Goal: Task Accomplishment & Management: Complete application form

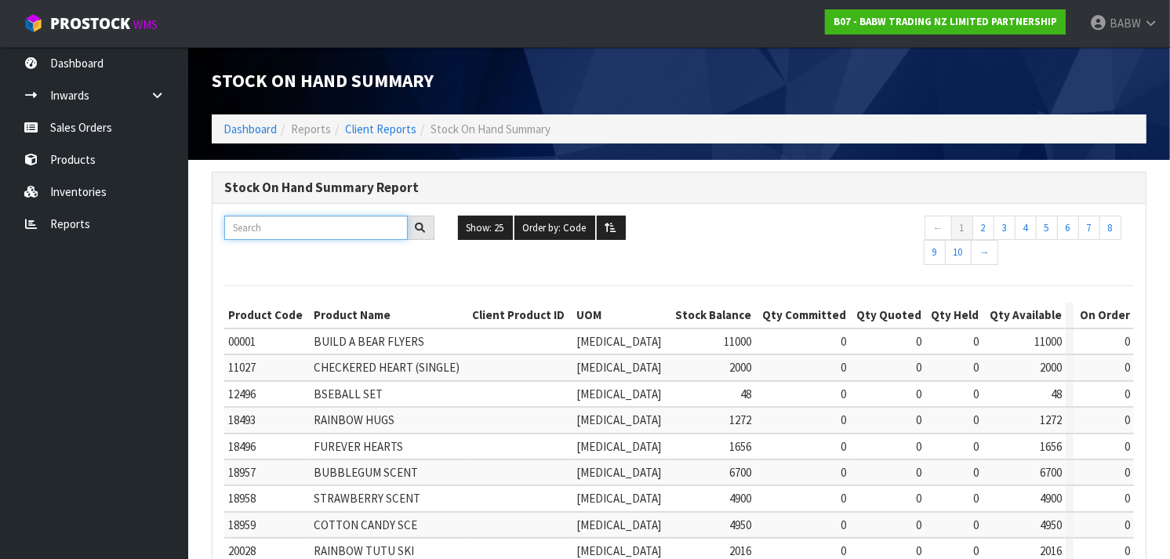
click at [370, 232] on input "text" at bounding box center [316, 228] width 184 height 24
paste input "480118"
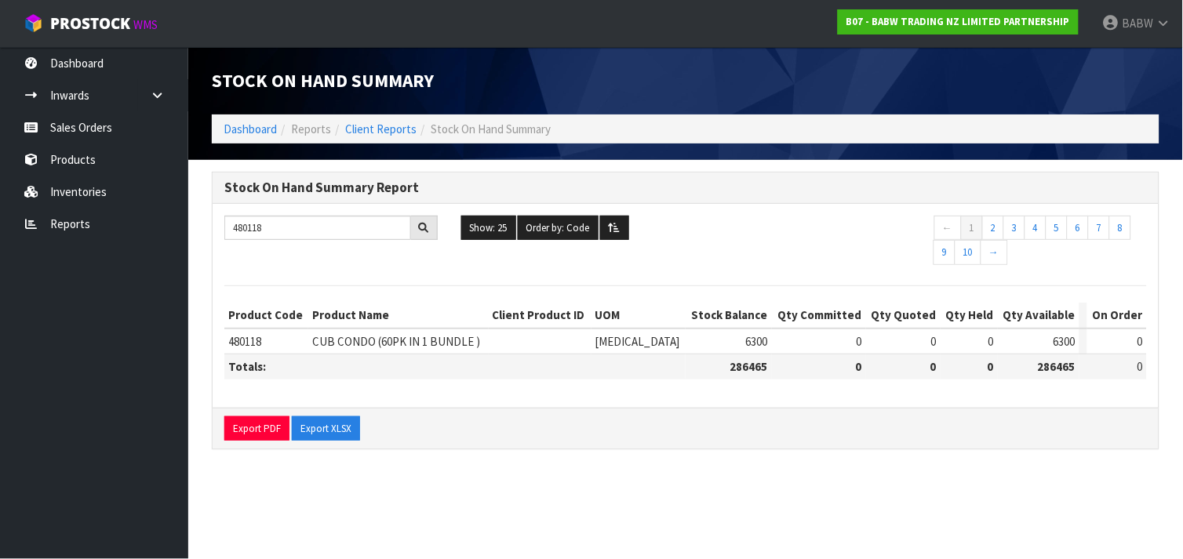
click at [440, 337] on span "CUB CONDO (60PK IN 1 BUNDLE )" at bounding box center [396, 341] width 168 height 15
click at [315, 231] on input "480118" at bounding box center [317, 228] width 187 height 24
click at [429, 224] on div at bounding box center [424, 228] width 27 height 25
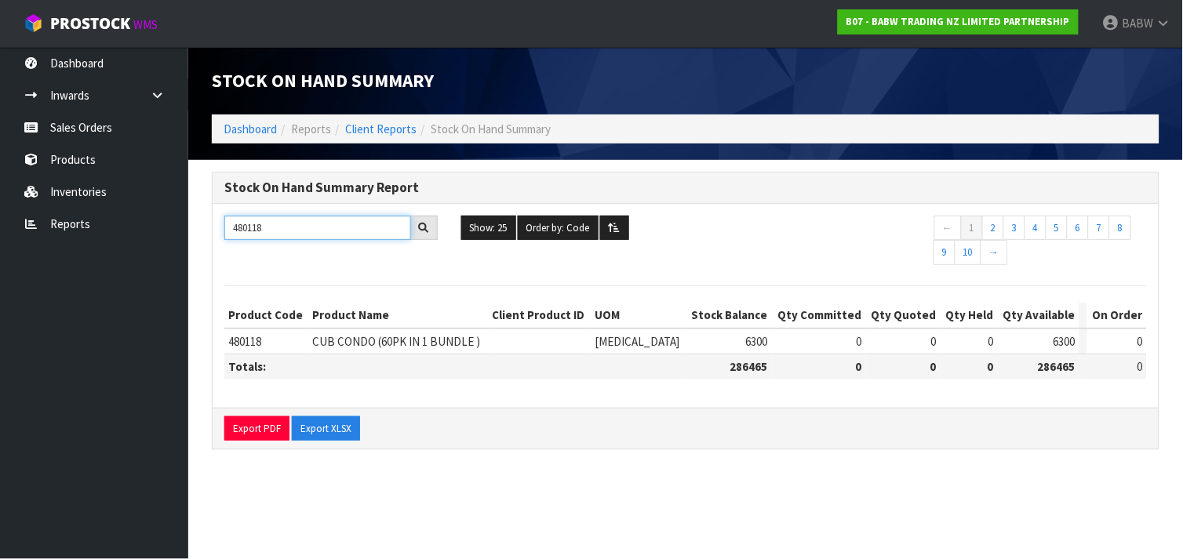
click at [328, 230] on input "480118" at bounding box center [317, 228] width 187 height 24
click at [362, 223] on input "480118" at bounding box center [317, 228] width 187 height 24
paste input "20"
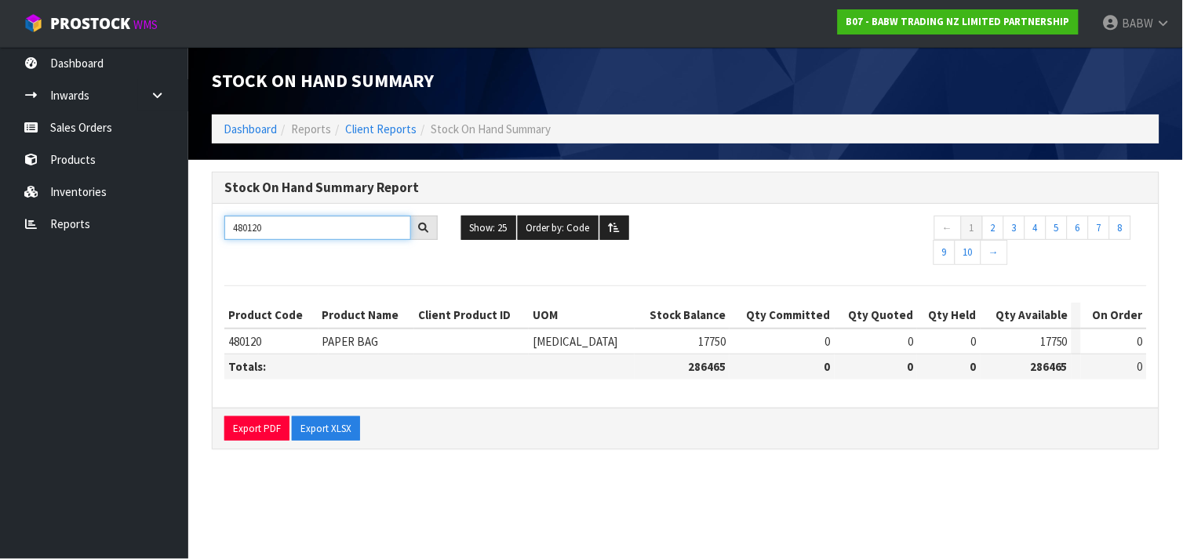
type input "480120"
click at [358, 347] on span "PAPER BAG" at bounding box center [350, 341] width 56 height 15
click at [246, 342] on span "480120" at bounding box center [244, 341] width 33 height 15
click at [1100, 350] on td "0" at bounding box center [1114, 342] width 66 height 26
drag, startPoint x: 1100, startPoint y: 350, endPoint x: 735, endPoint y: 338, distance: 364.9
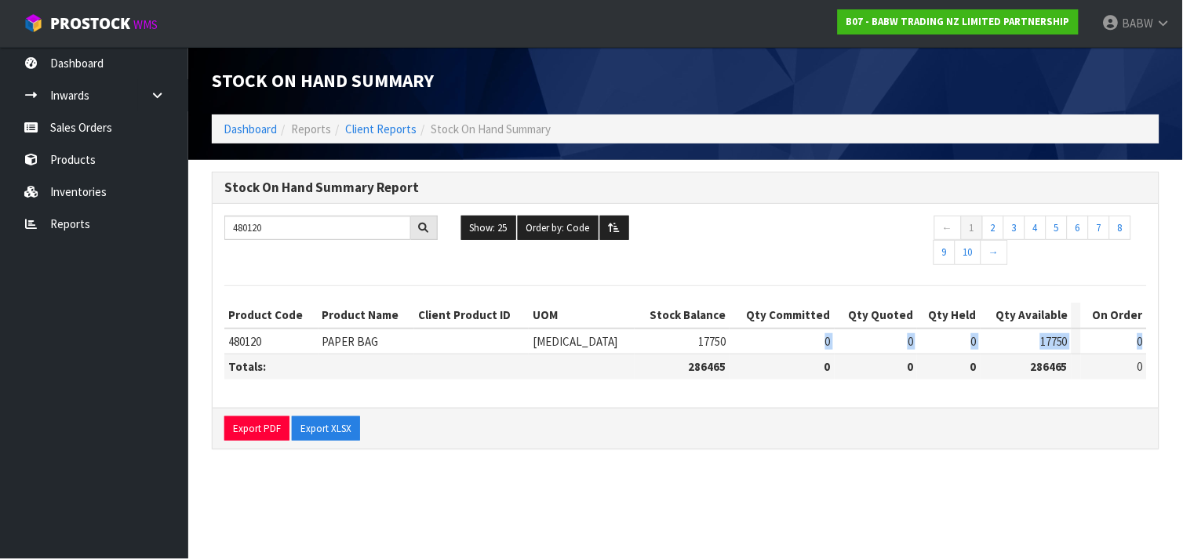
click at [735, 338] on tr "480120 PAPER BAG [MEDICAL_DATA] 17750 0 0 0 17750 0" at bounding box center [685, 342] width 922 height 26
click at [735, 338] on td "0" at bounding box center [781, 342] width 104 height 26
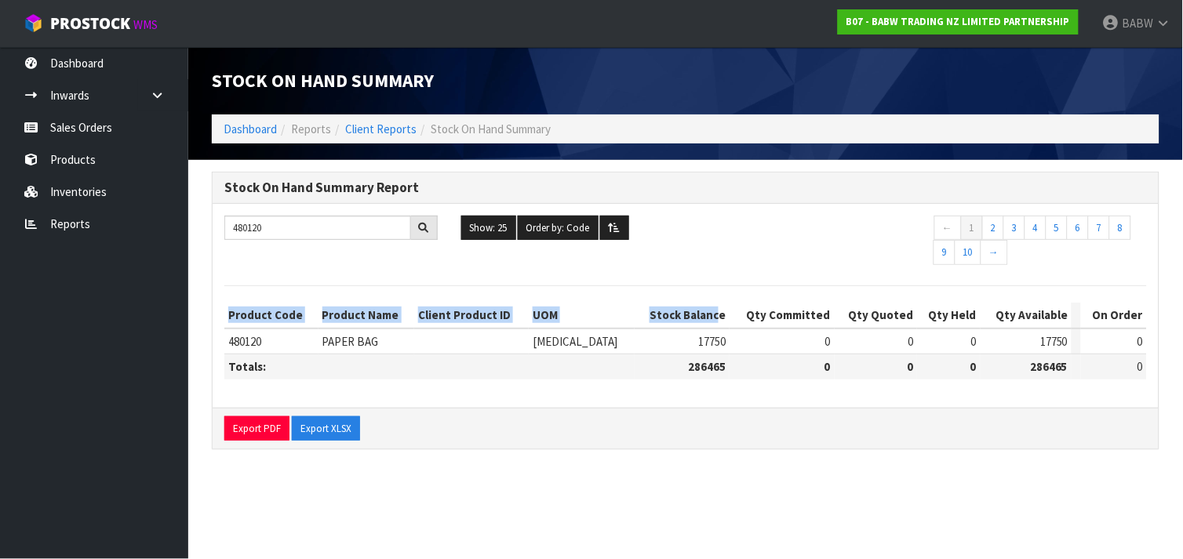
drag, startPoint x: 630, startPoint y: 326, endPoint x: 634, endPoint y: 386, distance: 59.7
click at [634, 386] on div "Product Code Product Name Client Product ID UOM Stock Balance Qty Committed Qty…" at bounding box center [685, 349] width 922 height 93
drag, startPoint x: 634, startPoint y: 386, endPoint x: 601, endPoint y: 318, distance: 75.8
click at [601, 318] on div "Product Code Product Name Client Product ID UOM Stock Balance Qty Committed Qty…" at bounding box center [685, 349] width 922 height 93
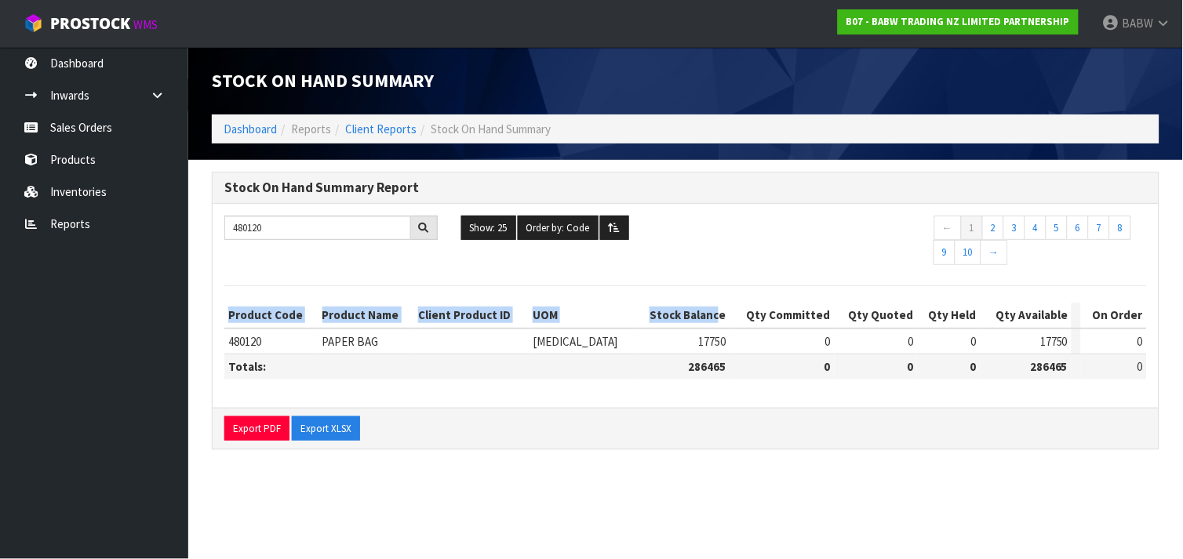
click at [635, 318] on th "Stock Balance" at bounding box center [683, 315] width 96 height 25
click at [260, 340] on span "480120" at bounding box center [244, 341] width 33 height 15
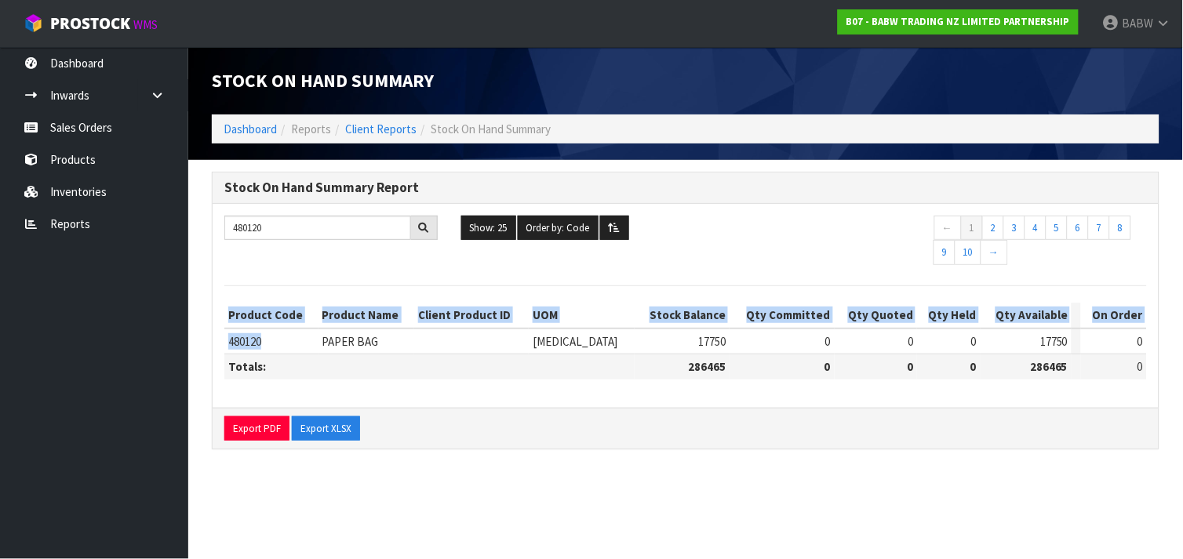
drag, startPoint x: 269, startPoint y: 341, endPoint x: 201, endPoint y: 344, distance: 68.3
click at [201, 344] on div "Stock On Hand Summary Report 480120 Show: 25 5 10 25 50 100 ALL Order by: Code …" at bounding box center [685, 319] width 971 height 294
drag, startPoint x: 201, startPoint y: 344, endPoint x: 78, endPoint y: 161, distance: 219.9
click at [78, 161] on link "Products" at bounding box center [94, 160] width 188 height 32
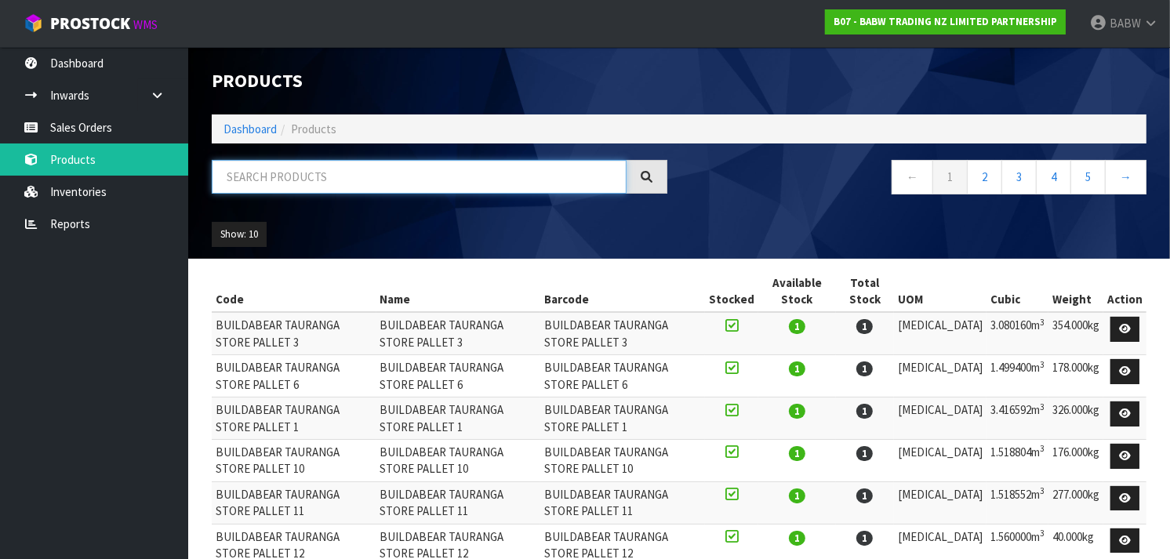
click at [396, 181] on input "text" at bounding box center [419, 177] width 415 height 34
paste input "480120"
type input "480120"
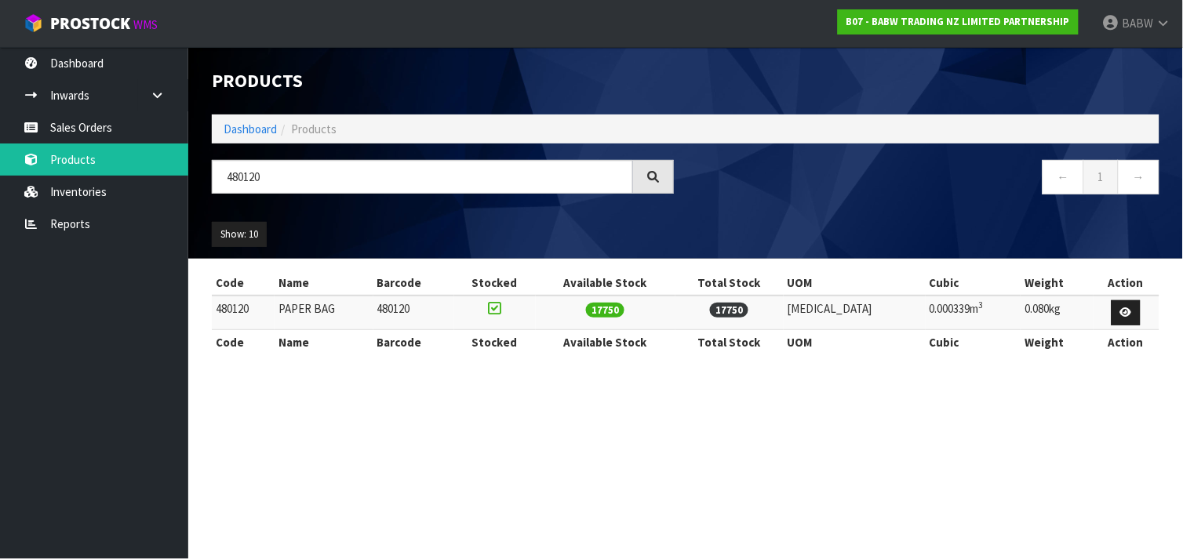
click at [246, 306] on td "480120" at bounding box center [243, 313] width 63 height 34
click at [1131, 309] on link at bounding box center [1125, 312] width 29 height 25
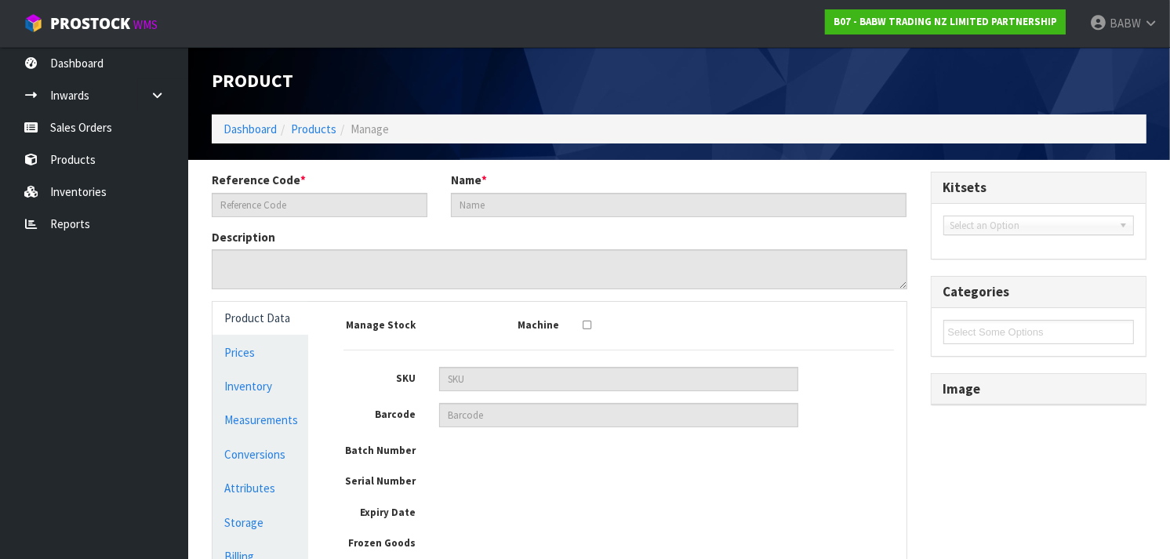
type input "480120"
type input "PAPER BAG"
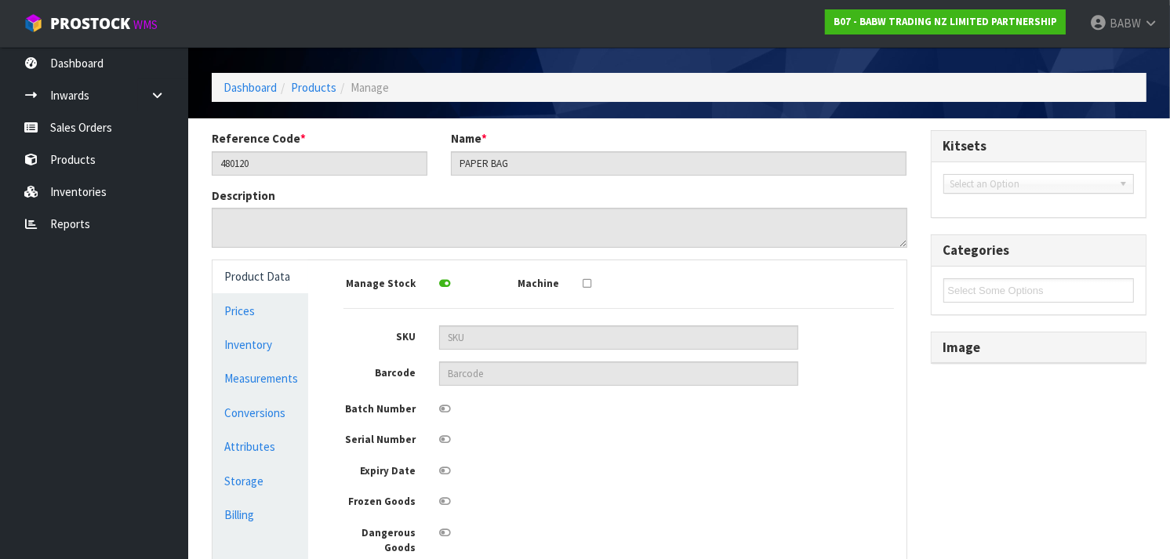
scroll to position [24, 0]
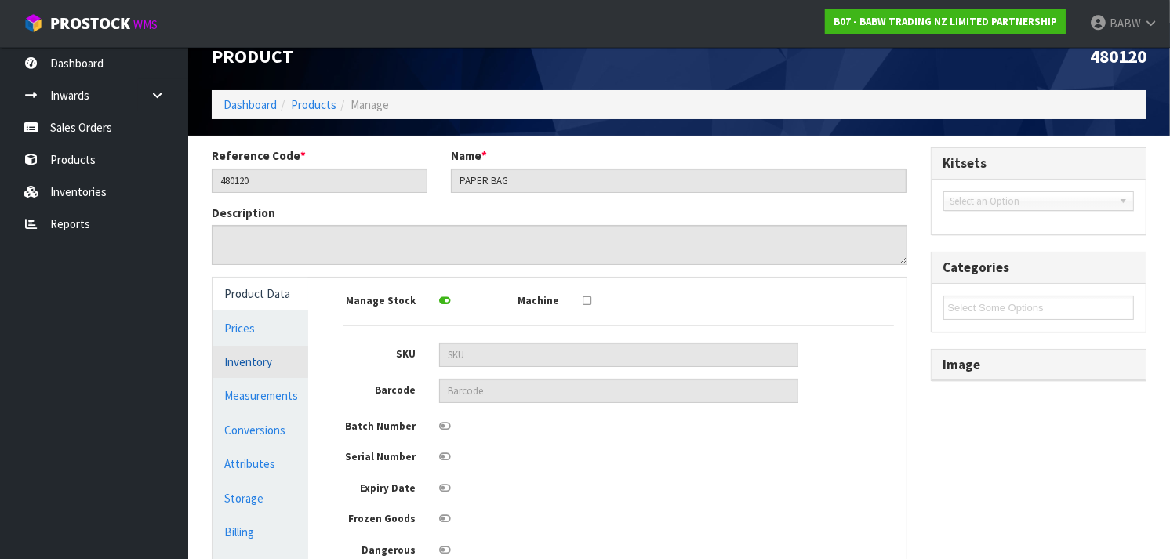
click at [263, 363] on link "Inventory" at bounding box center [261, 362] width 96 height 32
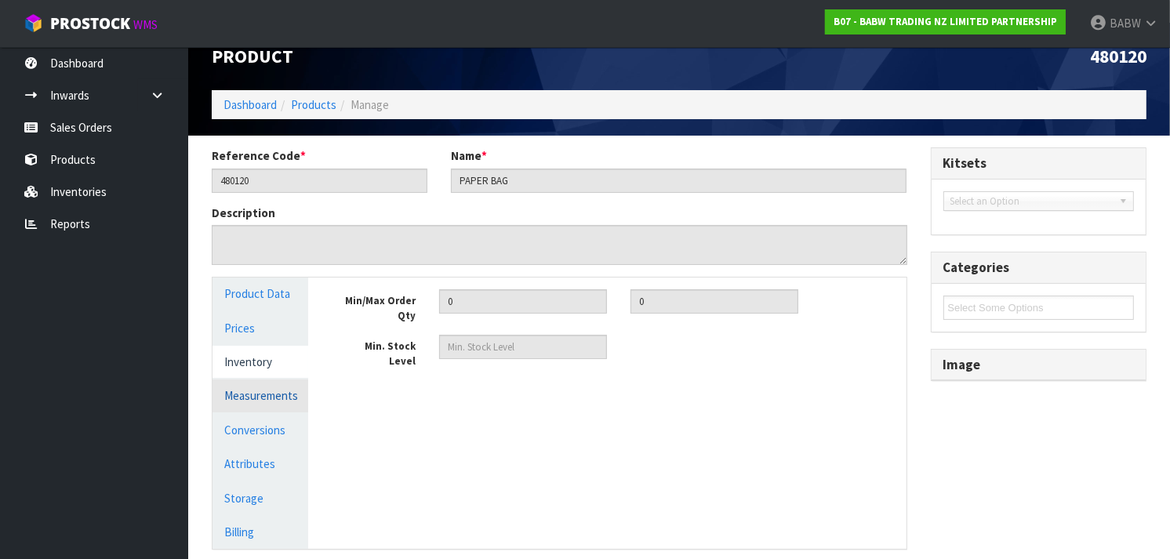
click at [265, 394] on link "Measurements" at bounding box center [261, 396] width 96 height 32
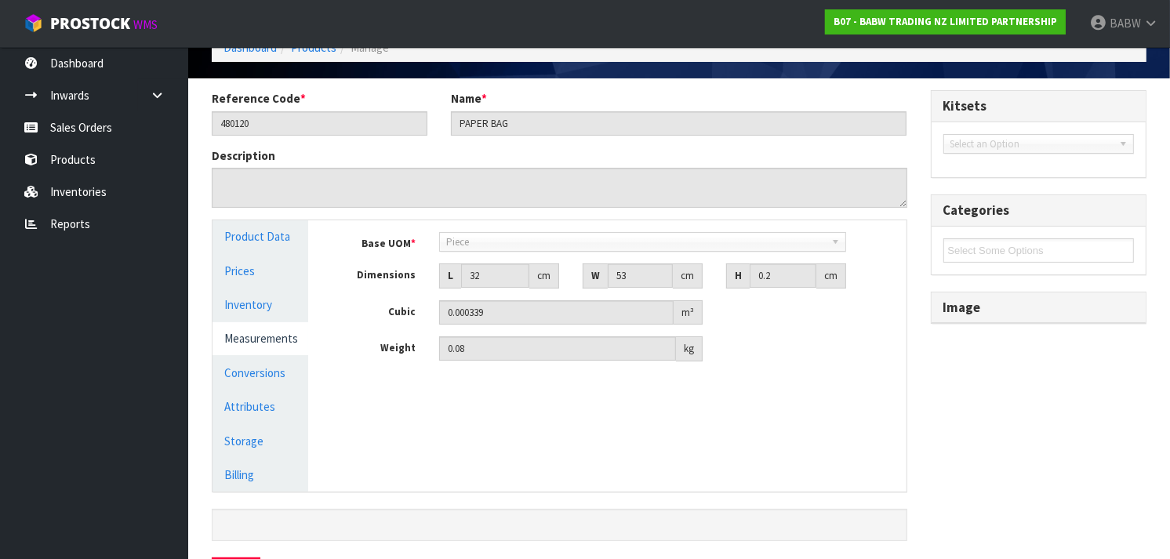
scroll to position [82, 0]
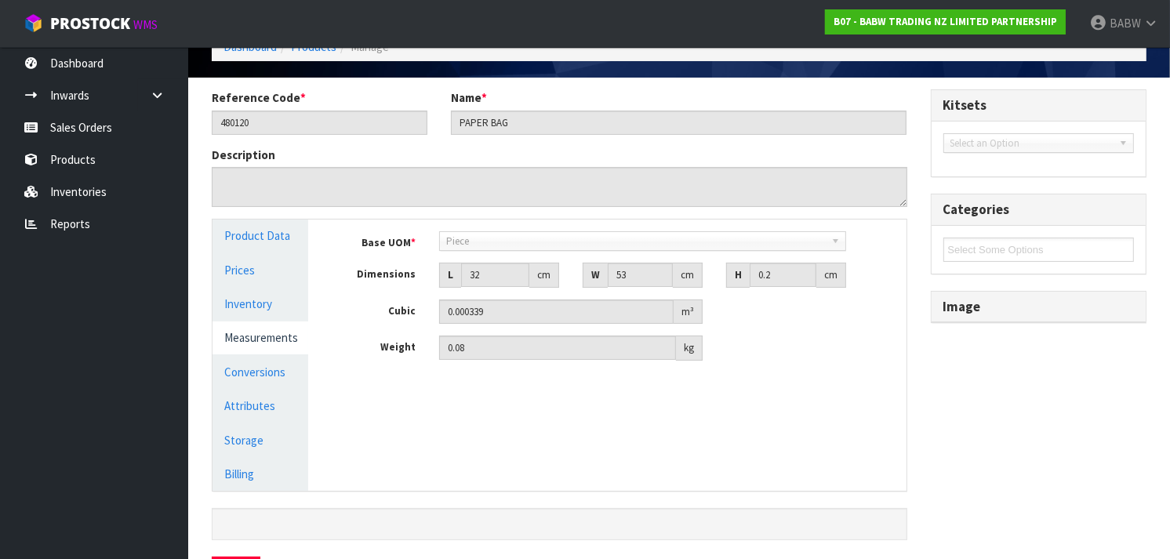
click at [257, 344] on link "Measurements" at bounding box center [261, 338] width 96 height 32
click at [263, 370] on link "Conversions" at bounding box center [261, 372] width 96 height 32
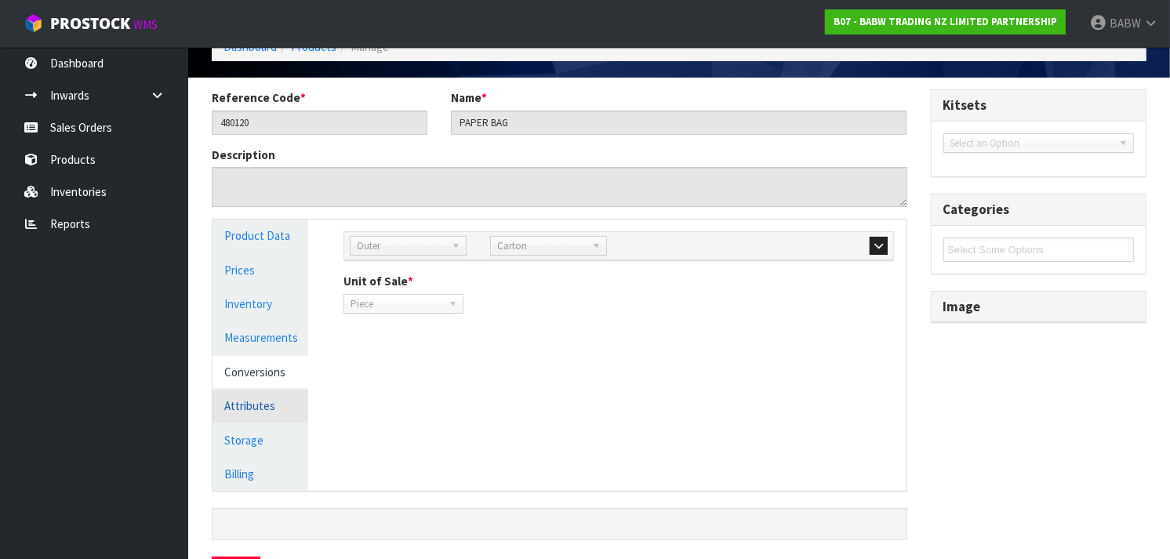
click at [268, 404] on link "Attributes" at bounding box center [261, 406] width 96 height 32
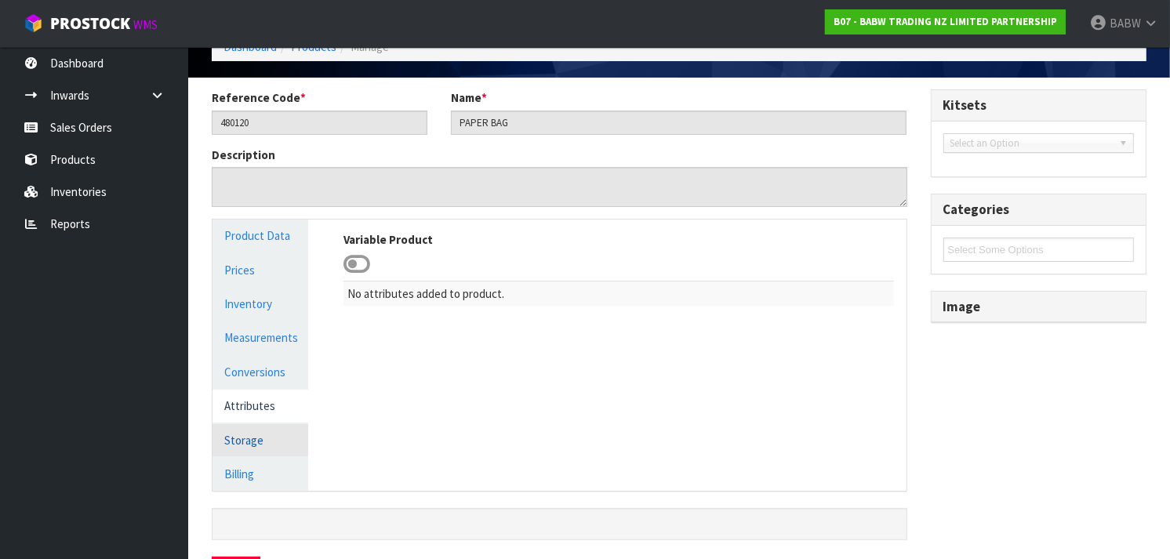
click at [271, 429] on link "Storage" at bounding box center [261, 440] width 96 height 32
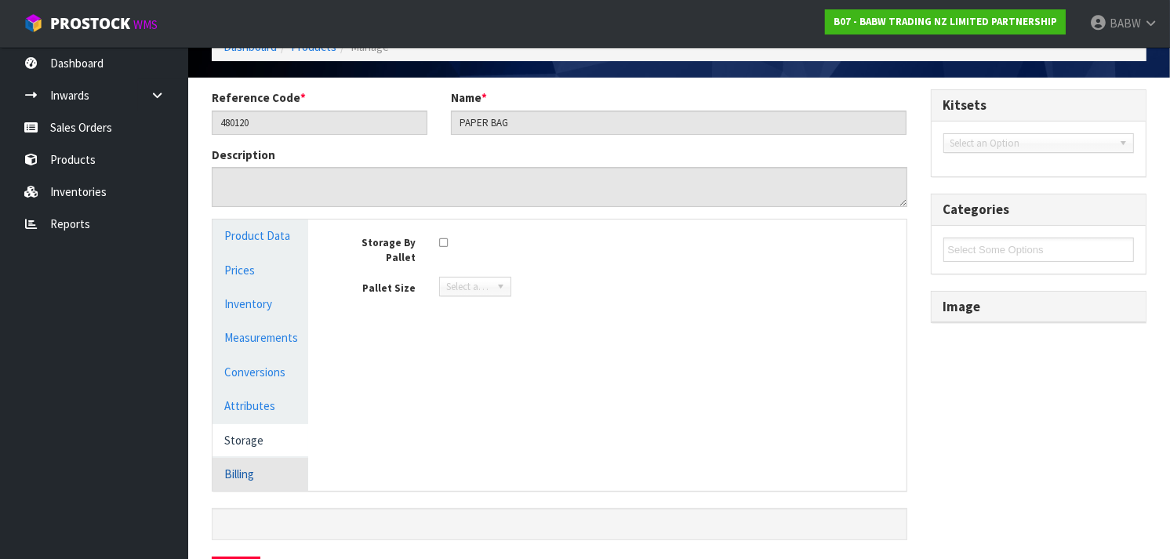
click at [275, 469] on link "Billing" at bounding box center [261, 474] width 96 height 32
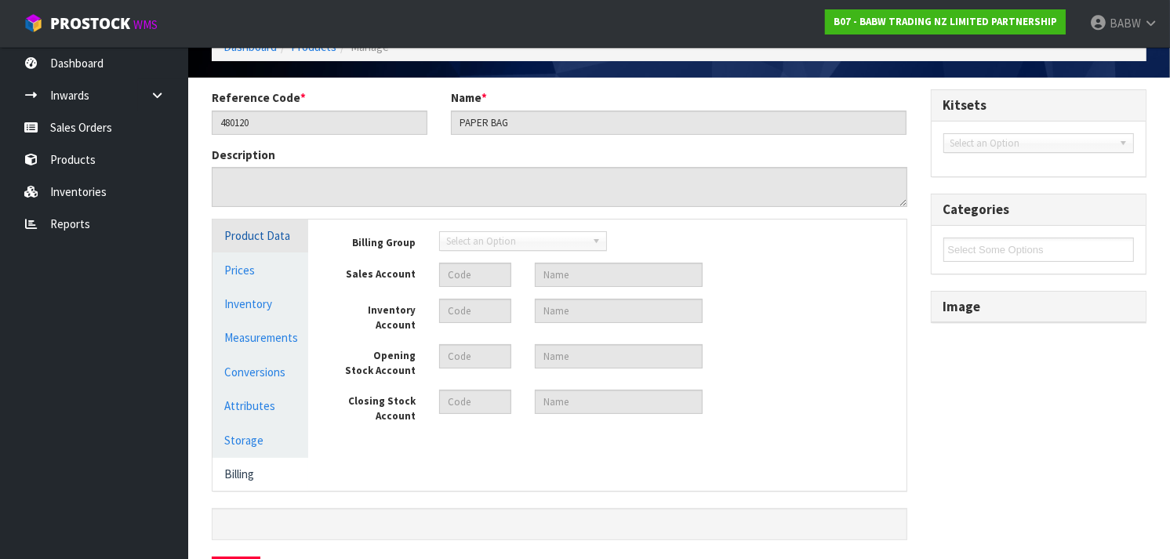
click at [275, 233] on link "Product Data" at bounding box center [261, 236] width 96 height 32
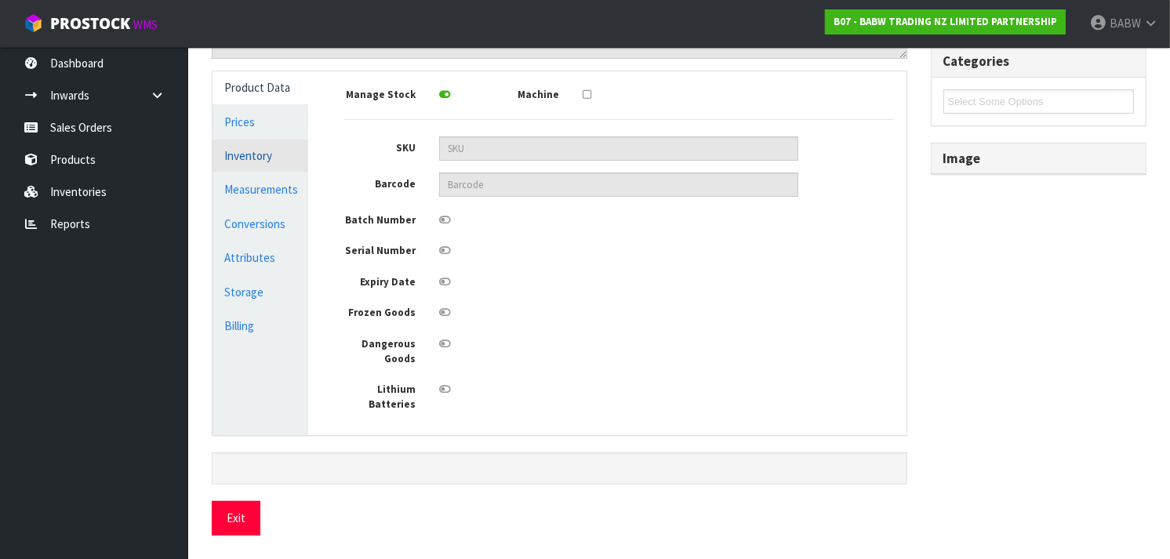
click at [254, 162] on link "Inventory" at bounding box center [261, 156] width 96 height 32
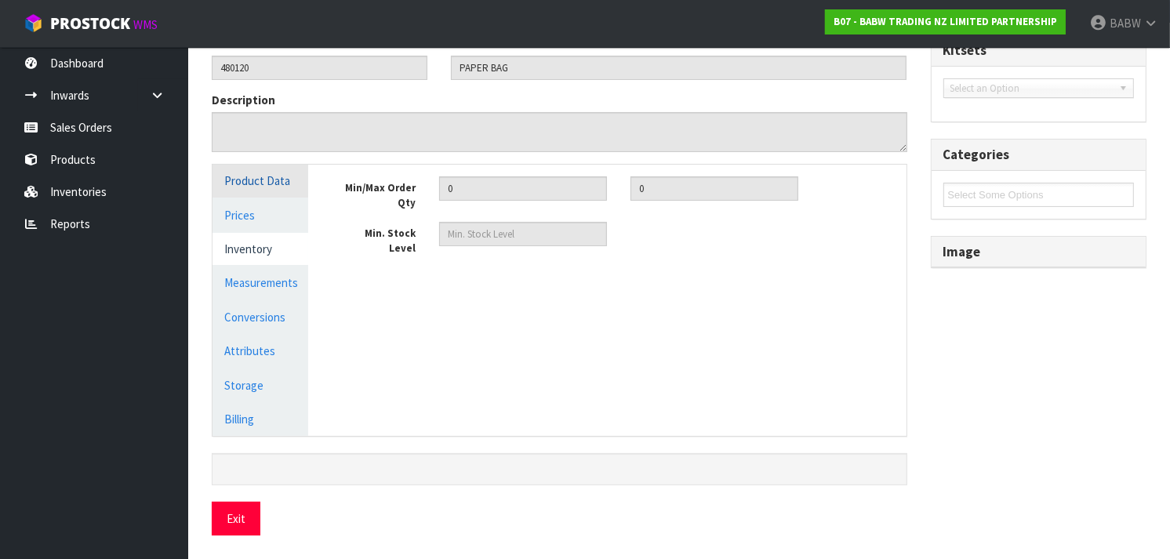
click at [260, 182] on link "Product Data" at bounding box center [261, 181] width 96 height 32
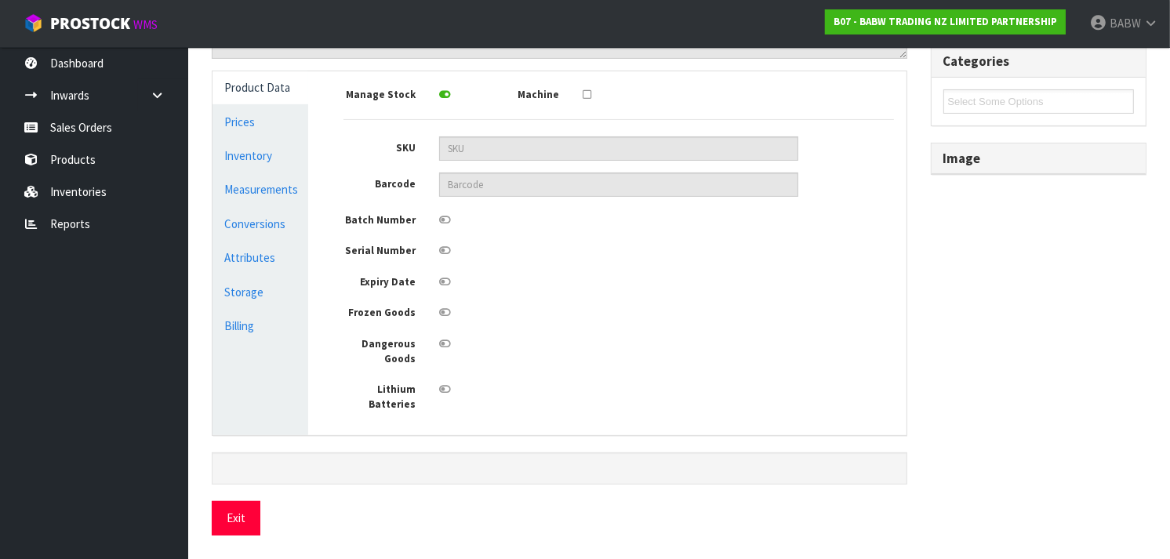
scroll to position [0, 0]
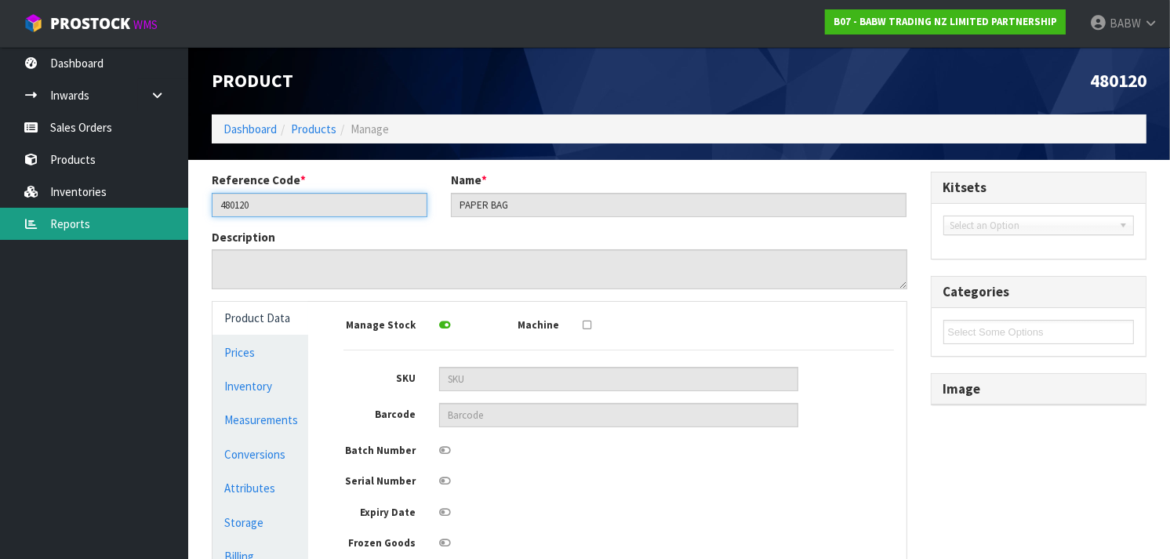
drag, startPoint x: 335, startPoint y: 193, endPoint x: 169, endPoint y: 209, distance: 167.1
click at [169, 209] on body "Toggle navigation ProStock WMS B07 - BABW TRADING NZ LIMITED PARTNERSHIP BABW L…" at bounding box center [585, 279] width 1170 height 559
click at [108, 222] on link "Reports" at bounding box center [94, 224] width 188 height 32
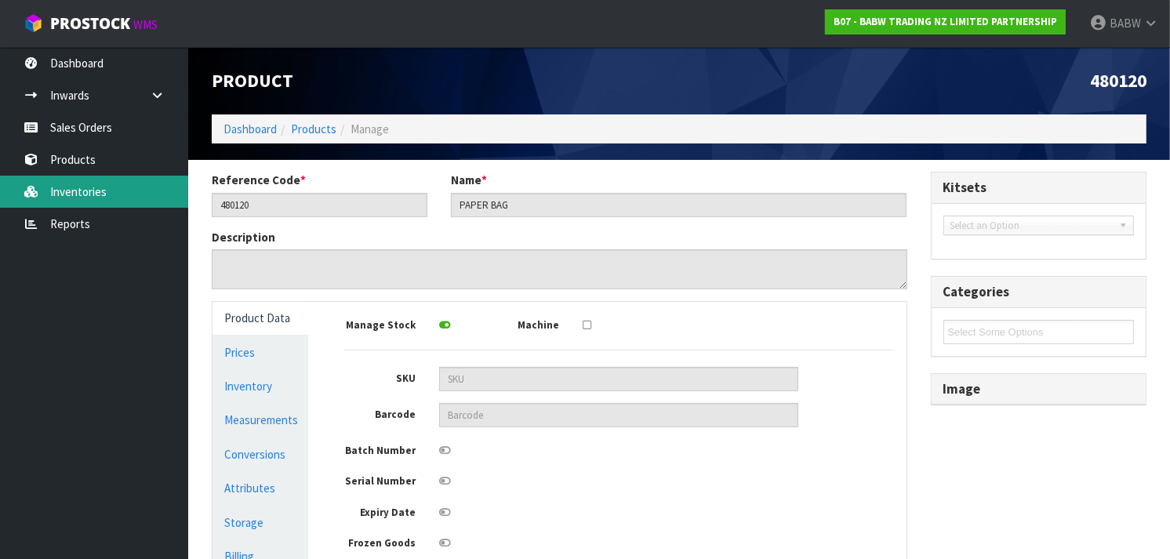
click at [114, 197] on body "Toggle navigation ProStock WMS B07 - BABW TRADING NZ LIMITED PARTNERSHIP BABW L…" at bounding box center [585, 279] width 1170 height 559
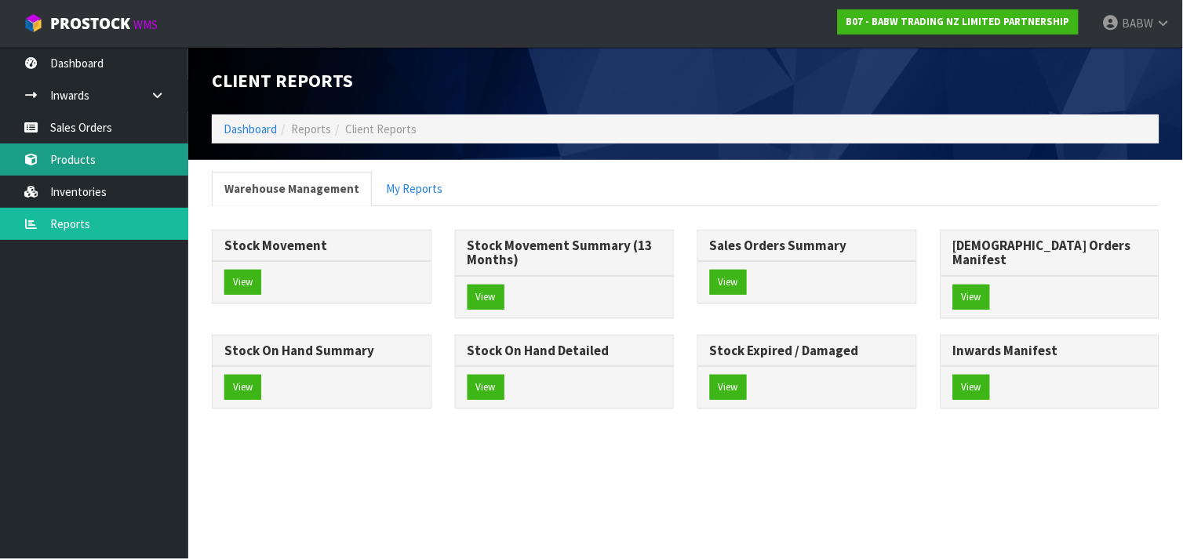
click at [116, 159] on link "Products" at bounding box center [94, 160] width 188 height 32
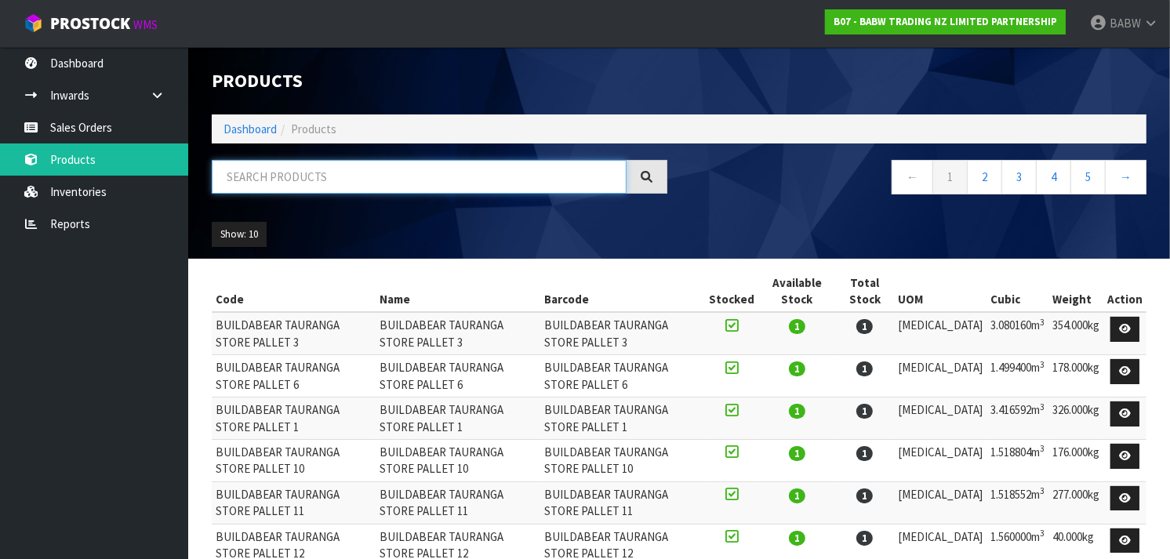
click at [340, 177] on input "text" at bounding box center [419, 177] width 415 height 34
paste input "90009"
type input "90009"
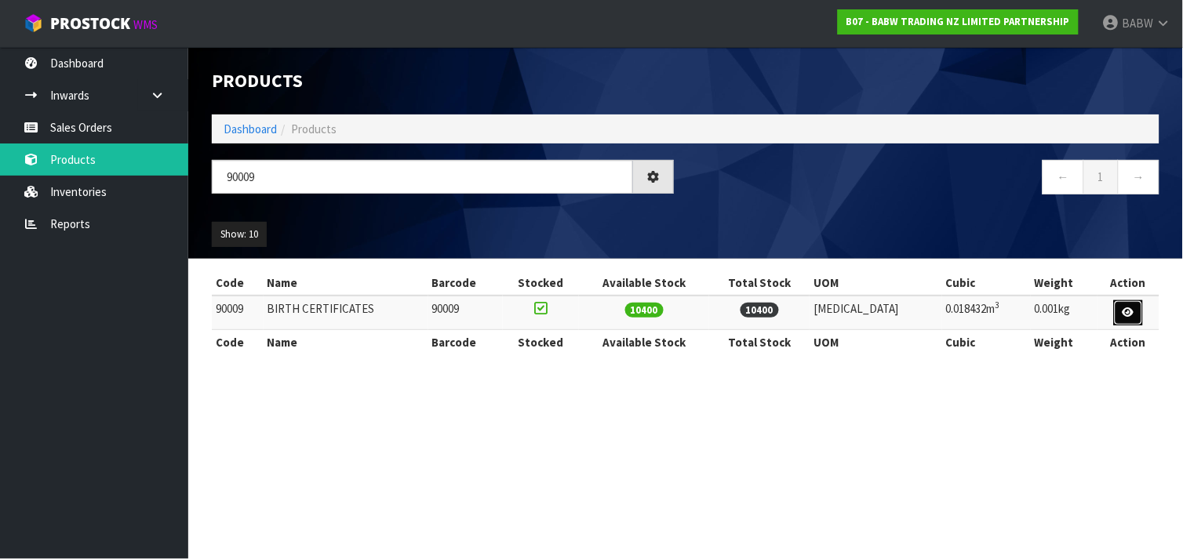
click at [1124, 311] on icon at bounding box center [1128, 312] width 12 height 10
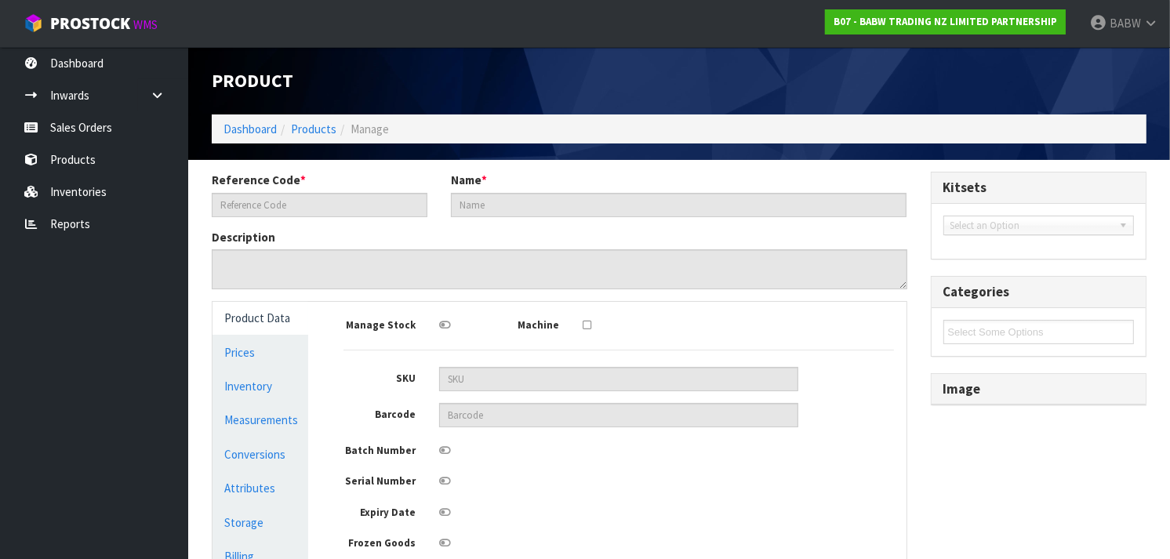
type input "90009"
type input "BIRTH CERTIFICATES"
click at [271, 384] on link "Inventory" at bounding box center [261, 386] width 96 height 32
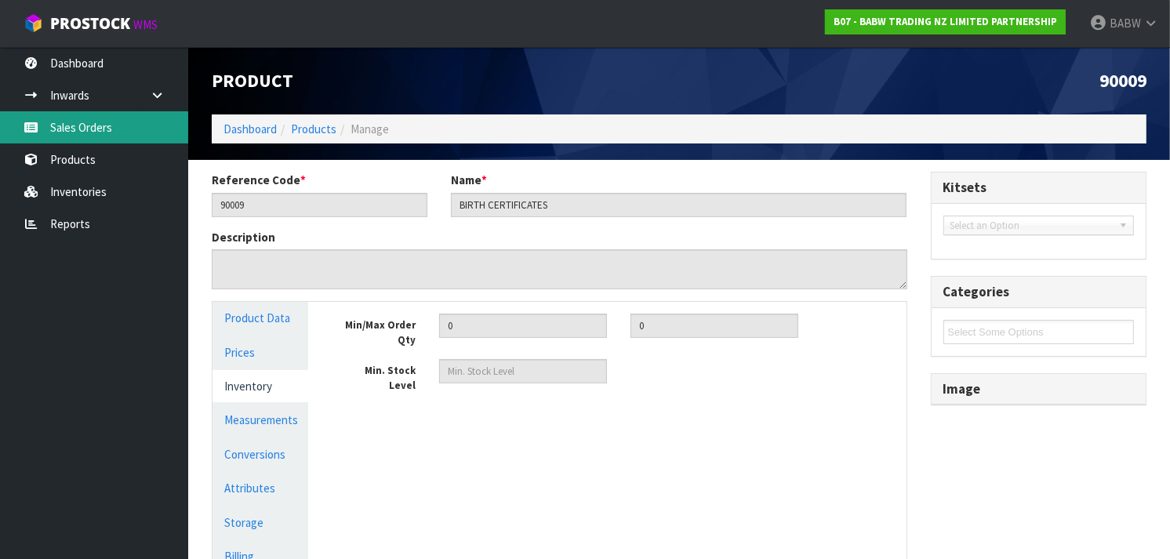
click at [96, 129] on link "Sales Orders" at bounding box center [94, 127] width 188 height 32
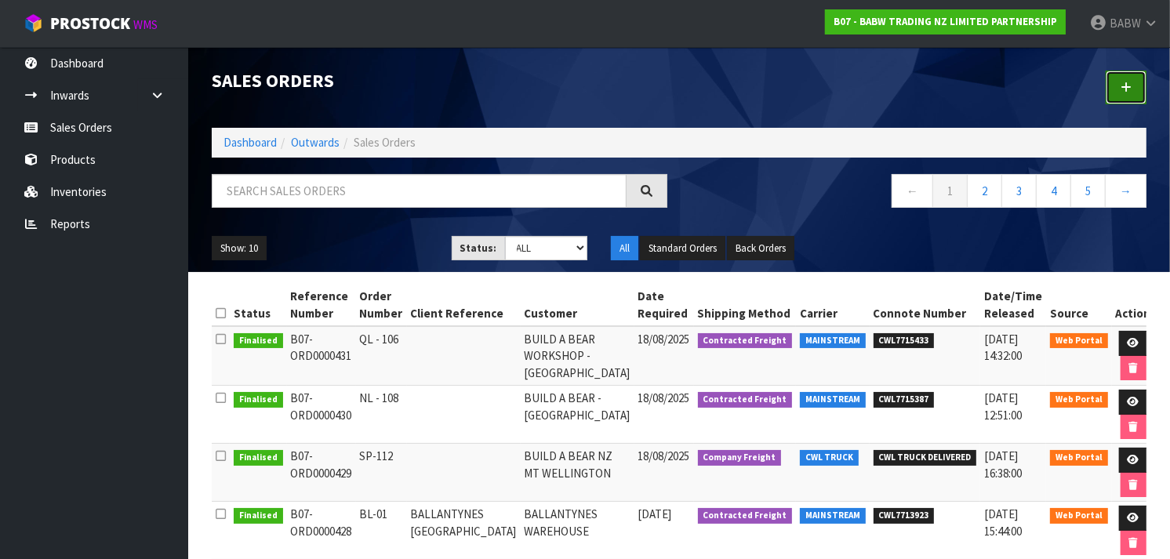
click at [1134, 79] on link at bounding box center [1126, 88] width 41 height 34
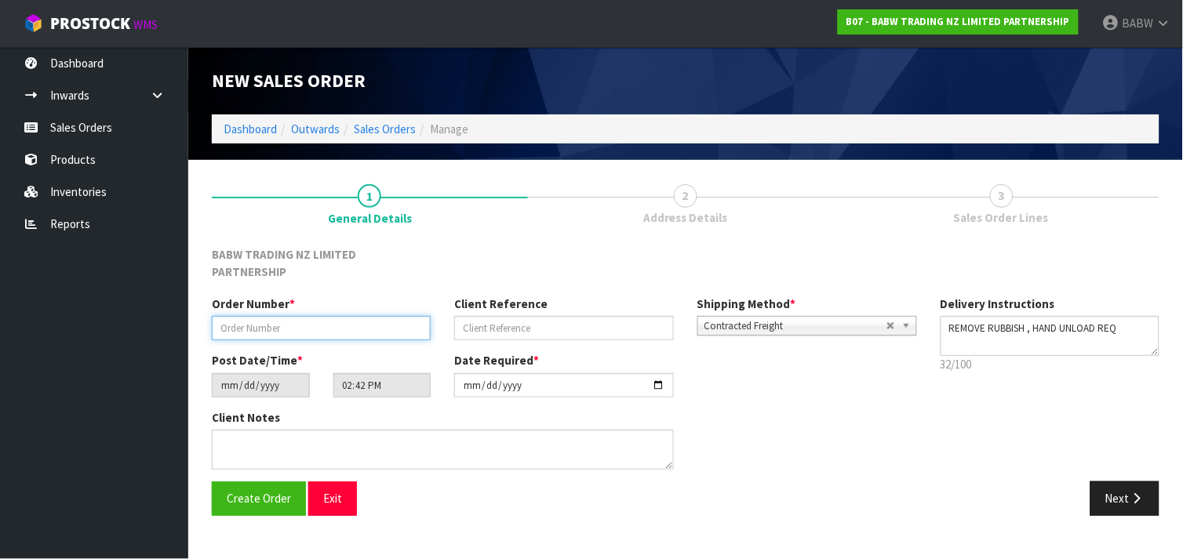
click at [373, 316] on input "text" at bounding box center [321, 328] width 219 height 24
type input "N"
type input "PN-01"
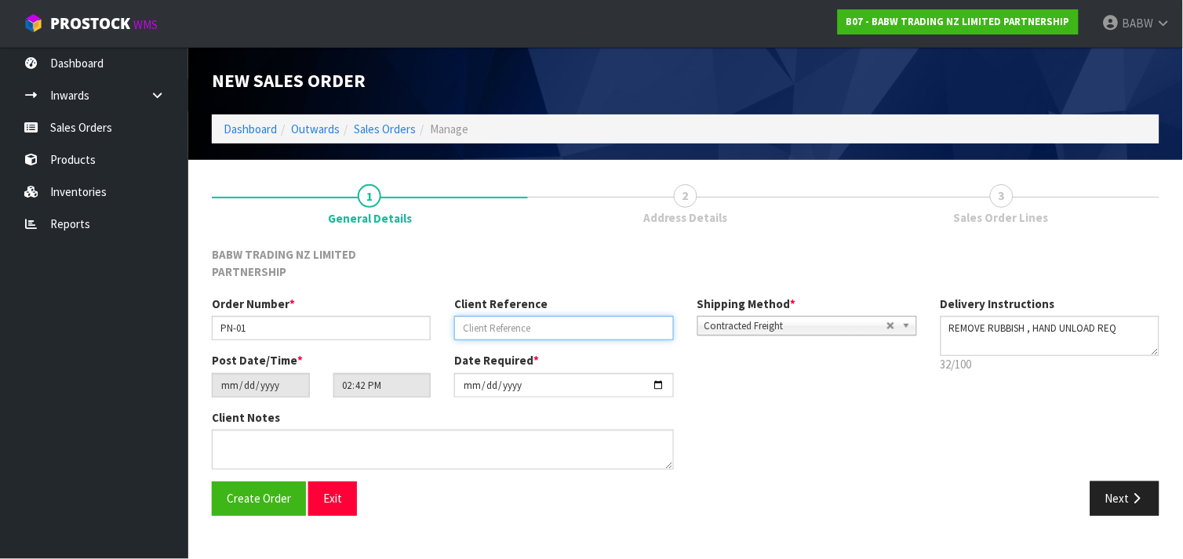
click at [521, 316] on input "text" at bounding box center [563, 328] width 219 height 24
click at [508, 254] on div "BABW TRADING NZ LIMITED PARTNERSHIP" at bounding box center [685, 270] width 971 height 49
drag, startPoint x: 708, startPoint y: 431, endPoint x: 664, endPoint y: 33, distance: 400.8
click at [664, 33] on body "Toggle navigation ProStock WMS B07 - BABW TRADING NZ LIMITED PARTNERSHIP BABW L…" at bounding box center [591, 279] width 1183 height 559
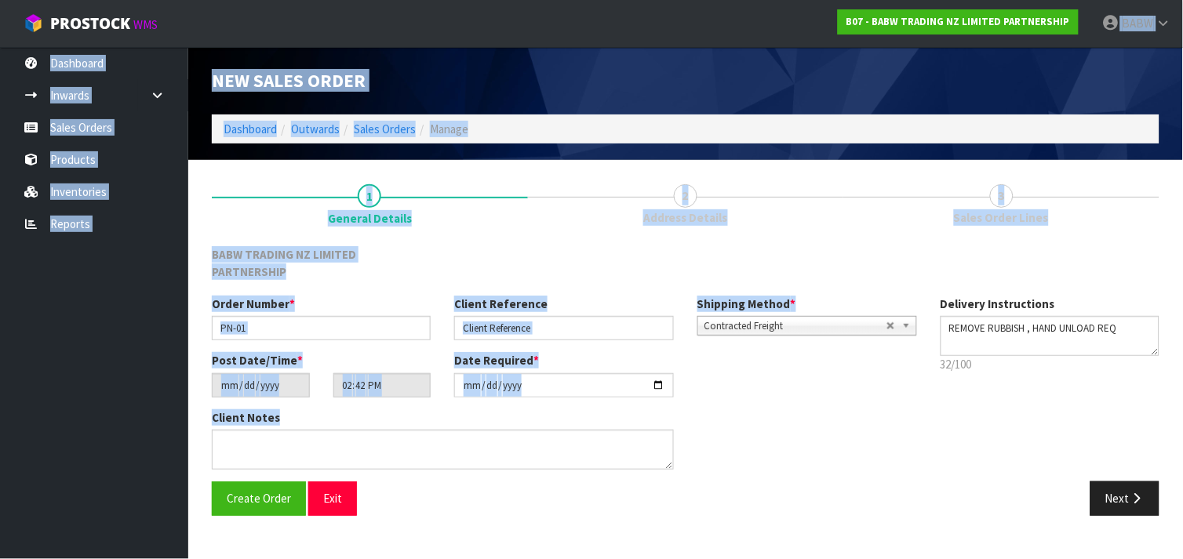
drag, startPoint x: 664, startPoint y: 33, endPoint x: 708, endPoint y: 427, distance: 396.2
click at [708, 427] on body "Toggle navigation ProStock WMS B07 - BABW TRADING NZ LIMITED PARTNERSHIP BABW L…" at bounding box center [591, 279] width 1183 height 559
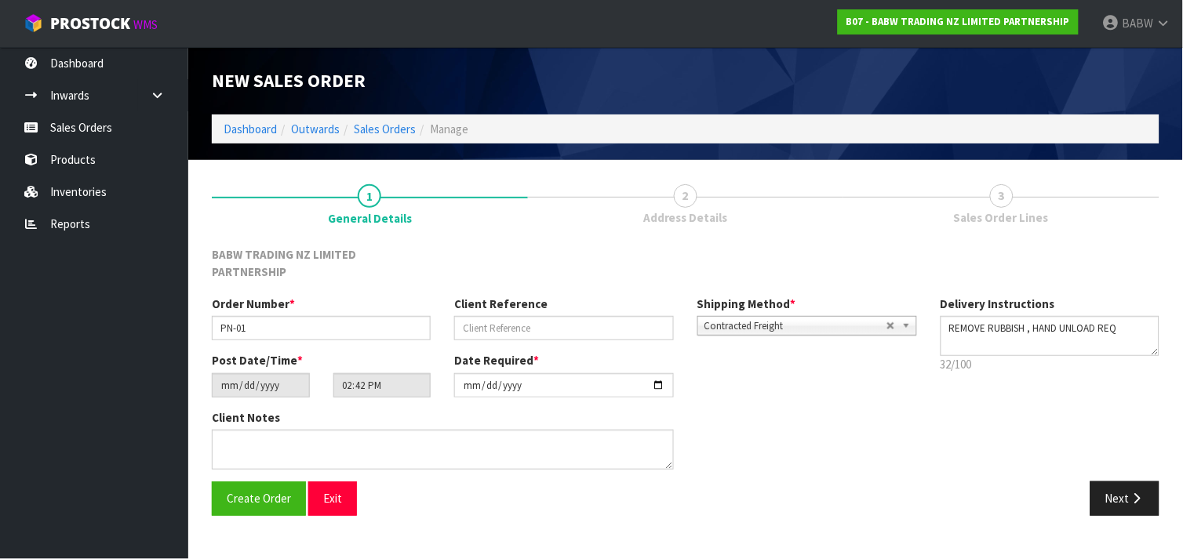
click at [708, 427] on div "Client Notes" at bounding box center [564, 445] width 729 height 72
drag, startPoint x: 708, startPoint y: 427, endPoint x: 207, endPoint y: 69, distance: 615.8
click at [207, 69] on div "New Sales Order Dashboard Outwards Sales Orders Manage New Sales Order Dashboar…" at bounding box center [591, 270] width 1183 height 540
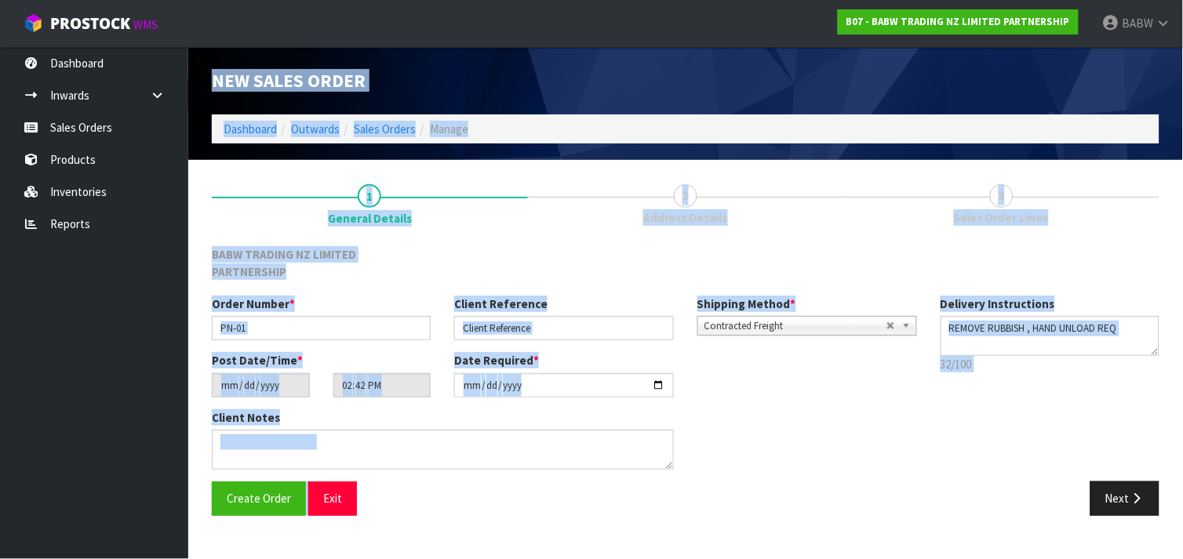
drag, startPoint x: 207, startPoint y: 69, endPoint x: 458, endPoint y: 487, distance: 487.6
click at [458, 487] on div "New Sales Order Dashboard Outwards Sales Orders Manage New Sales Order Dashboar…" at bounding box center [591, 270] width 1183 height 540
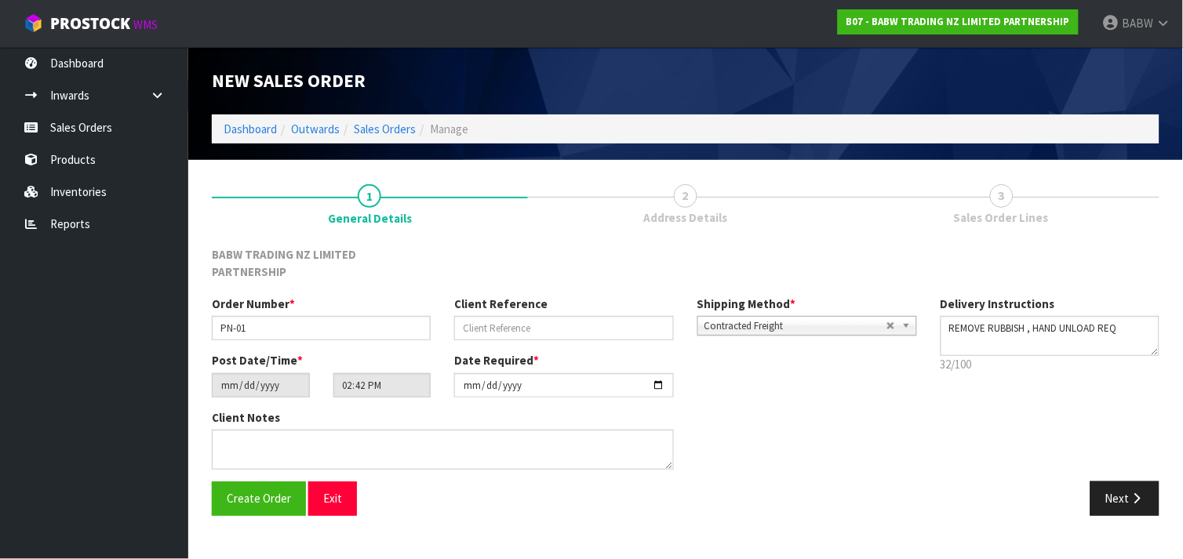
click at [458, 487] on div "Create Order Exit" at bounding box center [443, 499] width 486 height 34
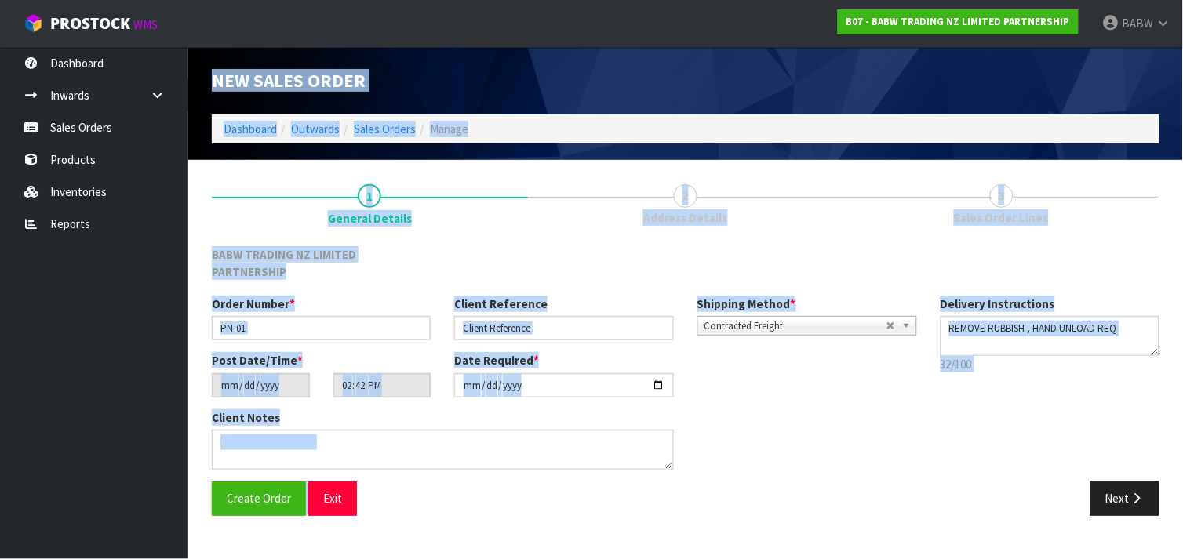
drag, startPoint x: 458, startPoint y: 487, endPoint x: 217, endPoint y: 74, distance: 478.4
click at [217, 74] on div "New Sales Order Dashboard Outwards Sales Orders Manage New Sales Order Dashboar…" at bounding box center [591, 270] width 1183 height 540
click at [217, 74] on span "New Sales Order" at bounding box center [289, 80] width 154 height 23
drag, startPoint x: 217, startPoint y: 74, endPoint x: 537, endPoint y: 496, distance: 529.2
click at [537, 496] on div "New Sales Order Dashboard Outwards Sales Orders Manage New Sales Order Dashboar…" at bounding box center [591, 270] width 1183 height 540
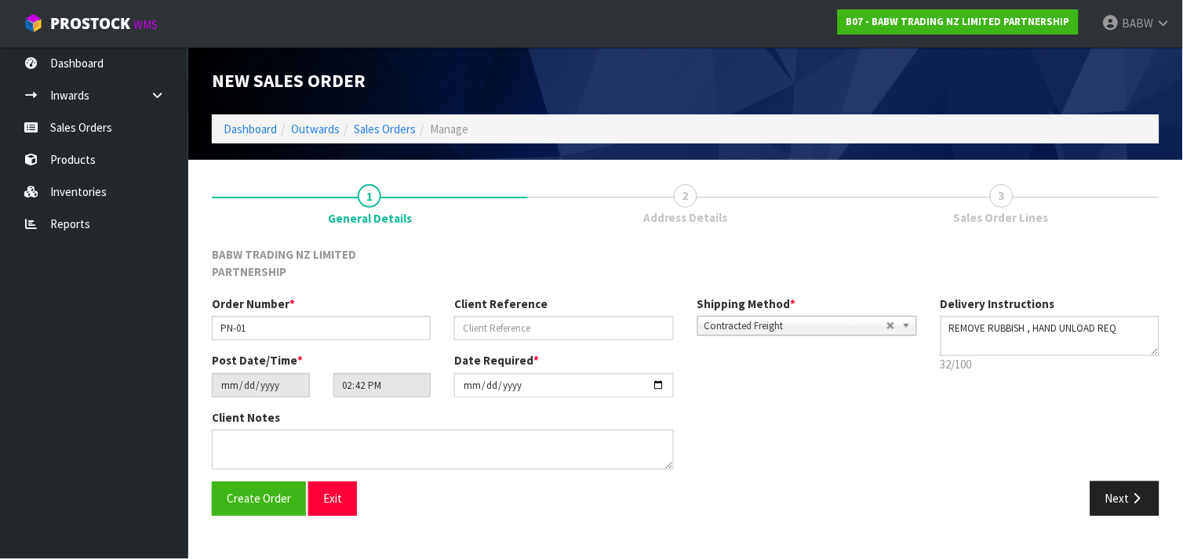
click at [537, 496] on div "Create Order Exit" at bounding box center [443, 499] width 486 height 34
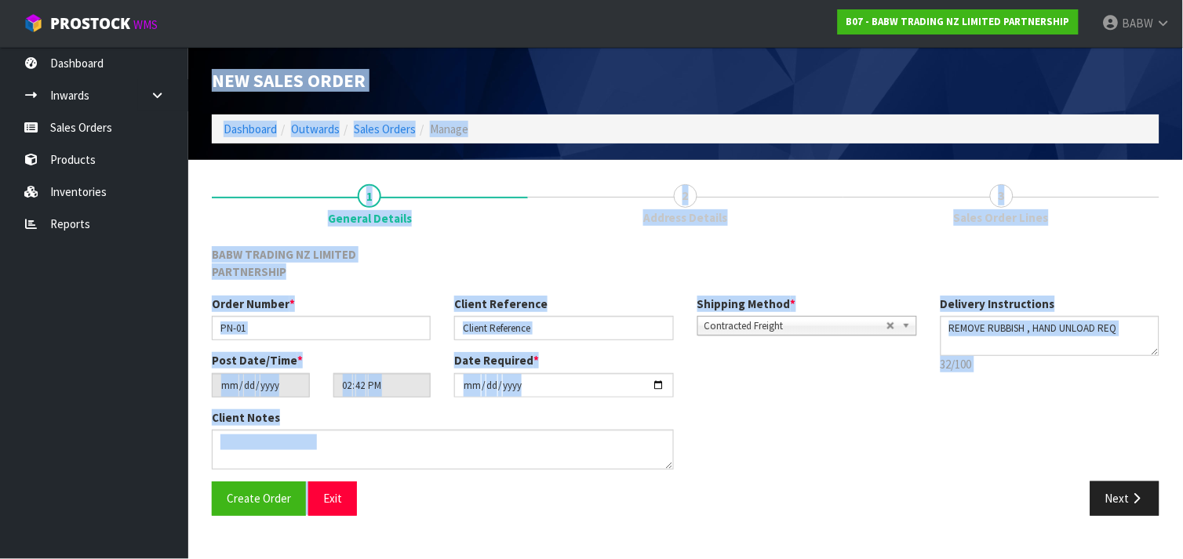
drag, startPoint x: 537, startPoint y: 496, endPoint x: 213, endPoint y: 75, distance: 531.4
click at [213, 75] on div "New Sales Order Dashboard Outwards Sales Orders Manage New Sales Order Dashboar…" at bounding box center [591, 270] width 1183 height 540
click at [213, 75] on span "New Sales Order" at bounding box center [289, 80] width 154 height 23
drag, startPoint x: 218, startPoint y: 82, endPoint x: 521, endPoint y: 518, distance: 530.9
click at [521, 518] on div "New Sales Order Dashboard Outwards Sales Orders Manage New Sales Order Dashboar…" at bounding box center [591, 270] width 1183 height 540
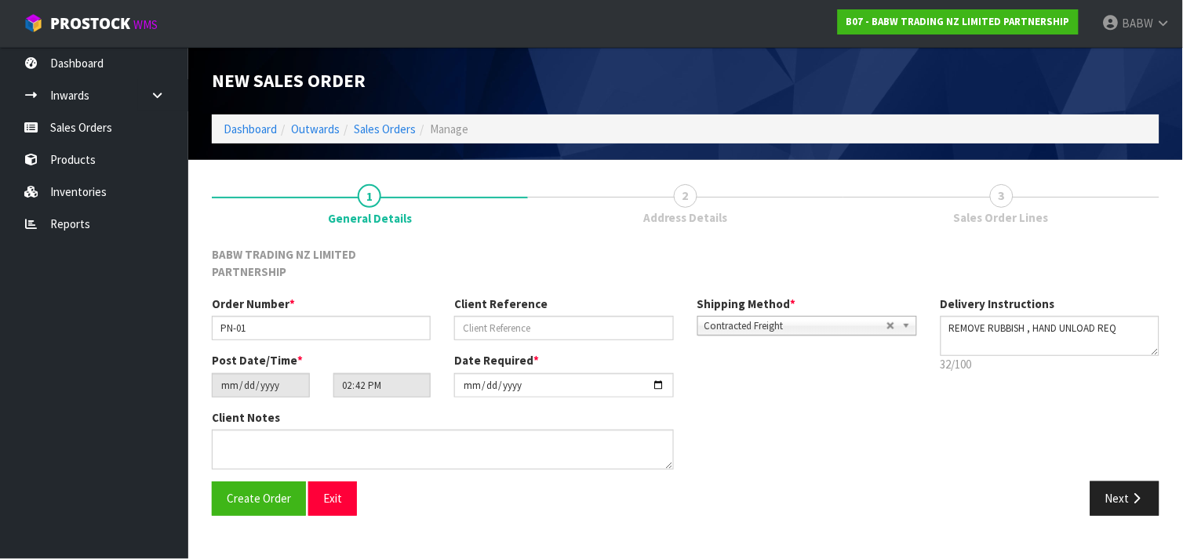
click at [521, 518] on section "1 General Details 2 Address Details 3 Sales Order Lines BABW TRADING NZ LIMITED…" at bounding box center [685, 349] width 995 height 379
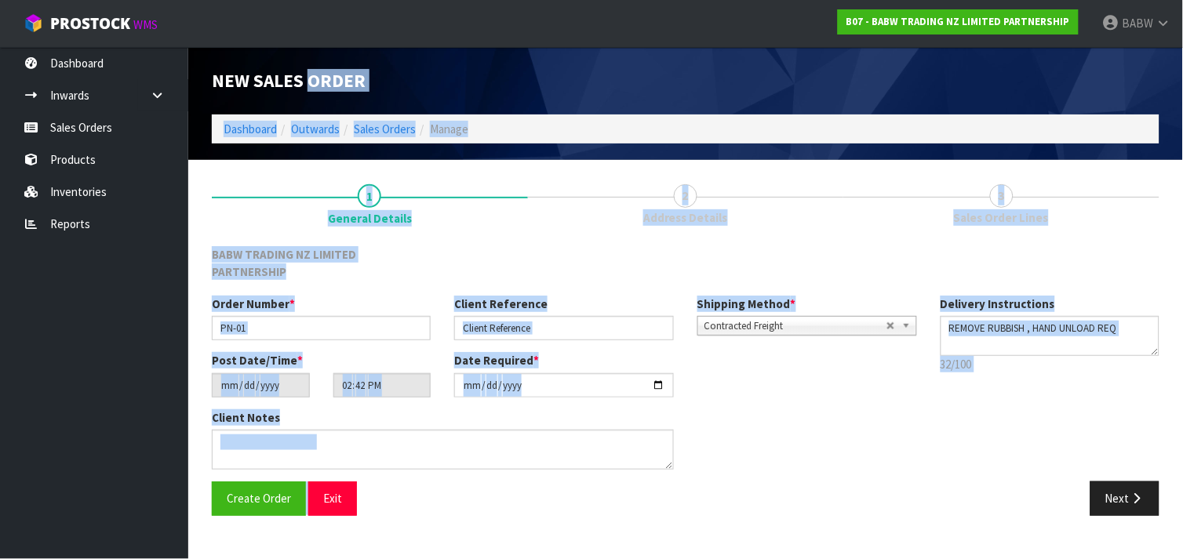
drag, startPoint x: 512, startPoint y: 499, endPoint x: 318, endPoint y: 78, distance: 462.9
click at [318, 78] on div "New Sales Order Dashboard Outwards Sales Orders Manage New Sales Order Dashboar…" at bounding box center [591, 270] width 1183 height 540
click at [318, 78] on span "New Sales Order" at bounding box center [289, 80] width 154 height 23
drag, startPoint x: 318, startPoint y: 78, endPoint x: 308, endPoint y: 544, distance: 466.0
click at [308, 544] on section "New Sales Order Dashboard Outwards Sales Orders Manage New Sales Order Dashboar…" at bounding box center [591, 279] width 1183 height 559
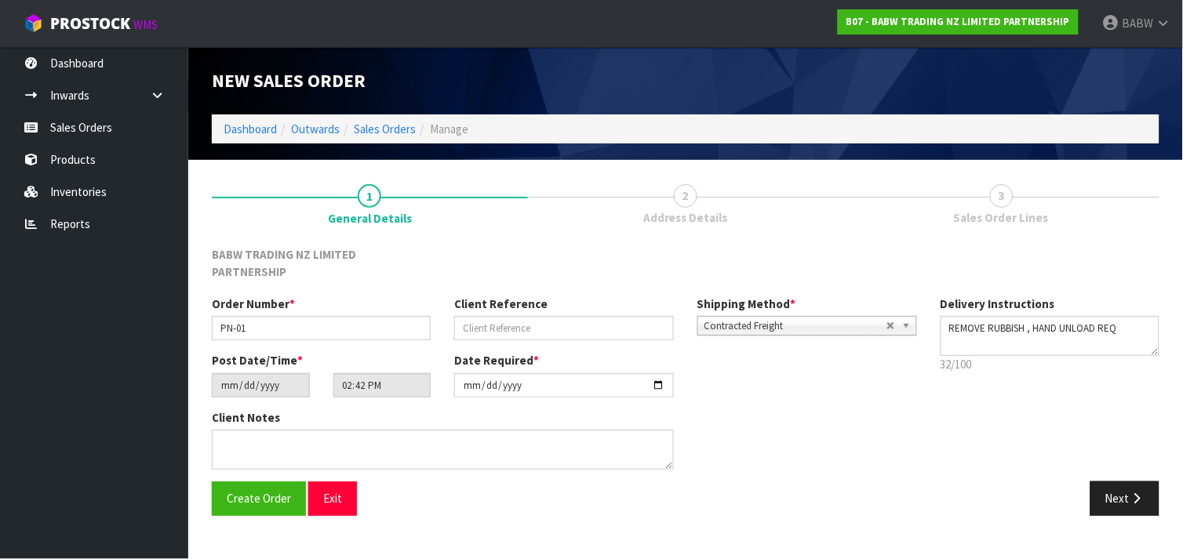
click at [308, 544] on section "New Sales Order Dashboard Outwards Sales Orders Manage New Sales Order Dashboar…" at bounding box center [591, 279] width 1183 height 559
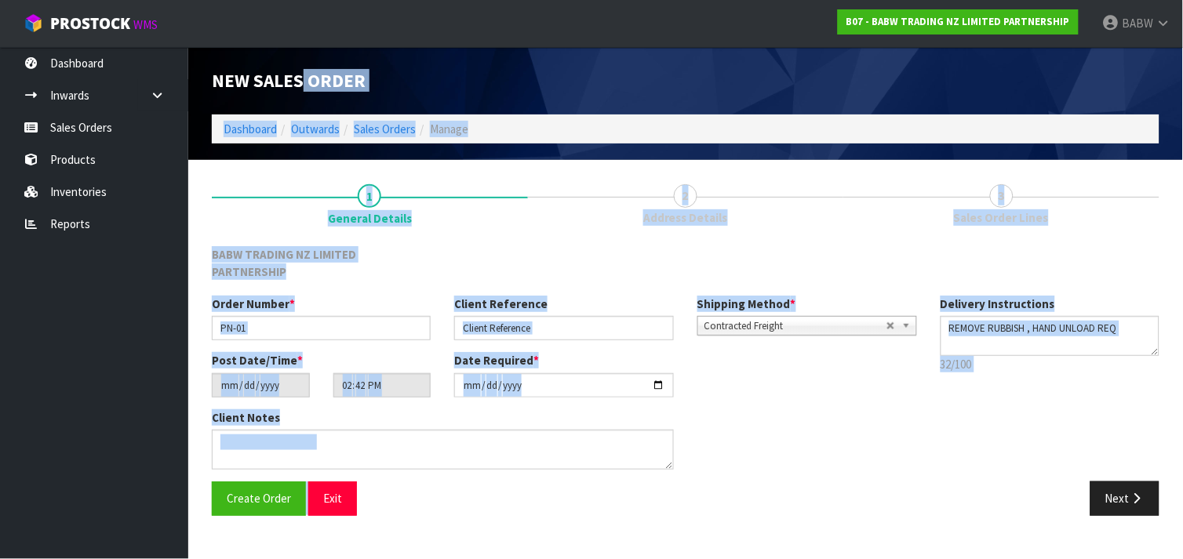
drag, startPoint x: 308, startPoint y: 544, endPoint x: 303, endPoint y: 71, distance: 473.0
click at [303, 71] on section "New Sales Order Dashboard Outwards Sales Orders Manage New Sales Order Dashboar…" at bounding box center [591, 279] width 1183 height 559
click at [303, 71] on span "New Sales Order" at bounding box center [289, 80] width 154 height 23
drag, startPoint x: 206, startPoint y: 72, endPoint x: 378, endPoint y: 481, distance: 443.3
click at [378, 481] on div "New Sales Order Dashboard Outwards Sales Orders Manage New Sales Order Dashboar…" at bounding box center [591, 270] width 1183 height 540
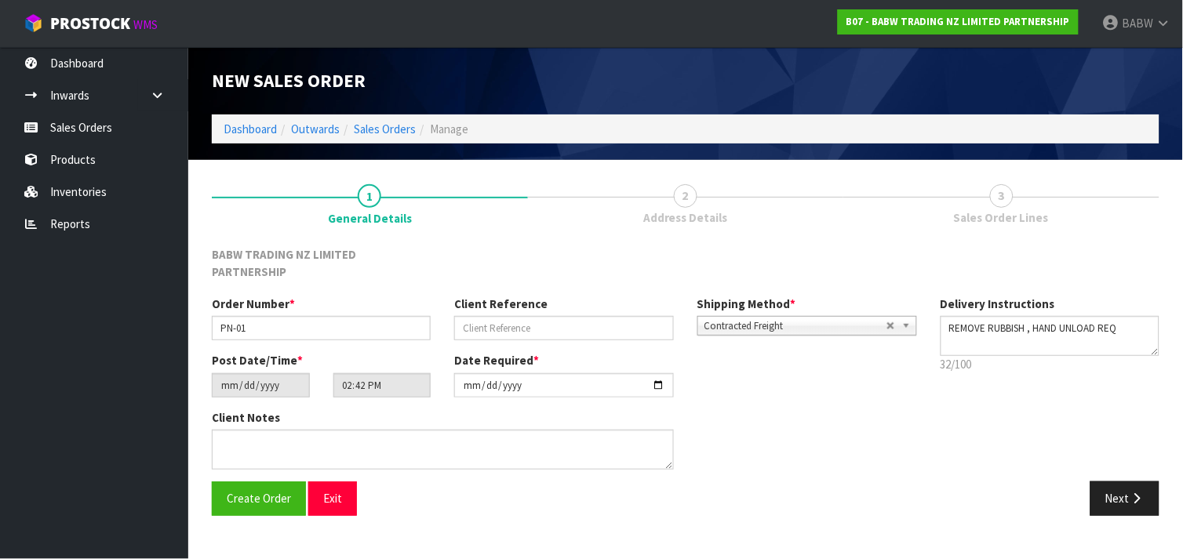
click at [378, 482] on div "Create Order Exit" at bounding box center [443, 499] width 486 height 34
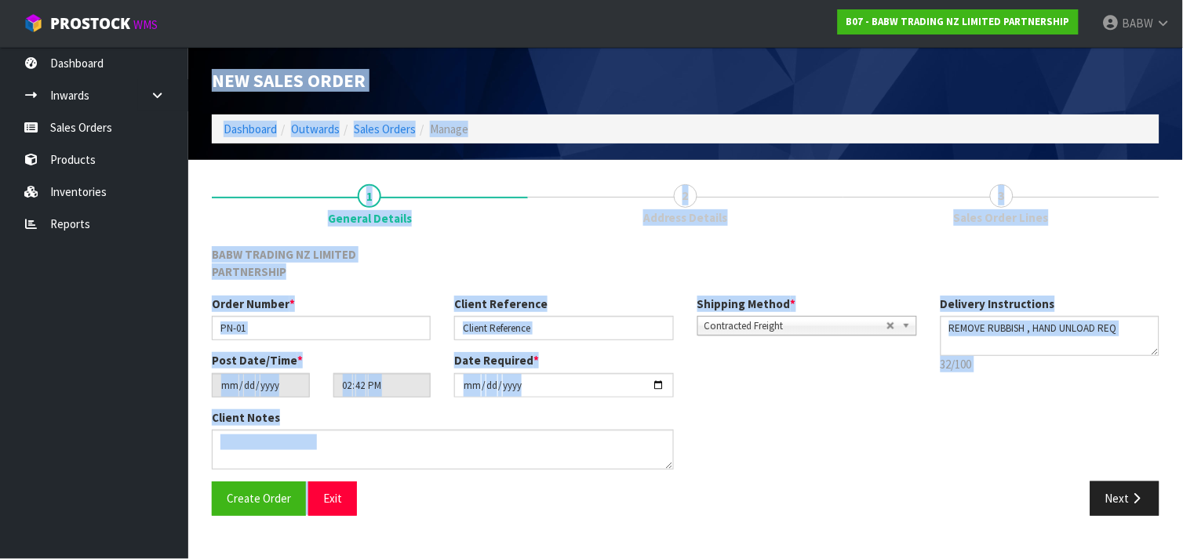
drag, startPoint x: 378, startPoint y: 481, endPoint x: 212, endPoint y: 74, distance: 439.8
click at [212, 74] on div "New Sales Order Dashboard Outwards Sales Orders Manage New Sales Order Dashboar…" at bounding box center [591, 270] width 1183 height 540
click at [212, 74] on span "New Sales Order" at bounding box center [289, 80] width 154 height 23
drag, startPoint x: 212, startPoint y: 74, endPoint x: 408, endPoint y: 472, distance: 444.1
click at [408, 472] on div "New Sales Order Dashboard Outwards Sales Orders Manage New Sales Order Dashboar…" at bounding box center [591, 270] width 1183 height 540
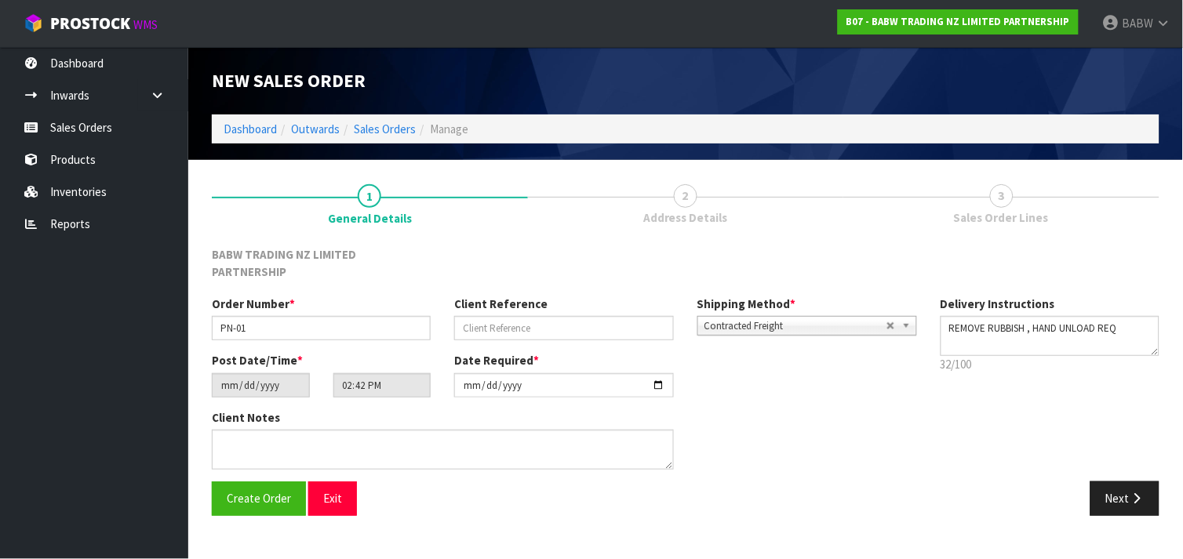
click at [408, 482] on div "Create Order Exit" at bounding box center [443, 499] width 486 height 34
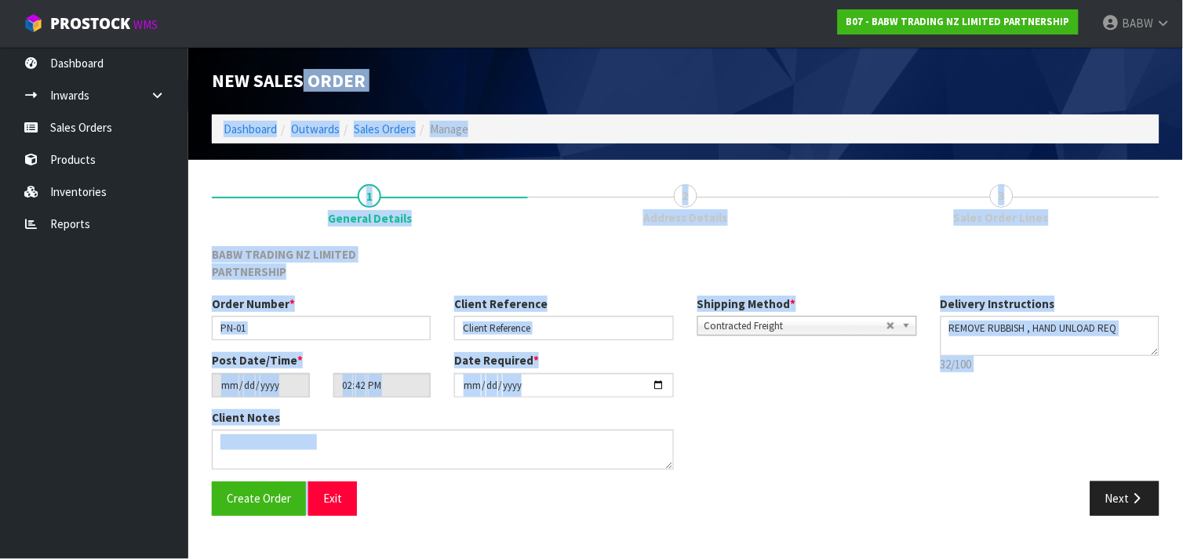
drag, startPoint x: 303, startPoint y: 75, endPoint x: 398, endPoint y: 482, distance: 418.2
click at [398, 482] on div "New Sales Order Dashboard Outwards Sales Orders Manage New Sales Order Dashboar…" at bounding box center [591, 270] width 1183 height 540
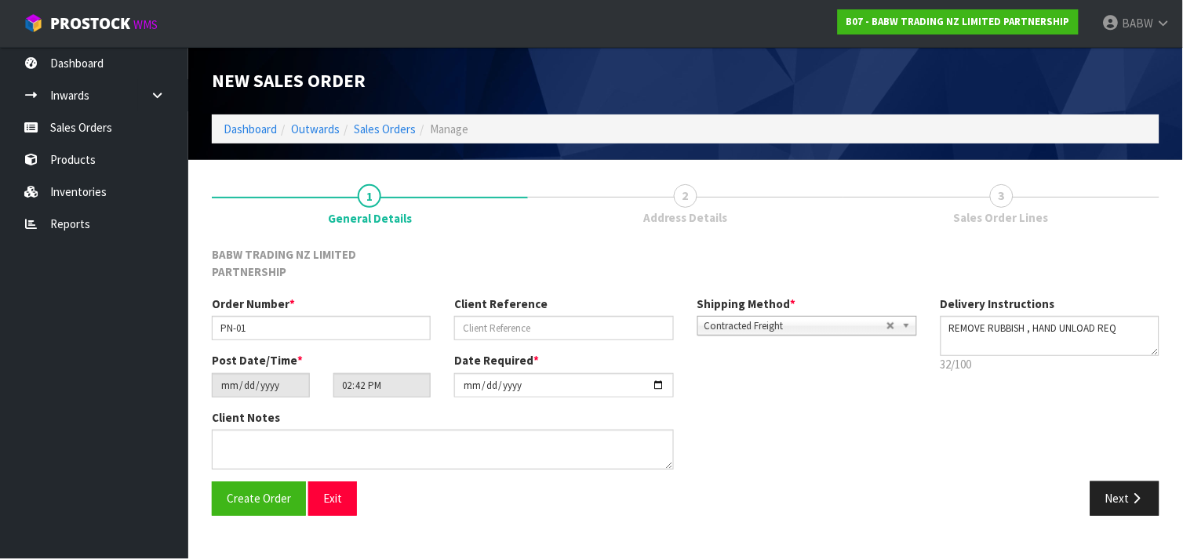
click at [398, 482] on div "Create Order Exit" at bounding box center [443, 499] width 486 height 34
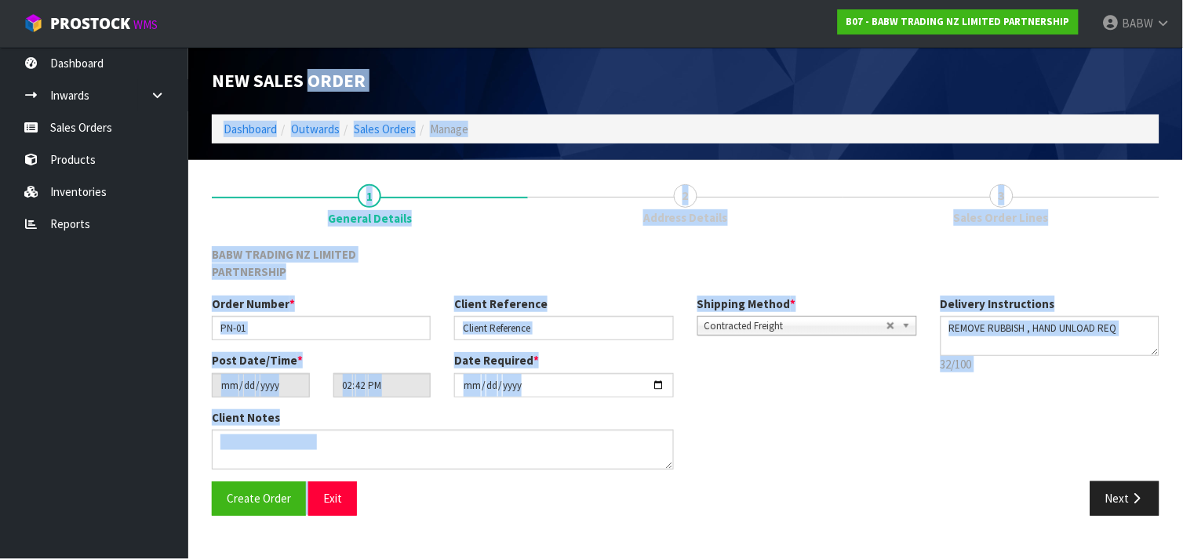
drag, startPoint x: 398, startPoint y: 482, endPoint x: 317, endPoint y: 79, distance: 411.3
click at [317, 79] on div "New Sales Order Dashboard Outwards Sales Orders Manage New Sales Order Dashboar…" at bounding box center [591, 270] width 1183 height 540
click at [317, 79] on span "New Sales Order" at bounding box center [289, 80] width 154 height 23
drag, startPoint x: 317, startPoint y: 79, endPoint x: 359, endPoint y: 489, distance: 412.4
click at [359, 489] on div "New Sales Order Dashboard Outwards Sales Orders Manage New Sales Order Dashboar…" at bounding box center [591, 270] width 1183 height 540
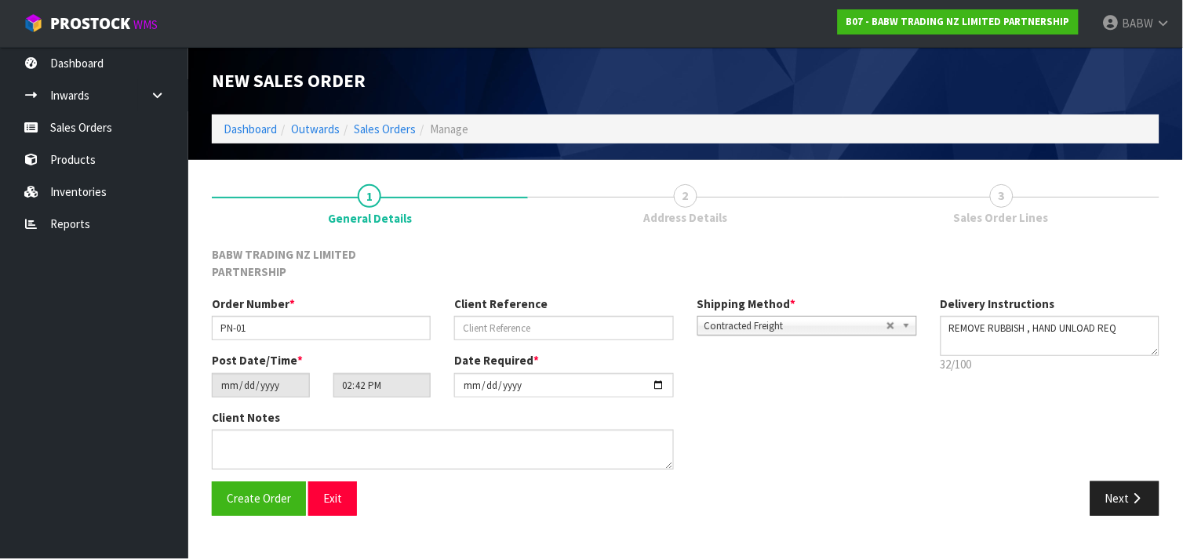
click at [359, 489] on div "Create Order Exit" at bounding box center [443, 499] width 486 height 34
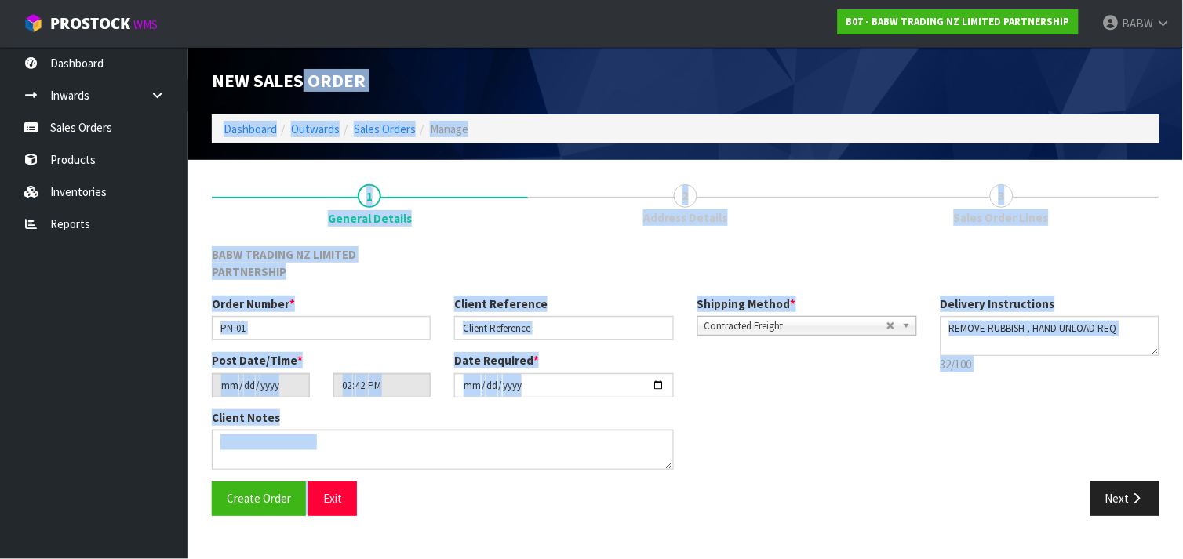
drag, startPoint x: 359, startPoint y: 489, endPoint x: 303, endPoint y: 82, distance: 411.0
click at [303, 82] on div "New Sales Order Dashboard Outwards Sales Orders Manage New Sales Order Dashboar…" at bounding box center [591, 270] width 1183 height 540
click at [303, 82] on span "New Sales Order" at bounding box center [289, 80] width 154 height 23
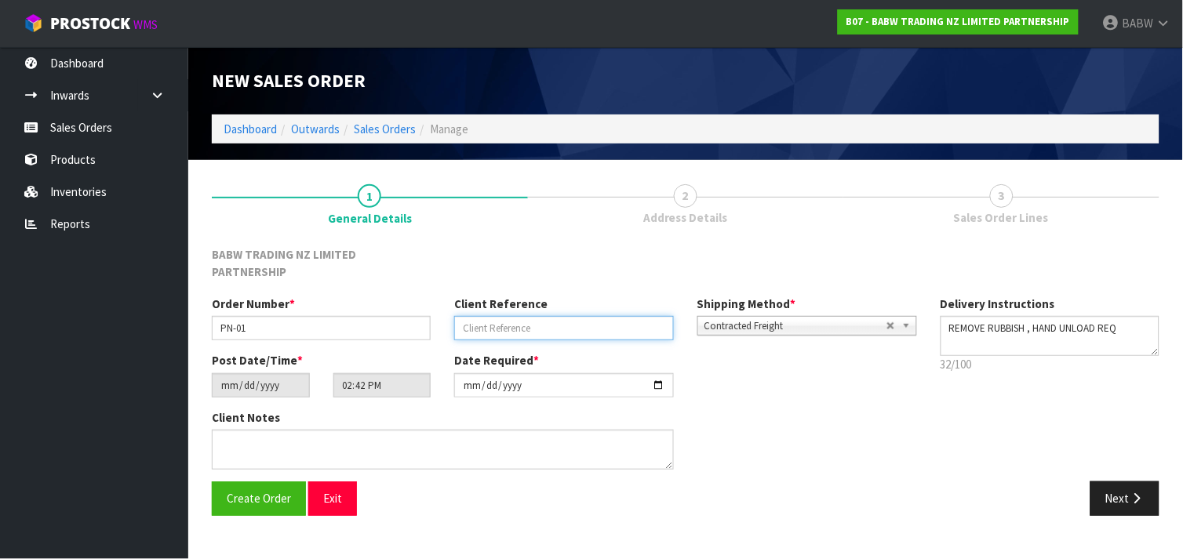
click at [541, 316] on input "text" at bounding box center [563, 328] width 219 height 24
type input "THE PLAZA - [GEOGRAPHIC_DATA]"
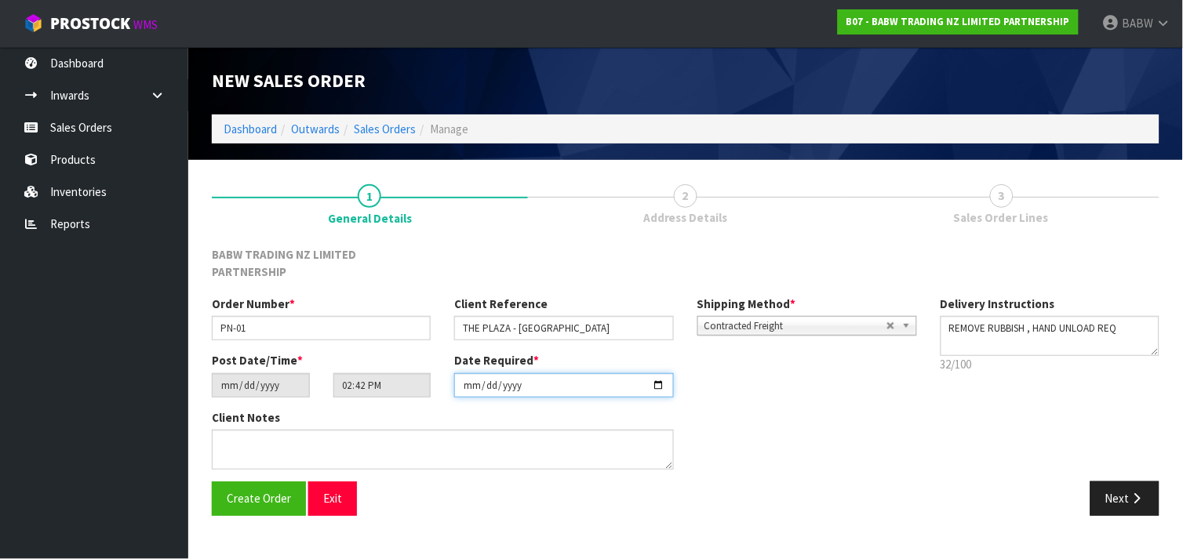
click at [538, 373] on input "[DATE]" at bounding box center [563, 385] width 219 height 24
click at [664, 373] on input "[DATE]" at bounding box center [563, 385] width 219 height 24
type input "[DATE]"
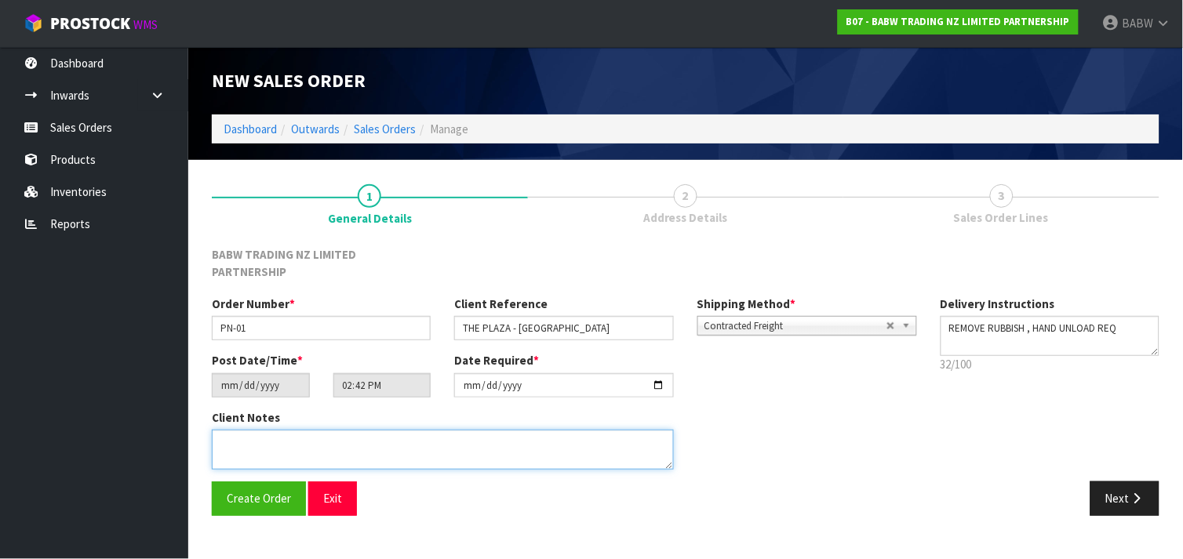
click at [523, 430] on textarea at bounding box center [443, 450] width 462 height 40
type textarea "PLEASE DELVER BEFORE 3PM [DATE][DATE] - PLEASE UNLOAD AND RETURN PALETS AND WRA…"
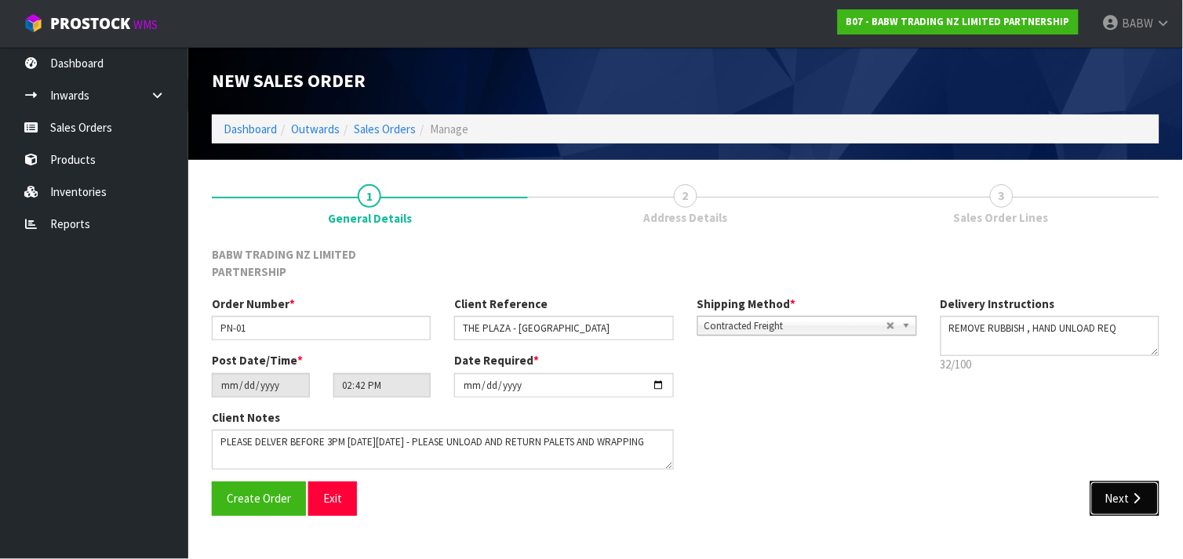
click at [1148, 482] on button "Next" at bounding box center [1124, 499] width 69 height 34
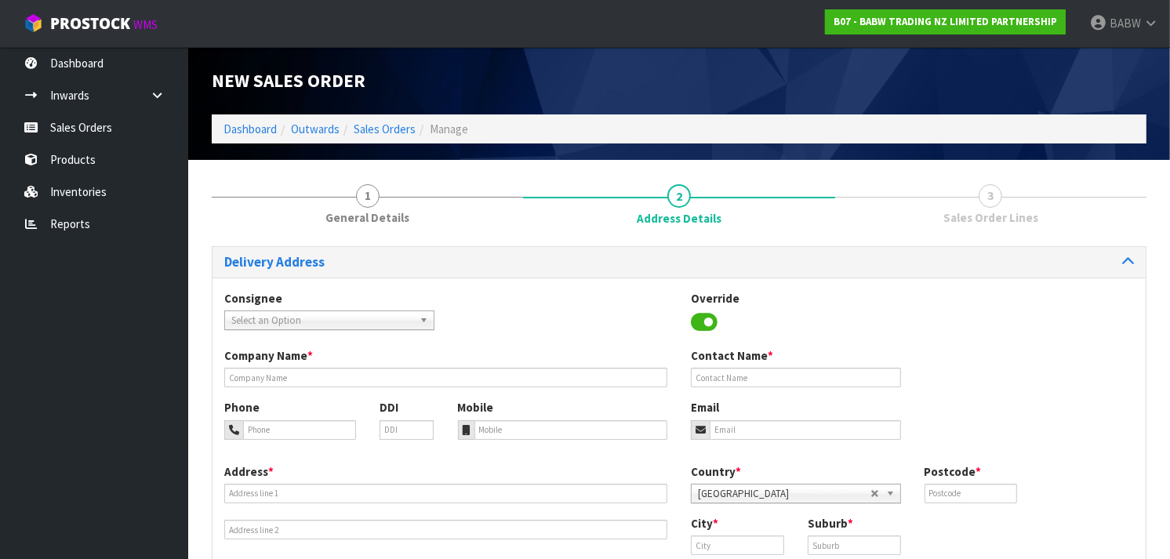
click at [370, 330] on div "Consignee 000001.BAY MECHANICS - BAY MECHANICS 000001A - BRAKE & TRANSMISSION N…" at bounding box center [679, 318] width 933 height 57
click at [380, 319] on span "Select an Option" at bounding box center [322, 320] width 182 height 19
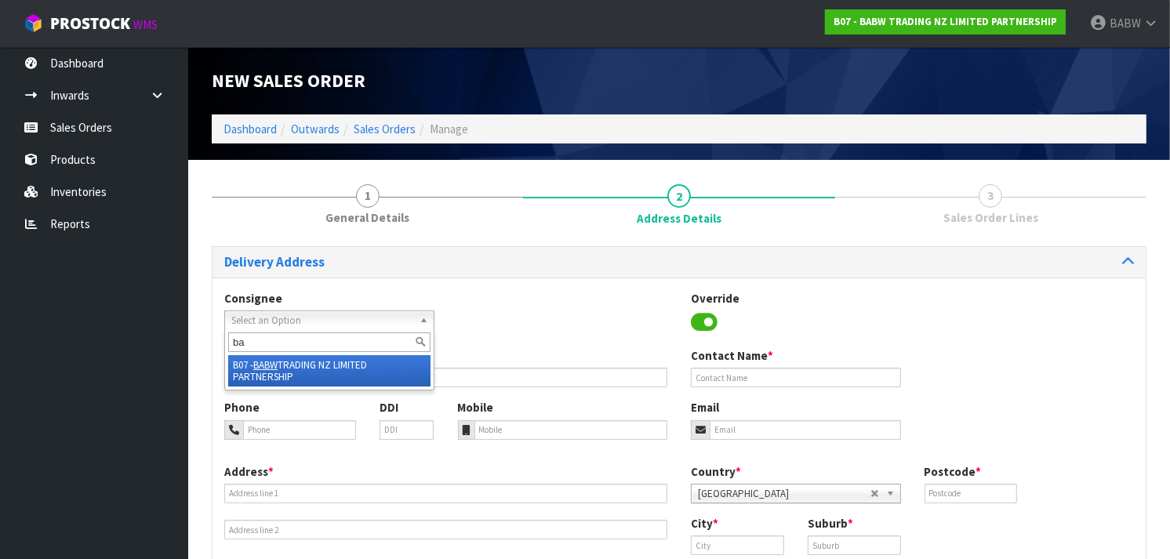
type input "b"
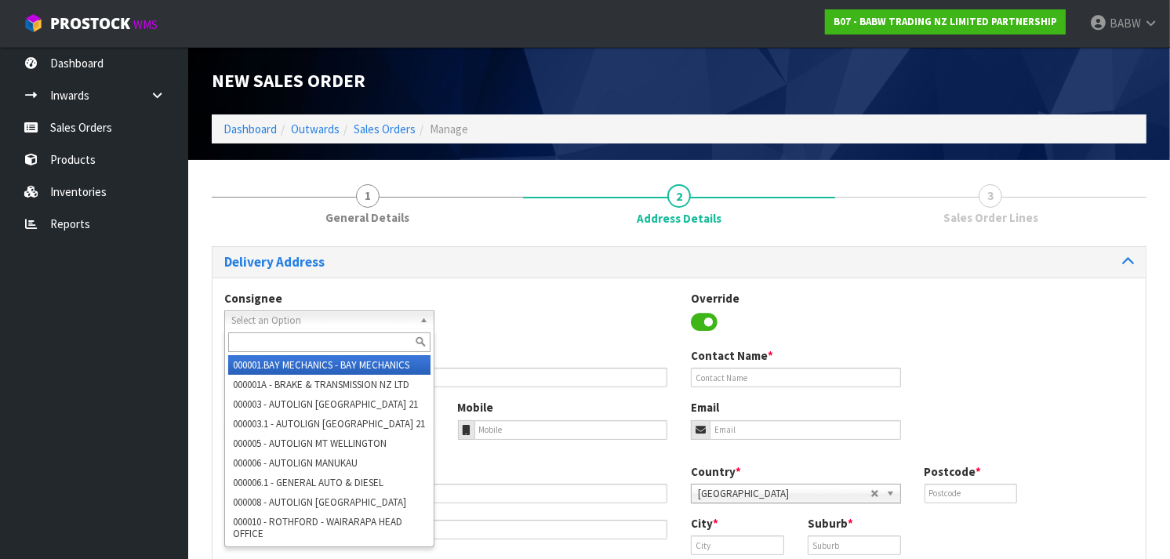
type input "p"
type input "t"
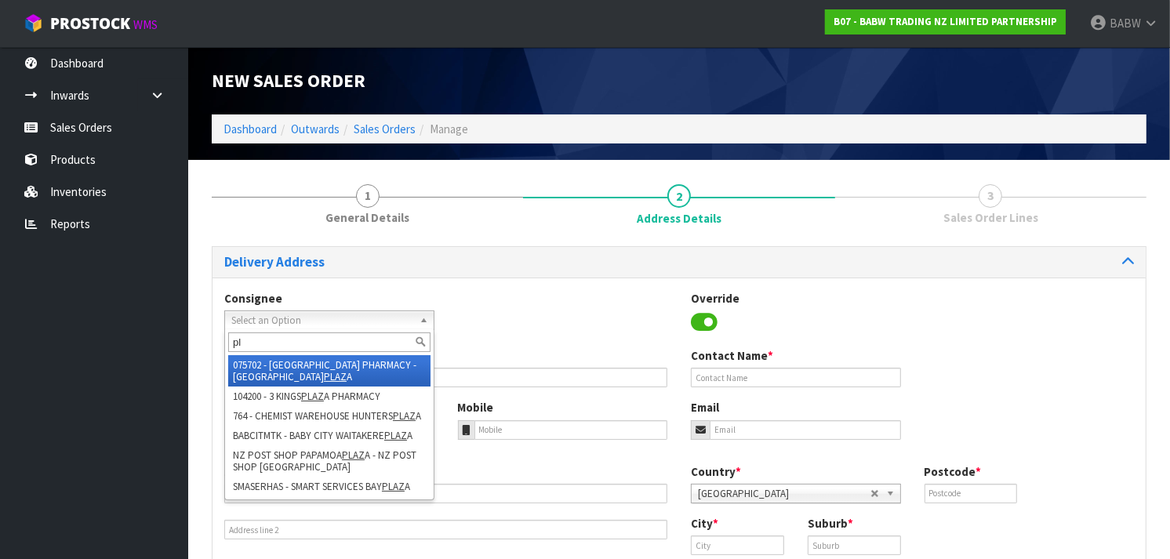
type input "p"
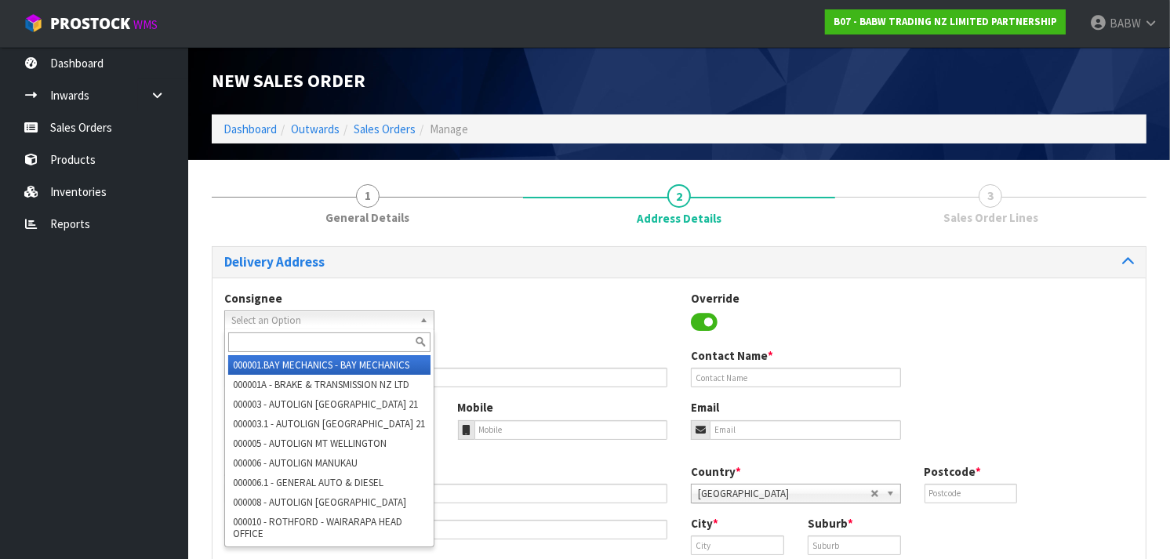
click at [595, 279] on div "Consignee 000001.BAY MECHANICS - BAY MECHANICS 000001A - BRAKE & TRANSMISSION N…" at bounding box center [679, 435] width 933 height 314
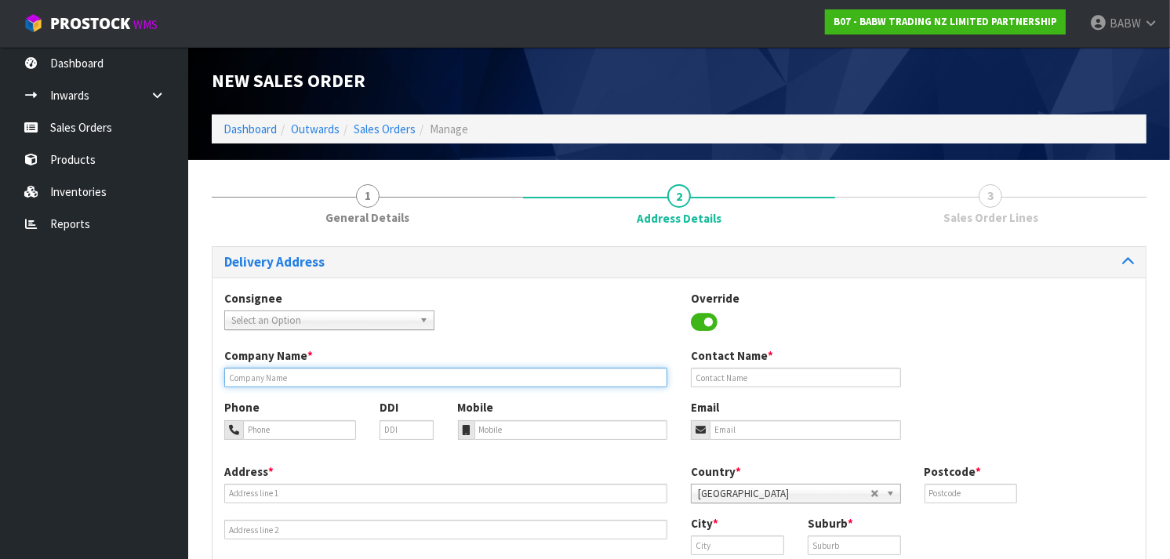
click at [338, 369] on input "text" at bounding box center [445, 378] width 443 height 20
type input "BUILD A BEAR THE PLAZA"
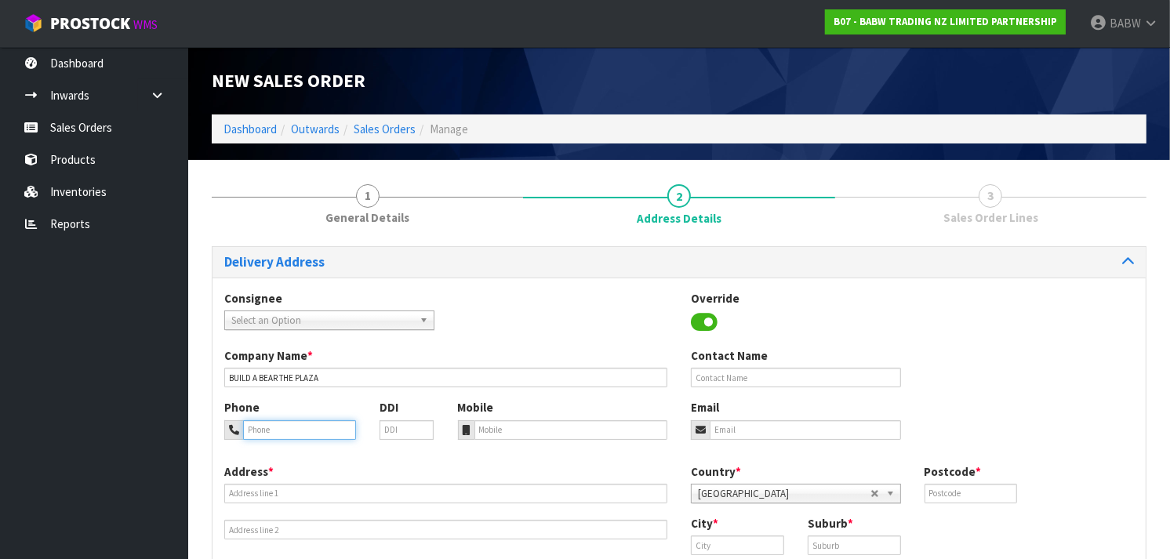
click at [295, 432] on input "tel" at bounding box center [299, 430] width 113 height 20
type input "0273810540"
click at [536, 429] on input "tel" at bounding box center [572, 430] width 194 height 20
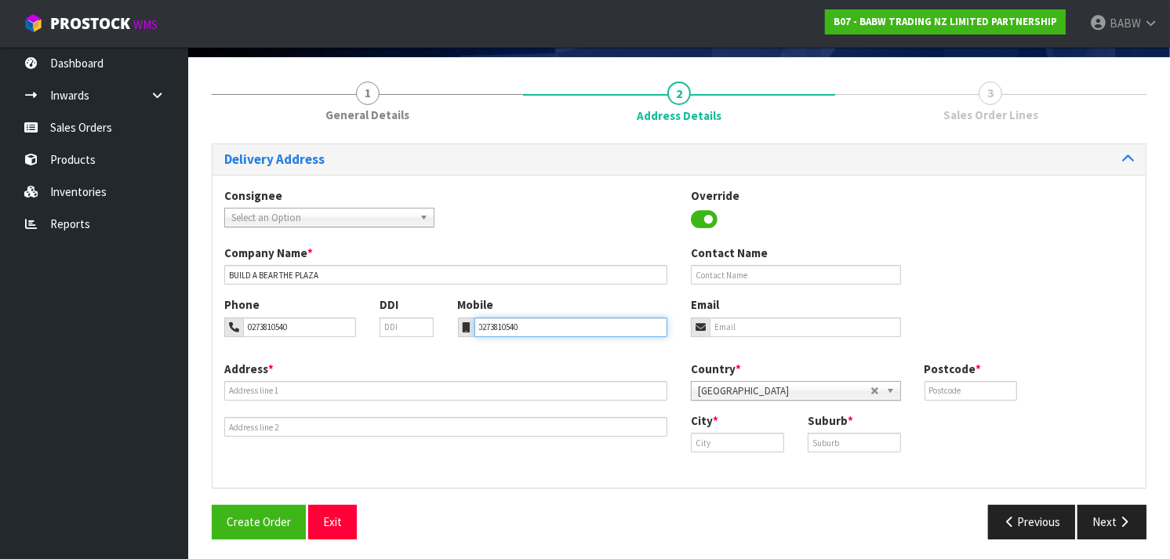
scroll to position [105, 0]
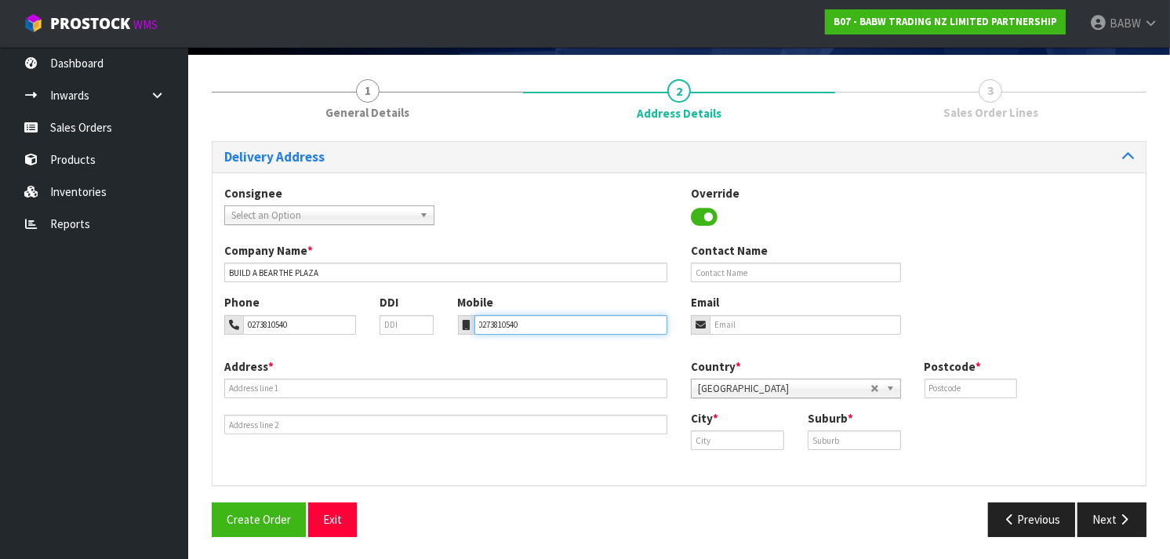
type input "0273810540"
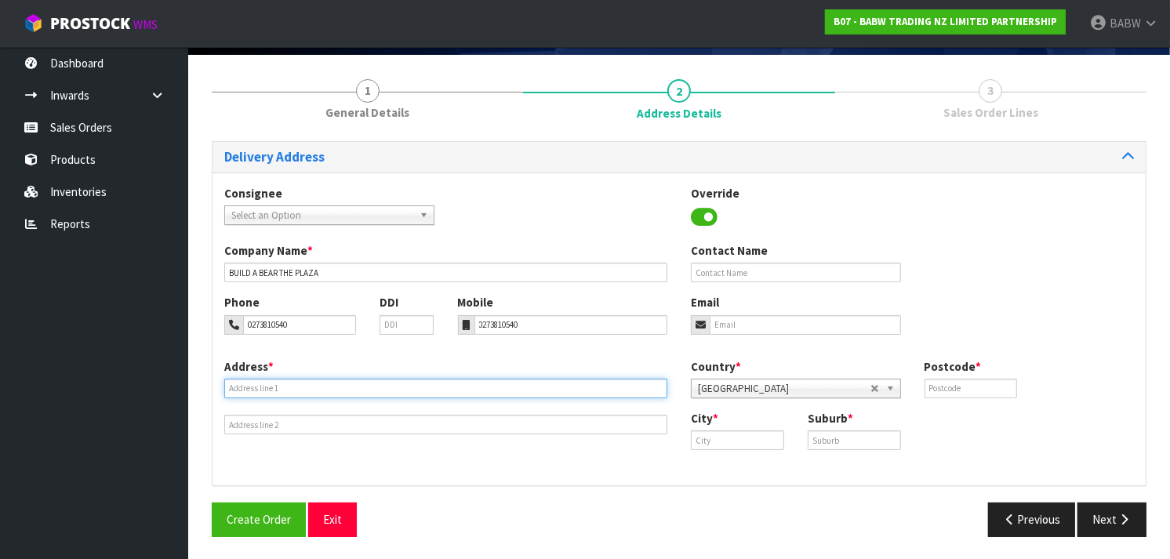
click at [331, 388] on input "text" at bounding box center [445, 389] width 443 height 20
type input "8"
type input "THE PLAZA, 84 THE SQUARE"
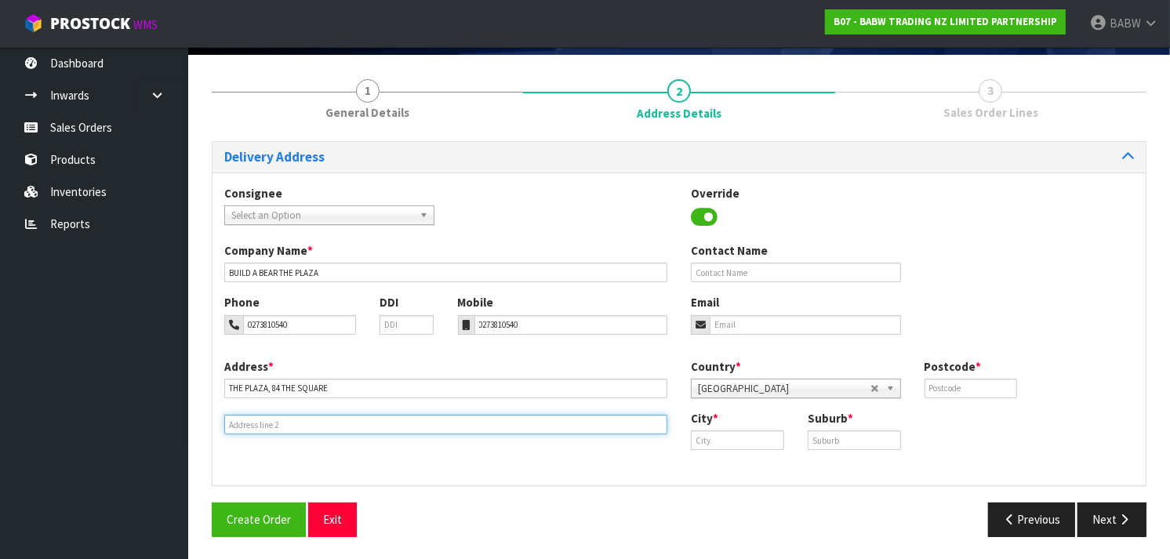
click at [442, 421] on input "text" at bounding box center [445, 425] width 443 height 20
type input "PAMERSTON NORTH"
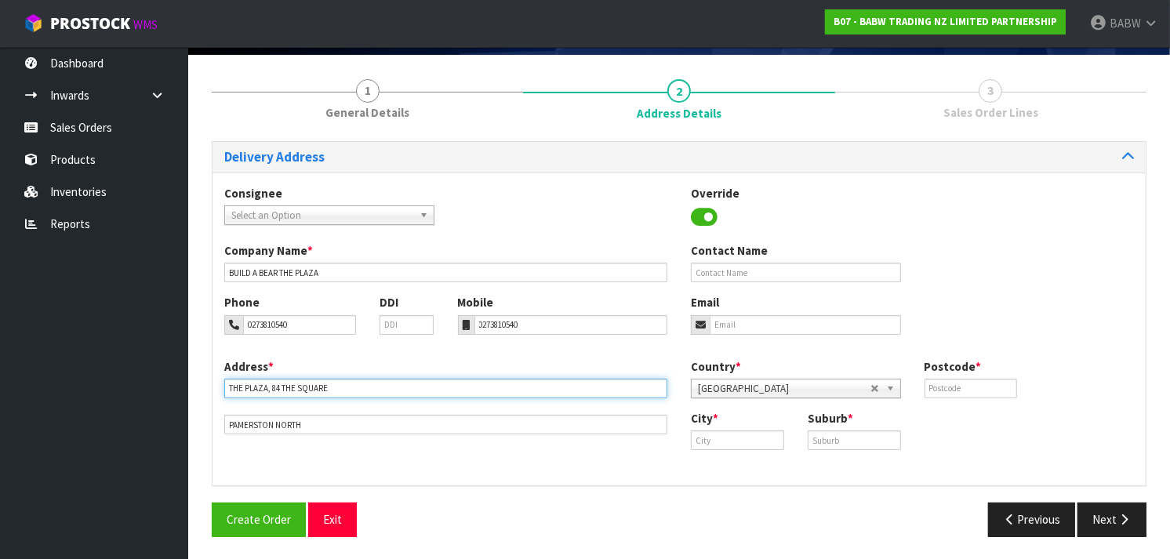
click at [229, 388] on input "THE PLAZA, 84 THE SQUARE" at bounding box center [445, 389] width 443 height 20
type input "BUILD A BEAR WORKSHOP, THE PLAZA, 84 THE SQUARE"
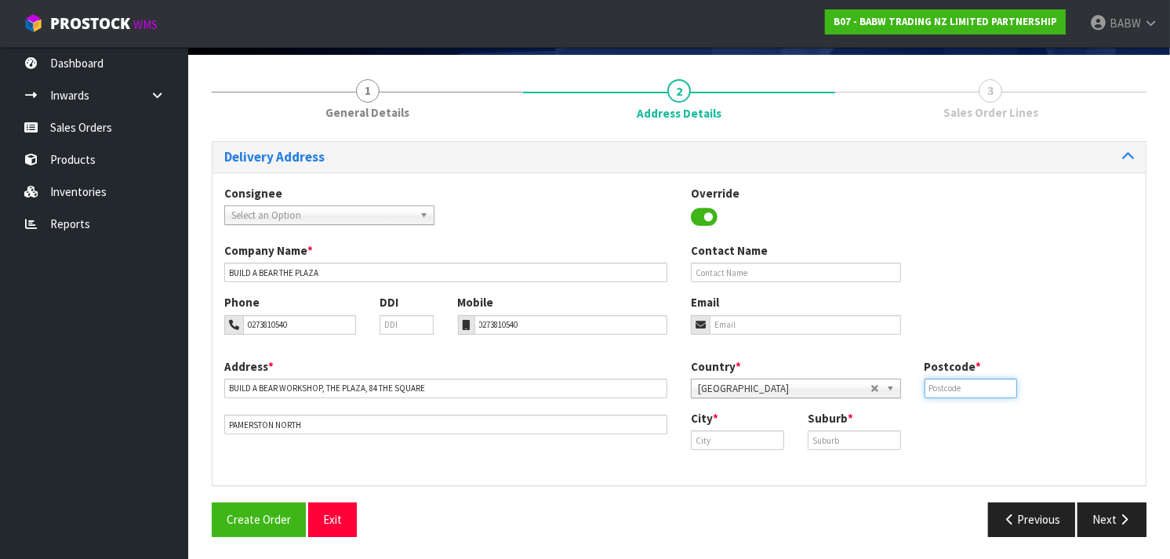
click at [951, 387] on input "text" at bounding box center [971, 389] width 93 height 20
type input "4410"
click at [751, 435] on input "text" at bounding box center [737, 441] width 93 height 20
click at [747, 490] on link "Palm erston North" at bounding box center [754, 488] width 124 height 21
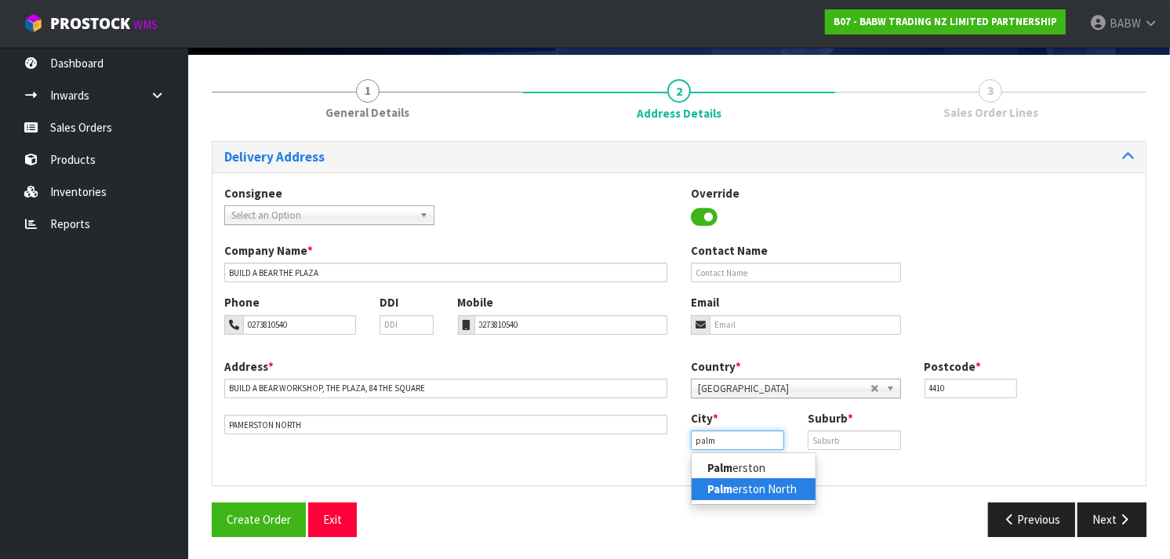
type input "[GEOGRAPHIC_DATA]"
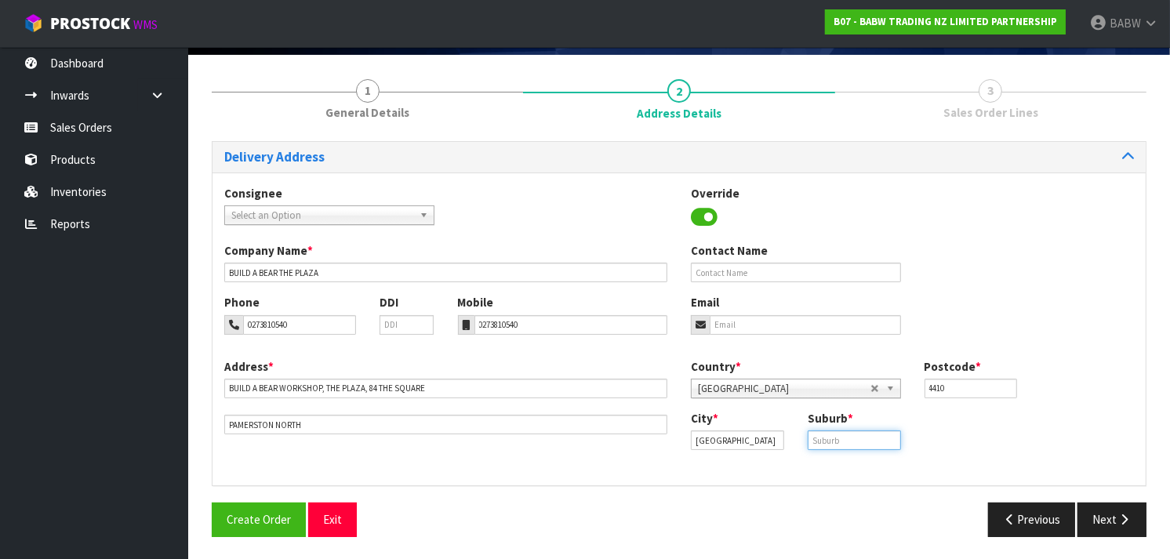
click at [856, 443] on input "text" at bounding box center [854, 441] width 93 height 20
type input "[GEOGRAPHIC_DATA]"
click at [1122, 518] on icon "button" at bounding box center [1124, 520] width 15 height 12
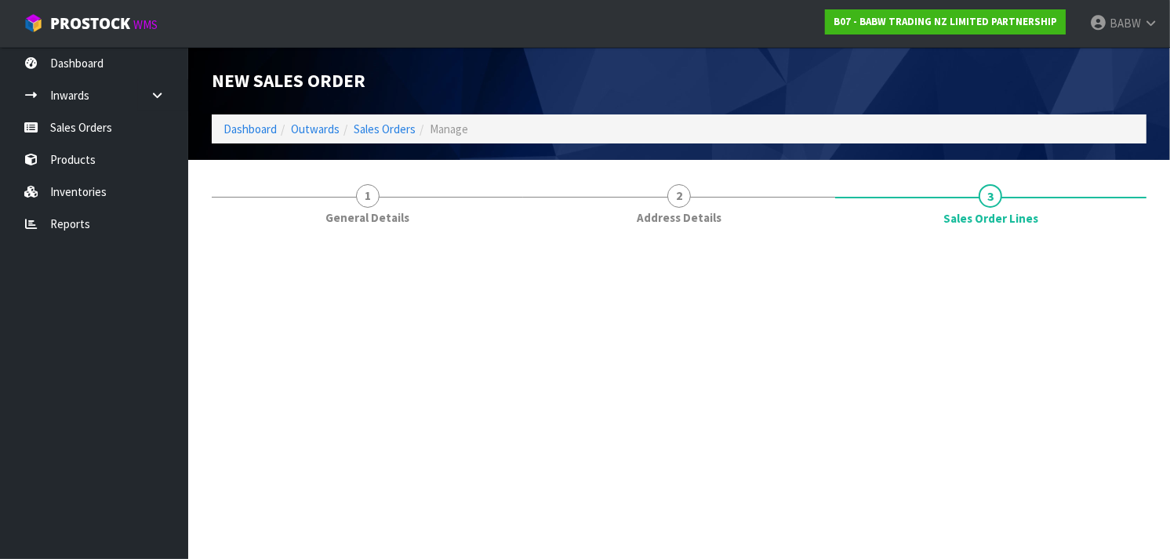
scroll to position [0, 0]
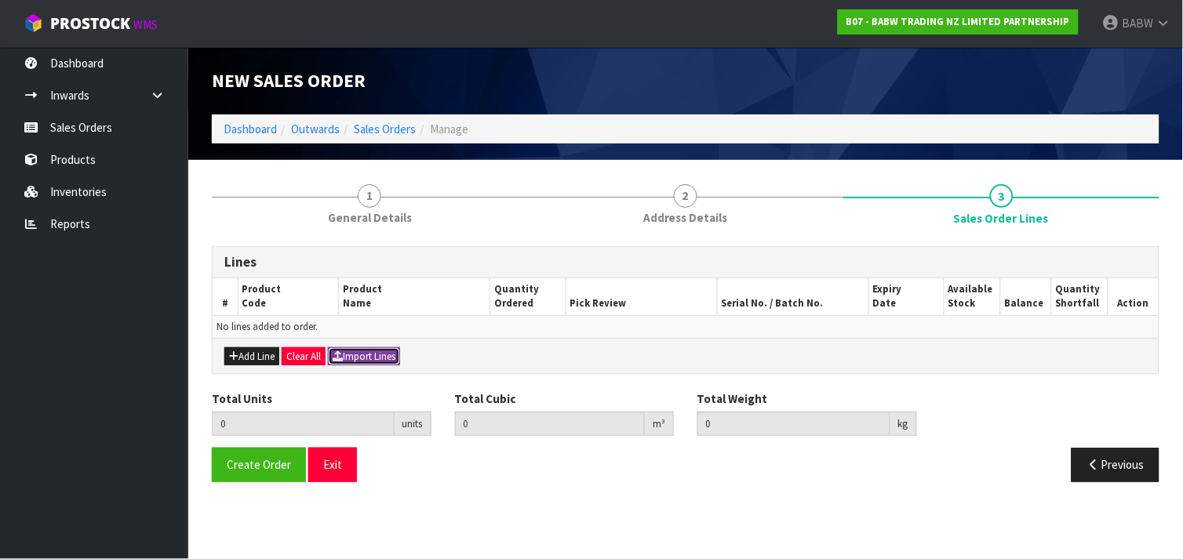
click at [382, 350] on button "Import Lines" at bounding box center [364, 356] width 72 height 19
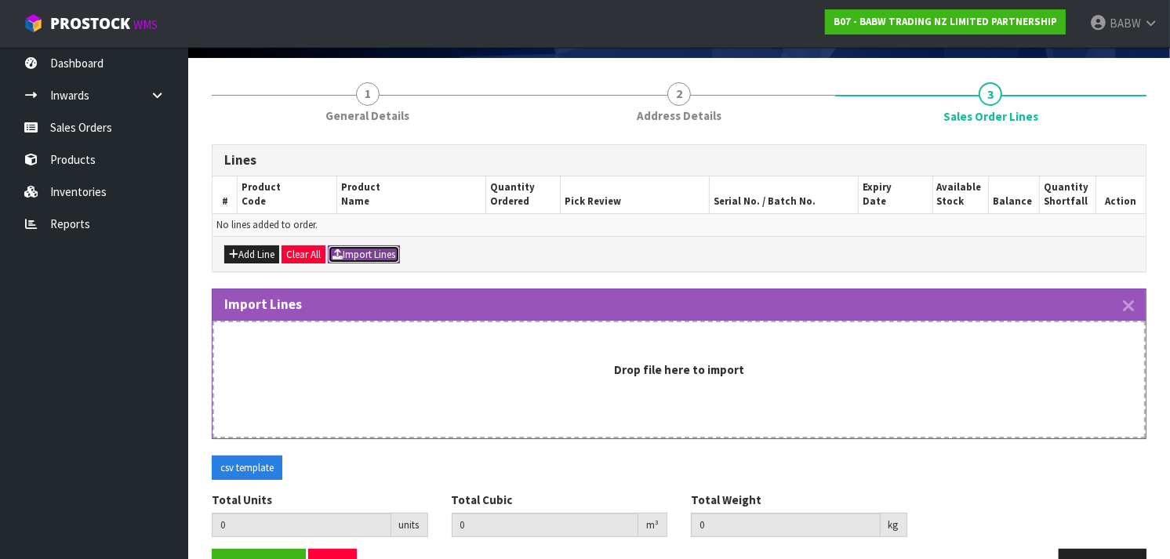
scroll to position [104, 0]
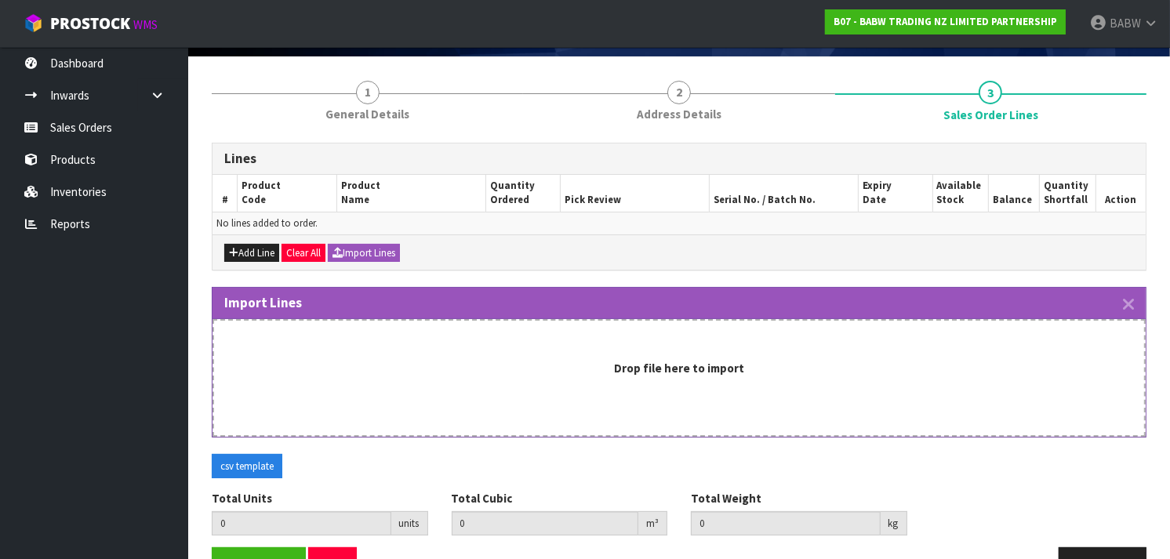
click at [516, 351] on div "Drop file here to import" at bounding box center [679, 378] width 933 height 118
drag, startPoint x: 550, startPoint y: 405, endPoint x: 518, endPoint y: 395, distance: 33.7
click at [518, 395] on div "Drop file here to import" at bounding box center [679, 378] width 933 height 118
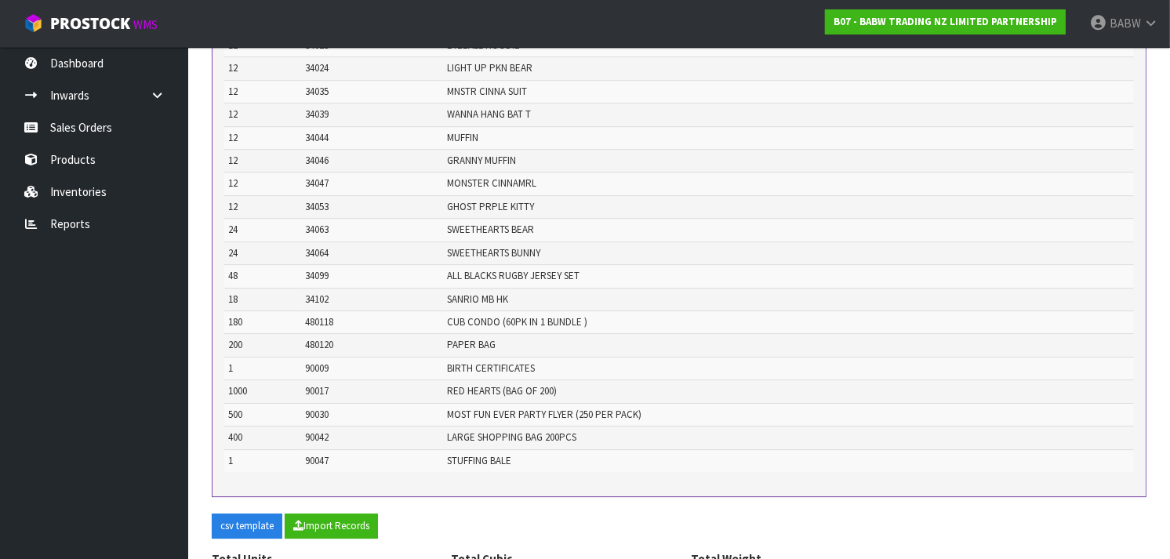
scroll to position [9654, 0]
click at [468, 354] on span "PAPER BAG" at bounding box center [471, 346] width 49 height 13
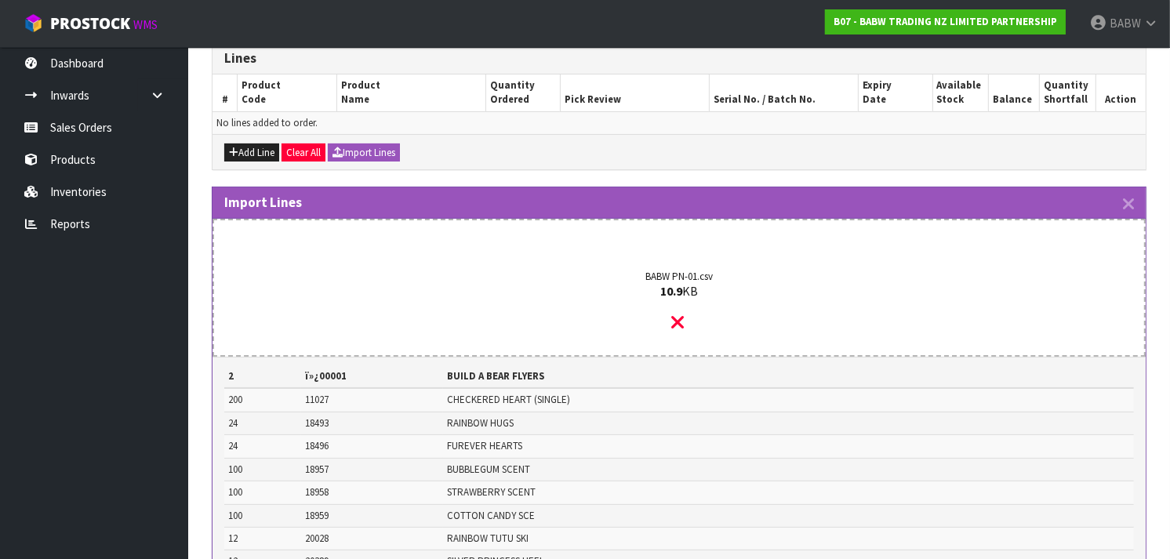
scroll to position [333, 0]
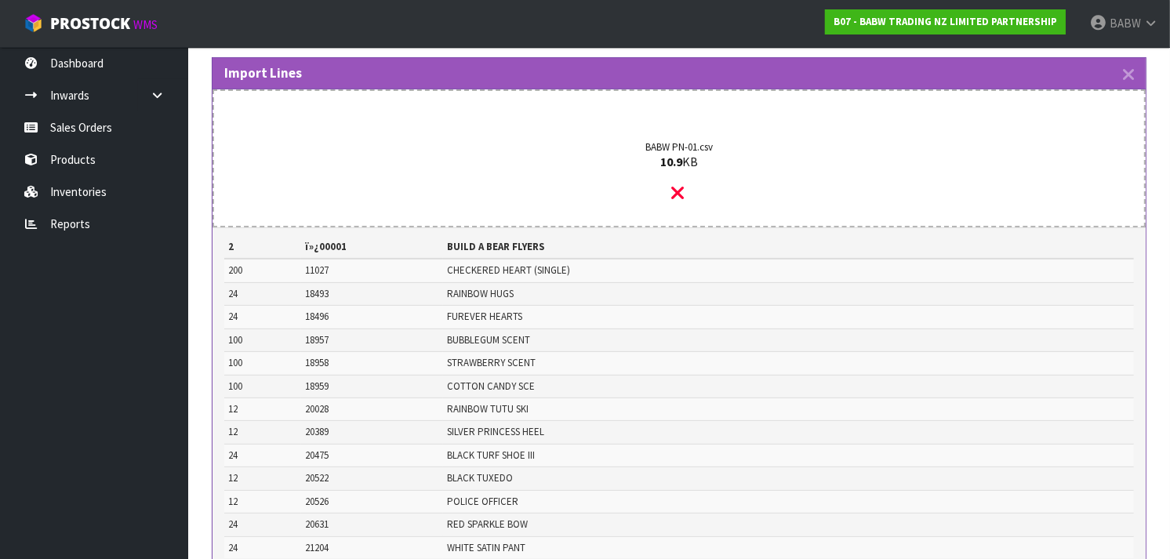
drag, startPoint x: 303, startPoint y: 248, endPoint x: 366, endPoint y: 246, distance: 62.8
click at [366, 246] on tr "2 ï»¿00001 BUILD A BEAR FLYERS" at bounding box center [679, 247] width 910 height 23
click at [366, 246] on th "ï»¿00001" at bounding box center [372, 247] width 142 height 23
drag, startPoint x: 366, startPoint y: 246, endPoint x: 293, endPoint y: 238, distance: 73.4
click at [293, 238] on tr "2 ï»¿00001 BUILD A BEAR FLYERS" at bounding box center [679, 247] width 910 height 23
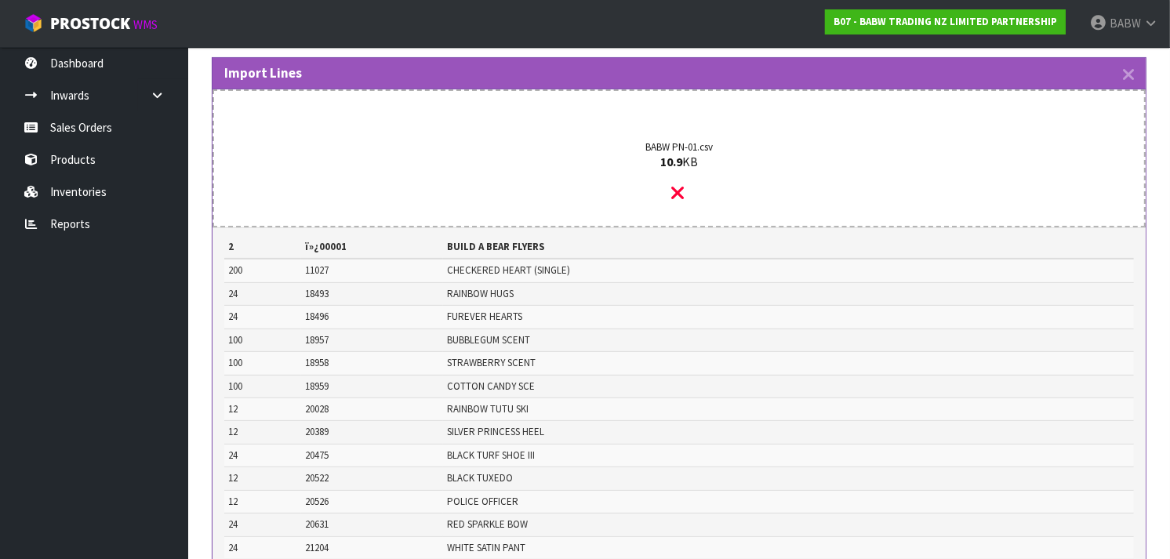
click at [293, 238] on th "2" at bounding box center [262, 247] width 77 height 23
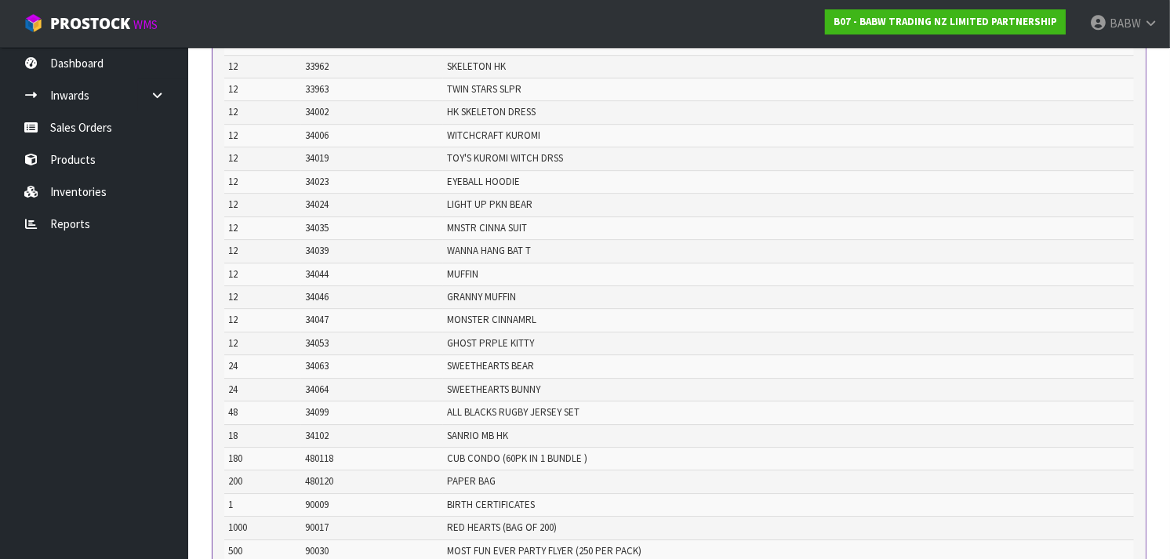
scroll to position [9791, 0]
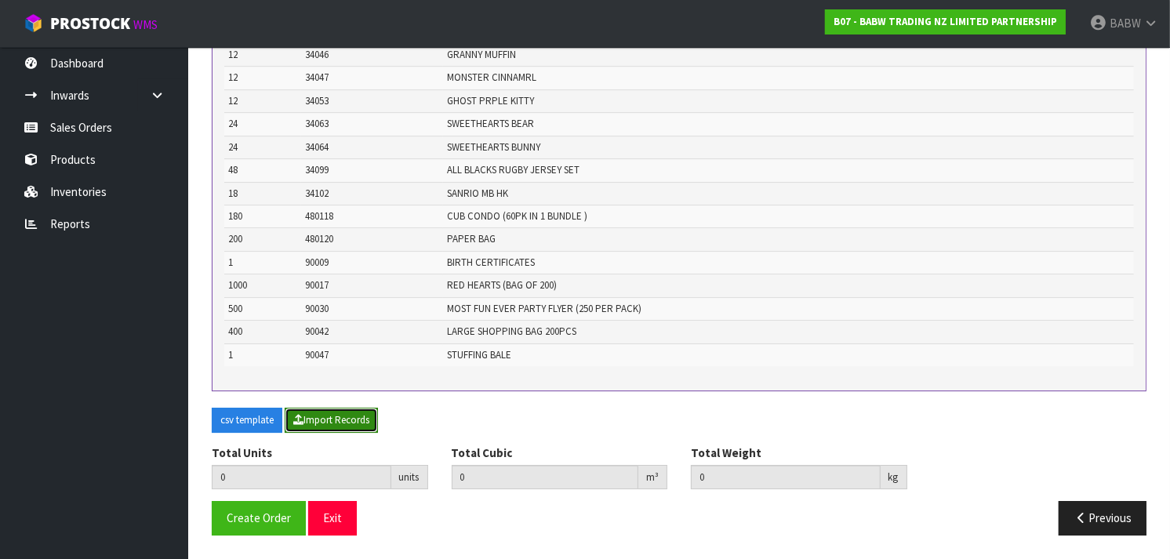
click at [362, 421] on button "Import Records" at bounding box center [331, 420] width 93 height 25
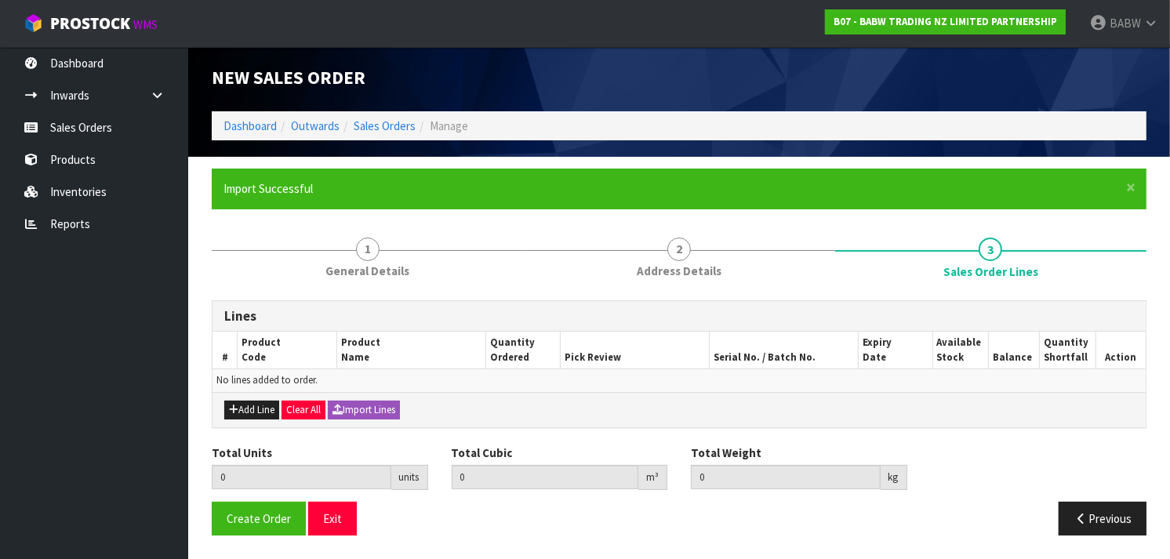
scroll to position [2, 0]
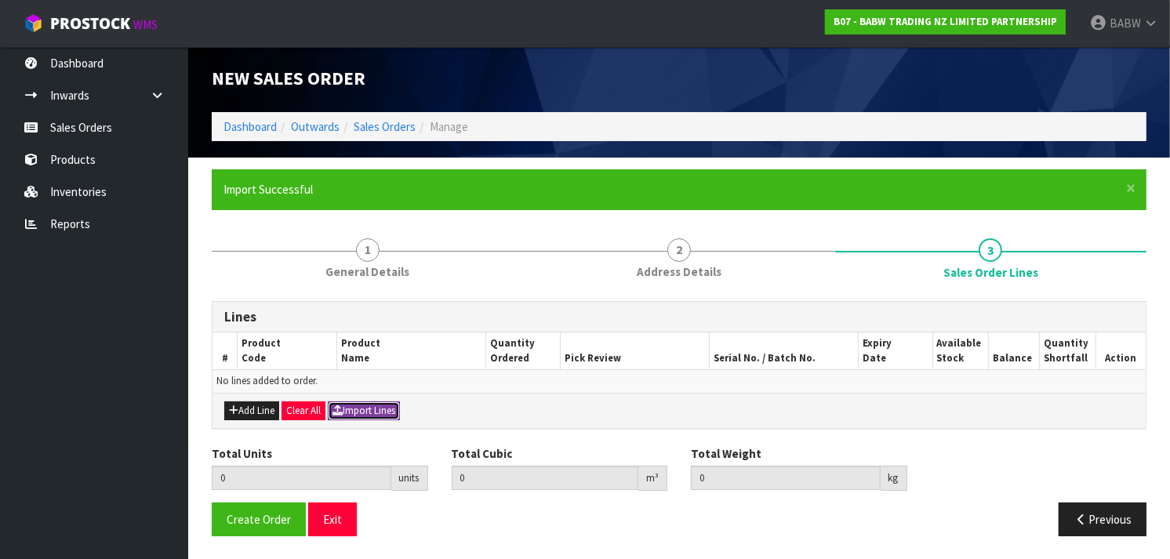
click at [361, 406] on button "Import Lines" at bounding box center [364, 411] width 72 height 19
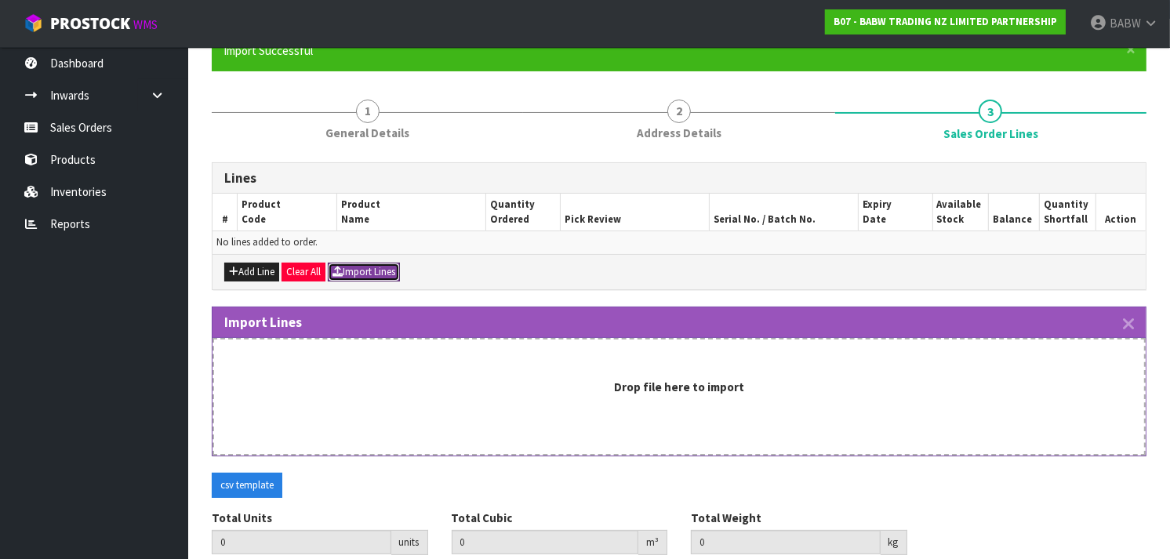
scroll to position [142, 0]
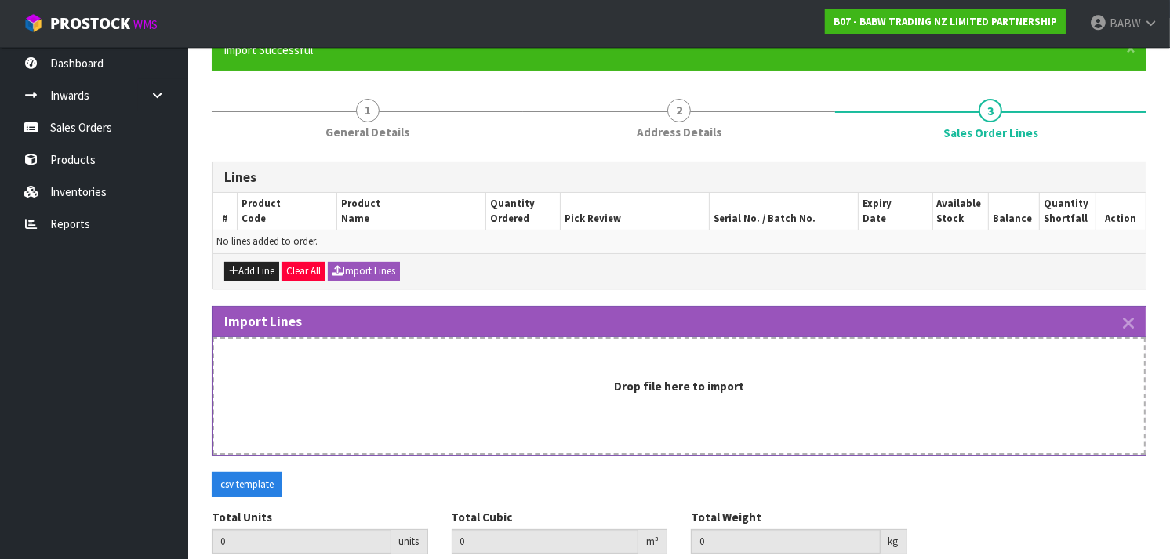
click at [577, 353] on div "Drop file here to import" at bounding box center [679, 396] width 933 height 118
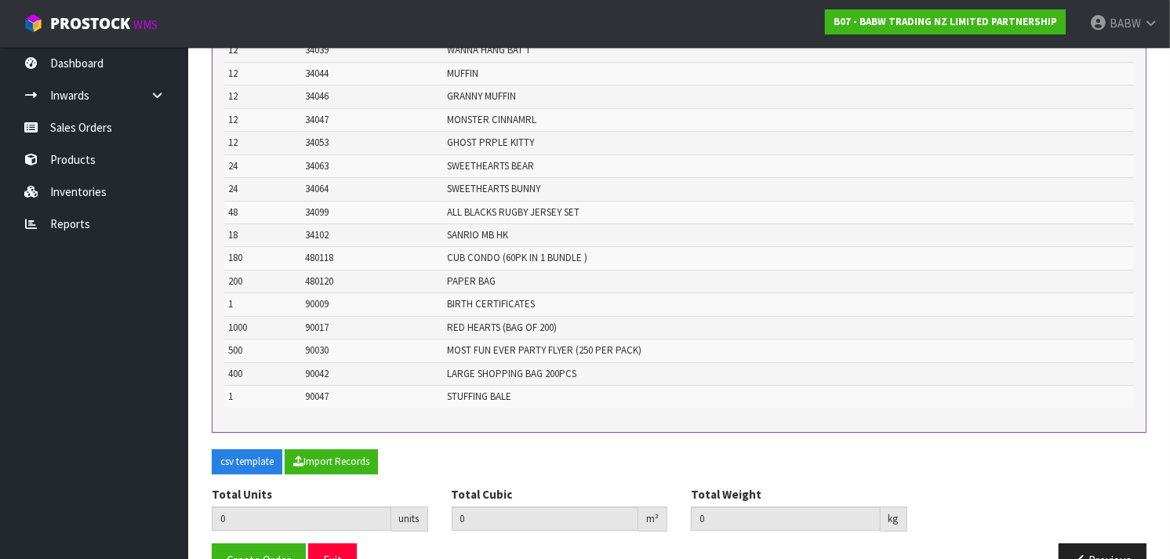
scroll to position [9847, 0]
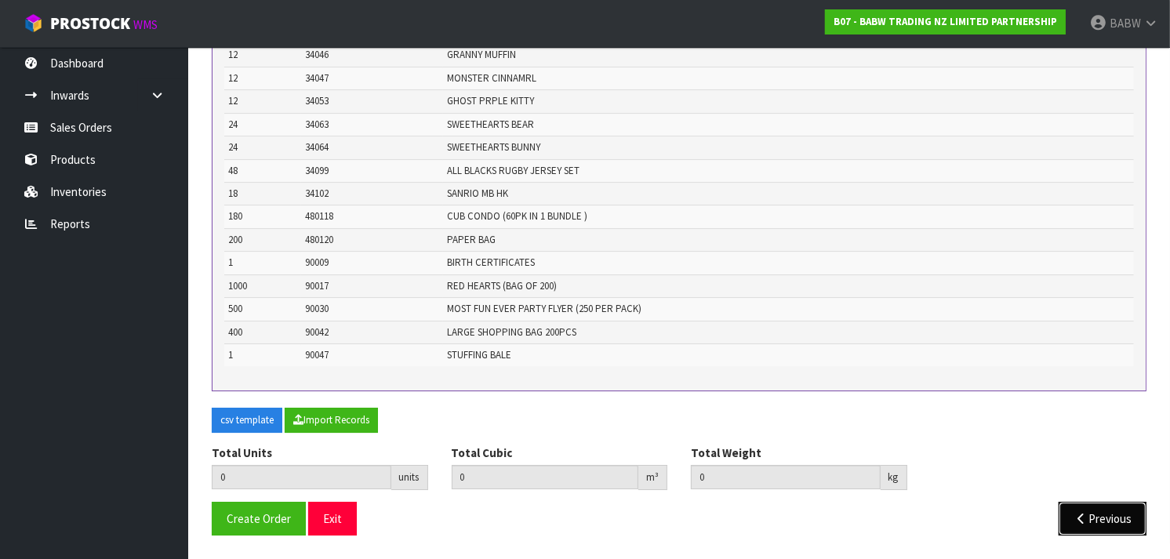
click at [1119, 526] on button "Previous" at bounding box center [1103, 519] width 88 height 34
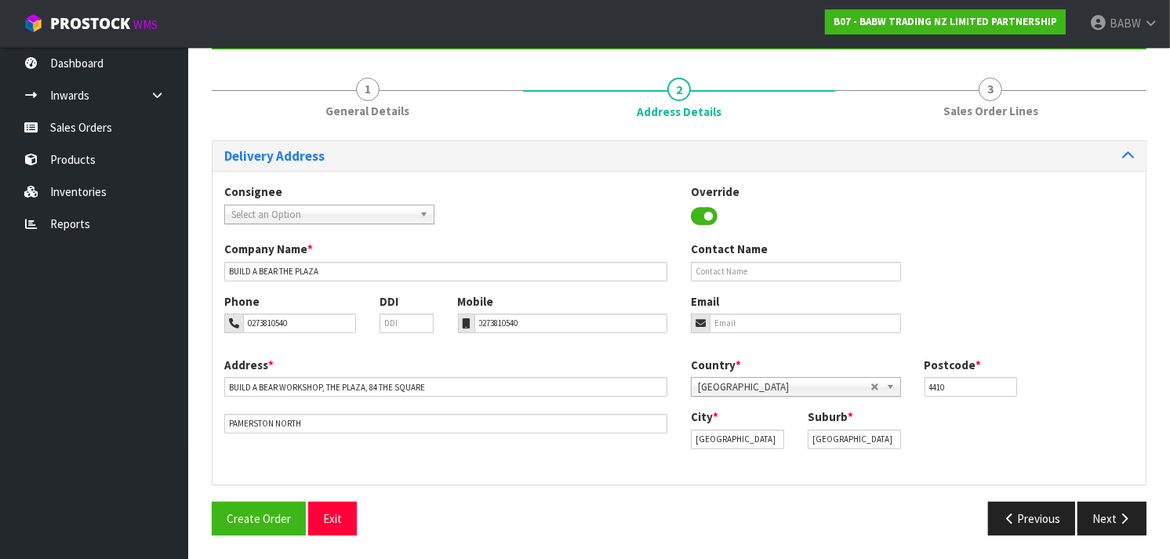
scroll to position [163, 0]
click at [1095, 506] on button "Next" at bounding box center [1112, 519] width 69 height 34
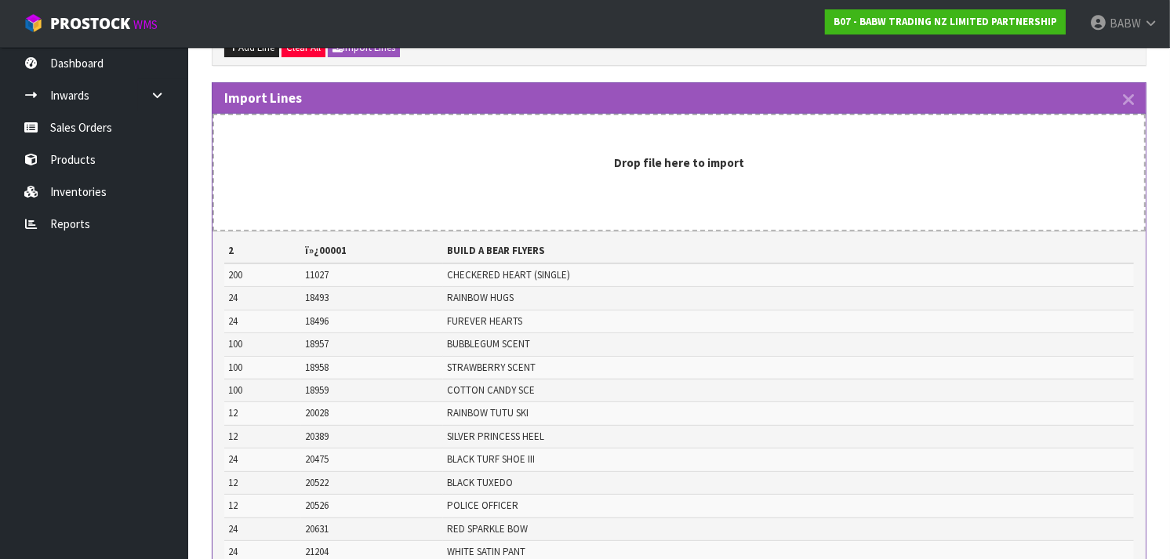
scroll to position [365, 0]
drag, startPoint x: 331, startPoint y: 255, endPoint x: 593, endPoint y: 253, distance: 262.0
click at [593, 253] on tr "2 ï»¿00001 BUILD A BEAR FLYERS" at bounding box center [679, 252] width 910 height 23
click at [593, 253] on th "BUILD A BEAR FLYERS" at bounding box center [788, 252] width 691 height 23
click at [349, 264] on td "11027" at bounding box center [372, 276] width 142 height 24
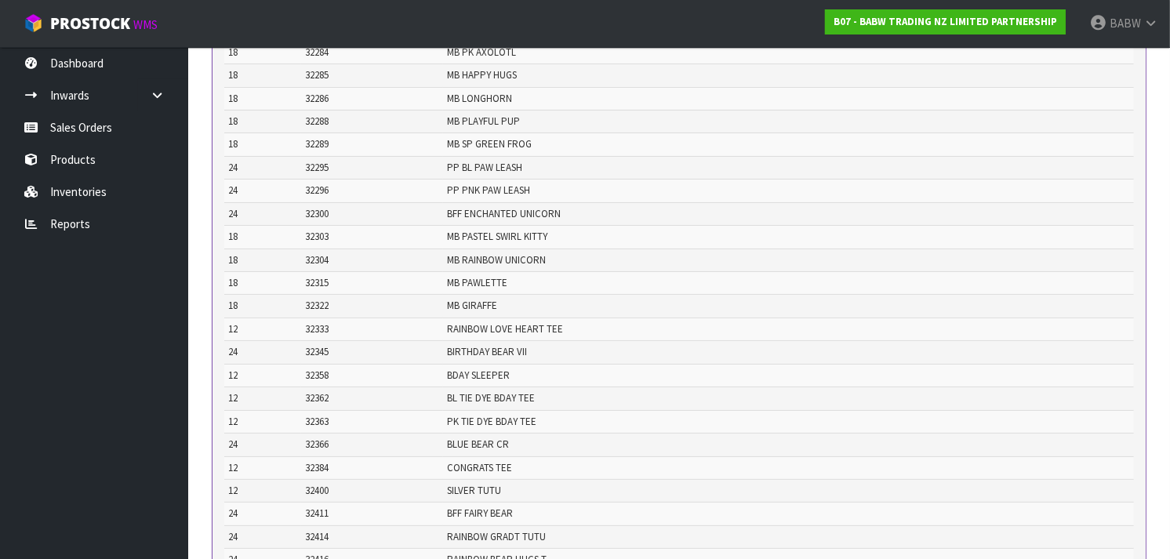
scroll to position [5438, 0]
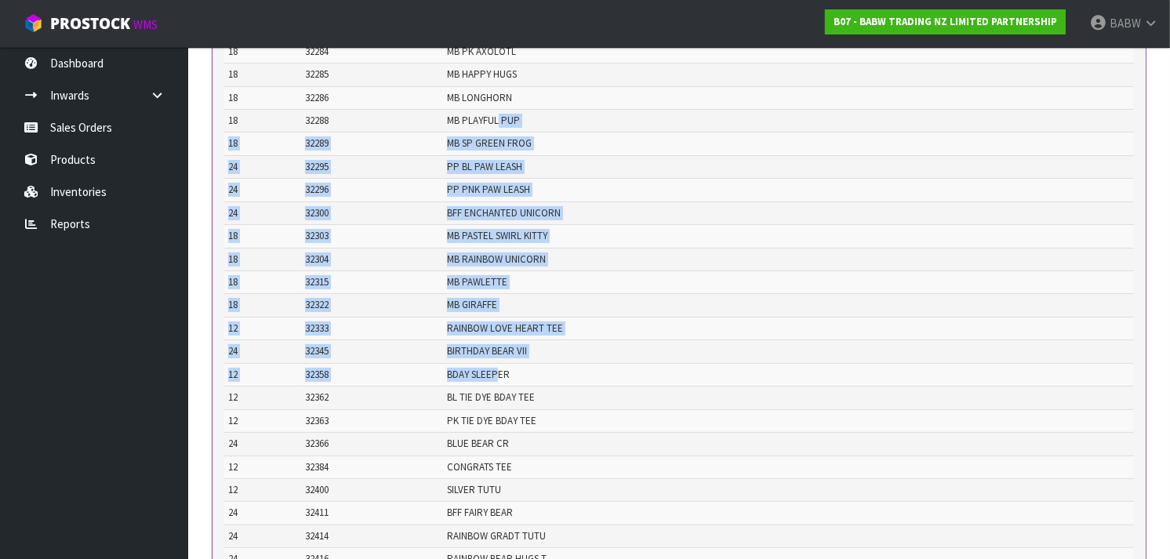
drag, startPoint x: 498, startPoint y: 144, endPoint x: 498, endPoint y: 396, distance: 252.6
click at [498, 386] on td "BDAY SLEEPER" at bounding box center [788, 374] width 691 height 23
drag, startPoint x: 498, startPoint y: 396, endPoint x: 482, endPoint y: 128, distance: 268.7
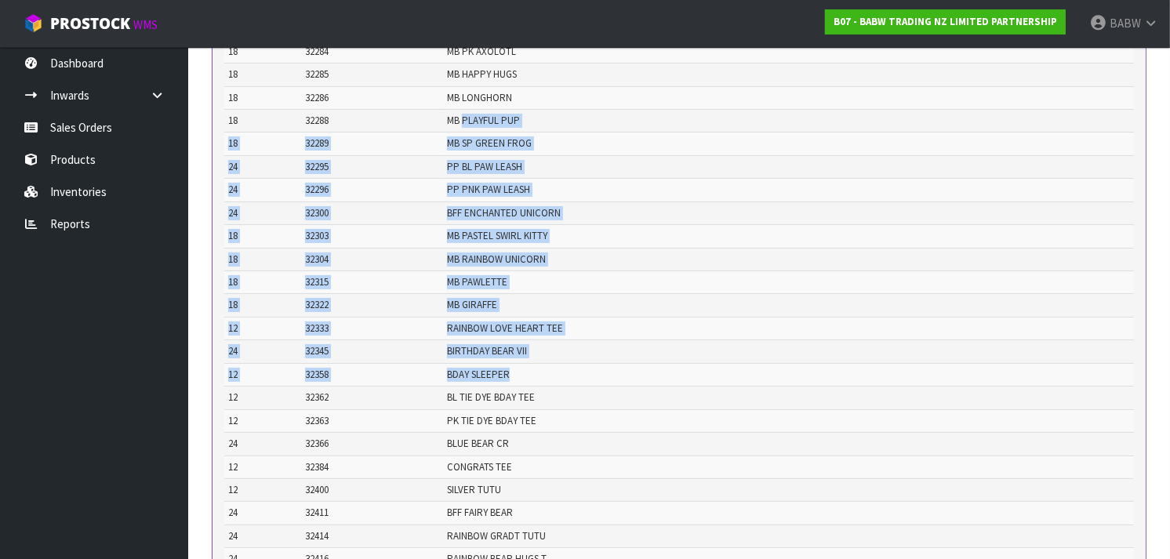
click at [482, 127] on span "MB PLAYFUL PUP" at bounding box center [483, 120] width 73 height 13
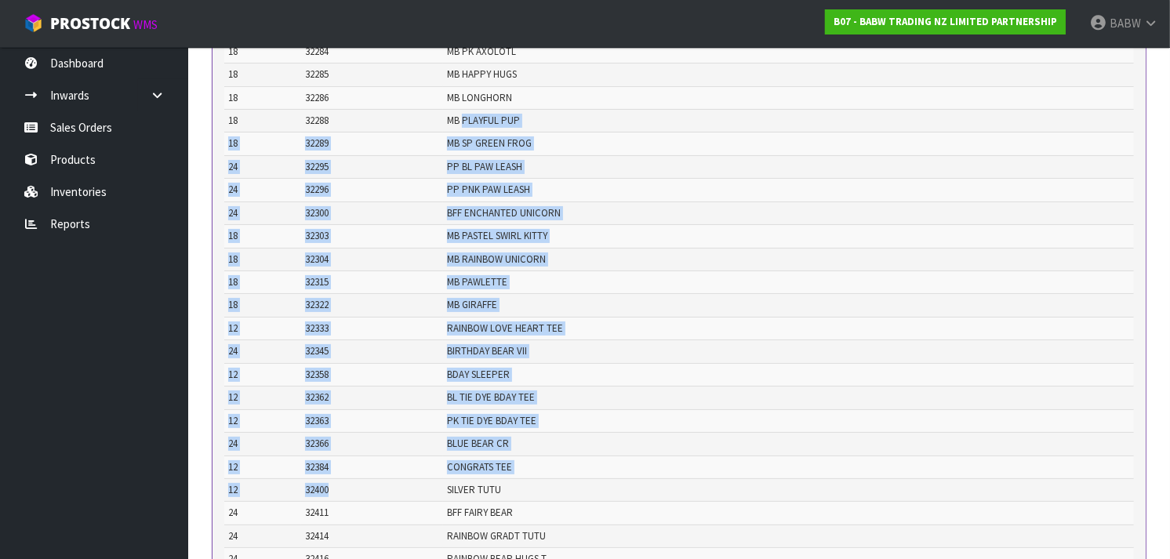
drag, startPoint x: 482, startPoint y: 128, endPoint x: 440, endPoint y: 510, distance: 384.3
click at [440, 501] on td "32400" at bounding box center [372, 489] width 142 height 23
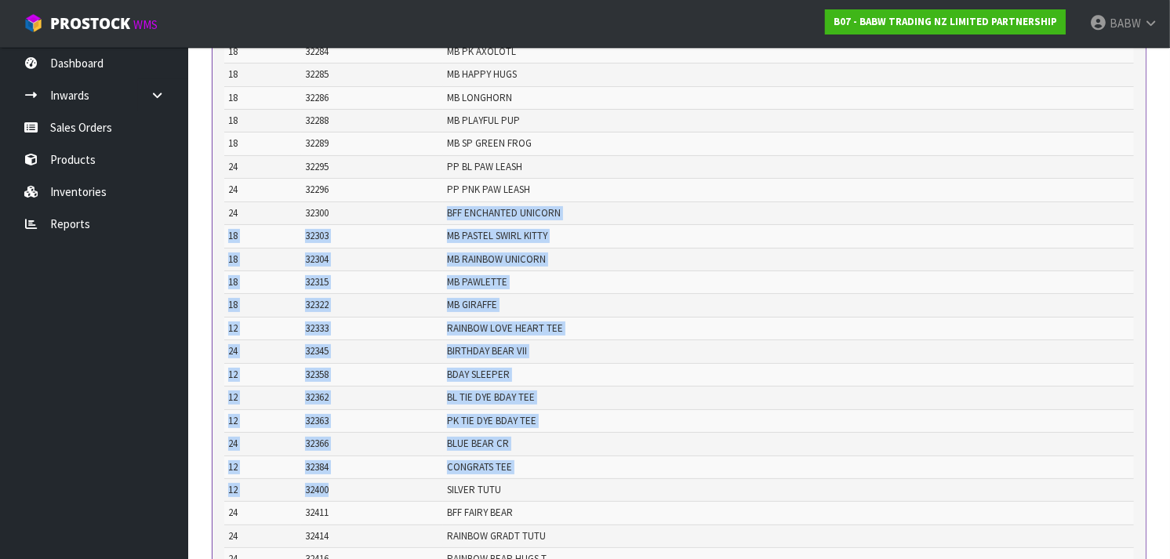
drag, startPoint x: 438, startPoint y: 500, endPoint x: 400, endPoint y: 222, distance: 281.0
click at [400, 222] on td "32300" at bounding box center [372, 213] width 142 height 23
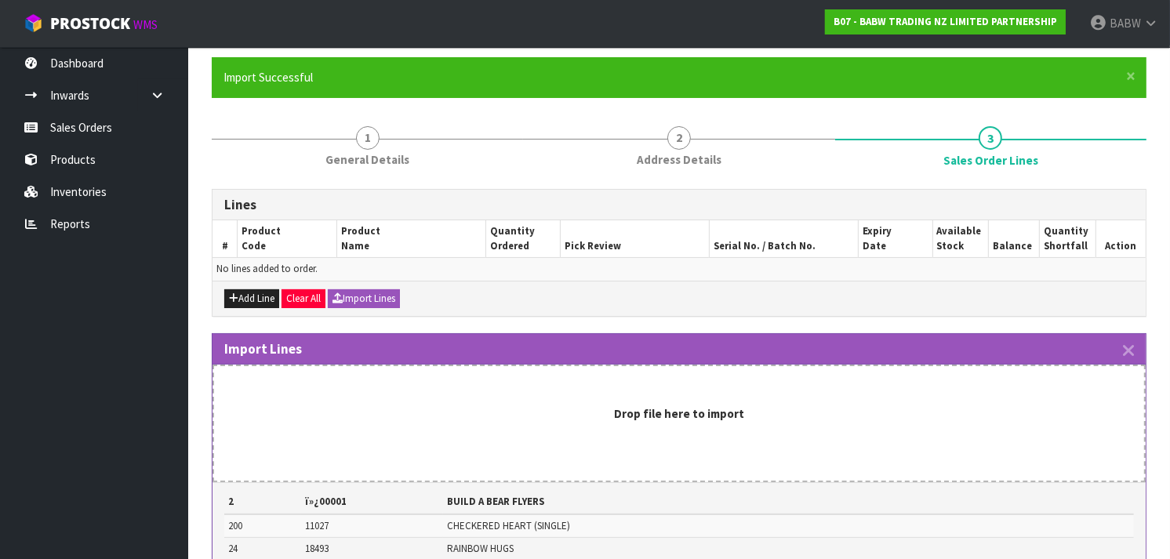
scroll to position [114, 0]
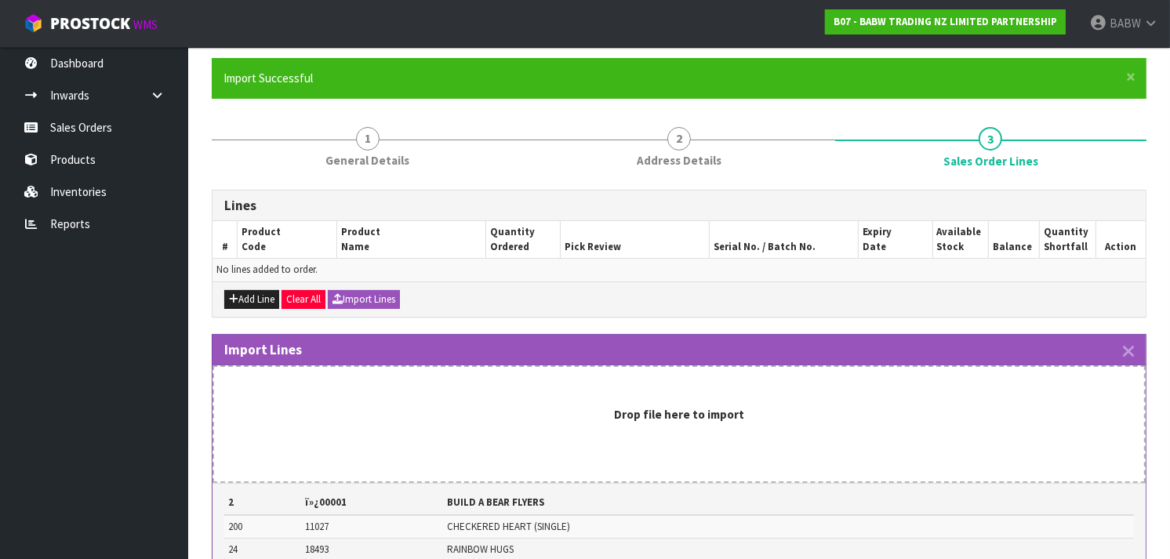
drag, startPoint x: 744, startPoint y: 239, endPoint x: 828, endPoint y: 236, distance: 84.0
click at [828, 236] on th "Serial No. / Batch No." at bounding box center [783, 239] width 149 height 37
drag, startPoint x: 828, startPoint y: 236, endPoint x: 730, endPoint y: 243, distance: 97.5
click at [730, 243] on th "Serial No. / Batch No." at bounding box center [783, 239] width 149 height 37
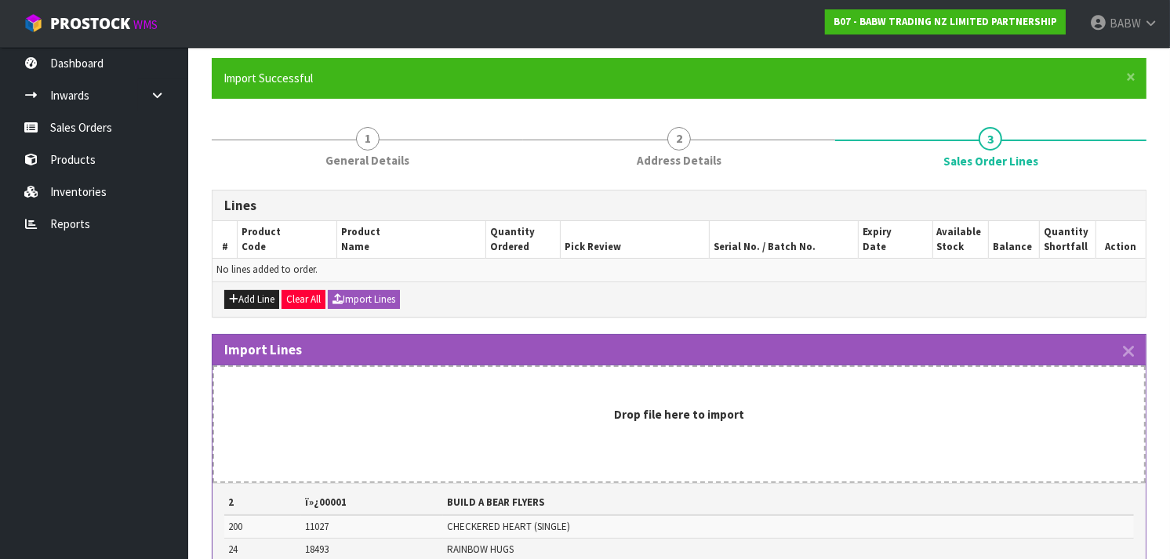
click at [730, 243] on th "Serial No. / Batch No." at bounding box center [783, 239] width 149 height 37
drag, startPoint x: 730, startPoint y: 243, endPoint x: 819, endPoint y: 243, distance: 88.6
click at [819, 243] on th "Serial No. / Batch No." at bounding box center [783, 239] width 149 height 37
drag, startPoint x: 819, startPoint y: 243, endPoint x: 703, endPoint y: 246, distance: 116.1
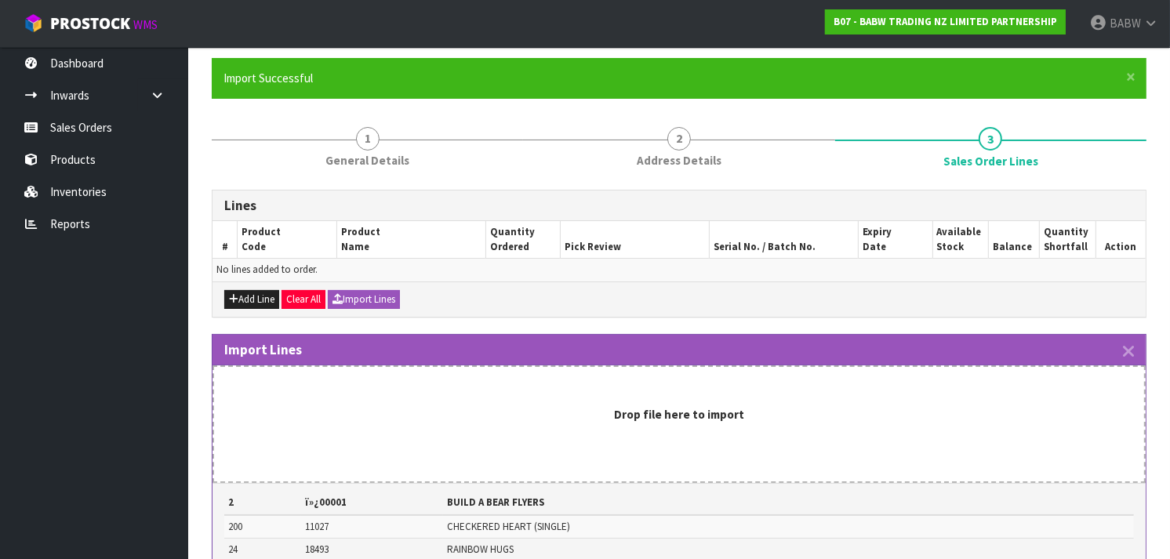
click at [703, 246] on tr "# Product Code Product Name Quantity Ordered Pick Review Serial No. / Batch No.…" at bounding box center [679, 239] width 933 height 37
click at [703, 246] on th "Pick Review" at bounding box center [634, 239] width 149 height 37
drag, startPoint x: 703, startPoint y: 246, endPoint x: 797, endPoint y: 237, distance: 94.6
click at [797, 237] on tr "# Product Code Product Name Quantity Ordered Pick Review Serial No. / Batch No.…" at bounding box center [679, 239] width 933 height 37
click at [797, 237] on th "Serial No. / Batch No." at bounding box center [783, 239] width 149 height 37
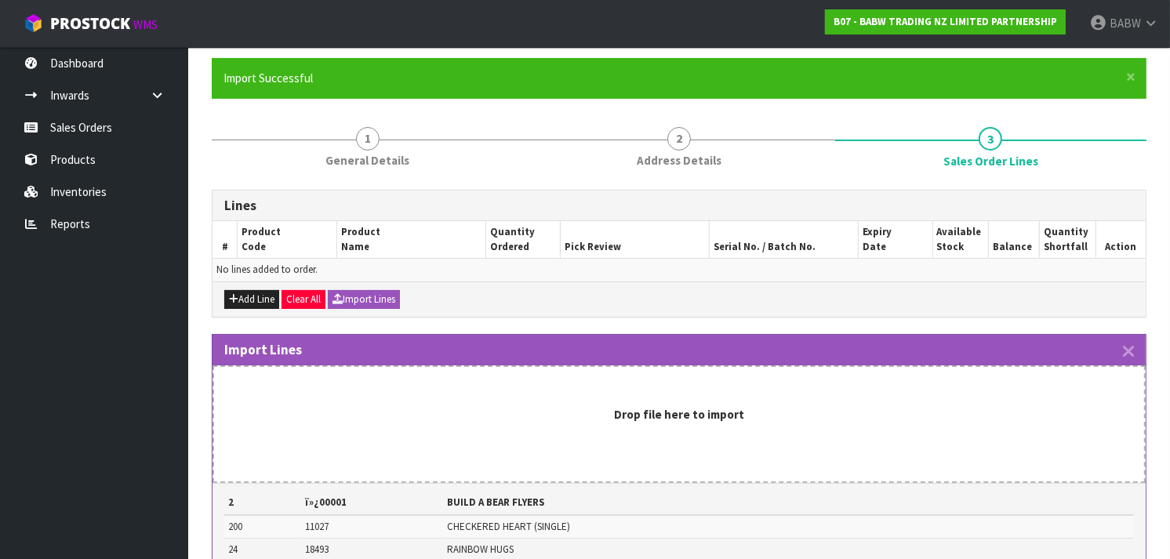
drag, startPoint x: 797, startPoint y: 237, endPoint x: 723, endPoint y: 239, distance: 73.8
click at [723, 239] on th "Serial No. / Batch No." at bounding box center [783, 239] width 149 height 37
drag, startPoint x: 723, startPoint y: 239, endPoint x: 829, endPoint y: 243, distance: 106.0
click at [829, 243] on th "Serial No. / Batch No." at bounding box center [783, 239] width 149 height 37
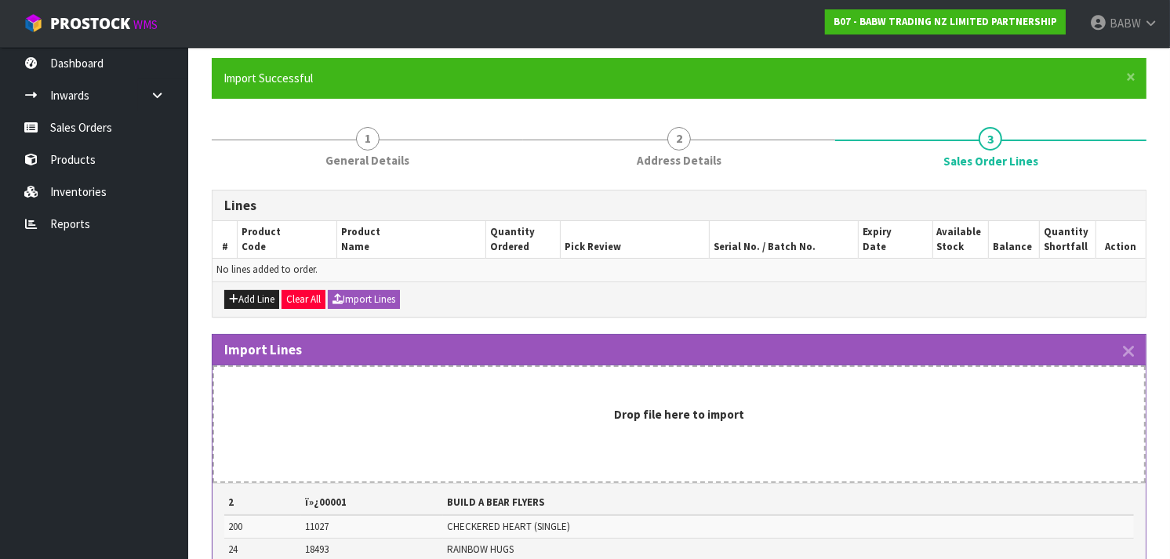
click at [829, 243] on th "Serial No. / Batch No." at bounding box center [783, 239] width 149 height 37
drag, startPoint x: 829, startPoint y: 243, endPoint x: 727, endPoint y: 247, distance: 102.0
click at [727, 247] on th "Serial No. / Batch No." at bounding box center [783, 239] width 149 height 37
drag, startPoint x: 727, startPoint y: 247, endPoint x: 791, endPoint y: 246, distance: 63.6
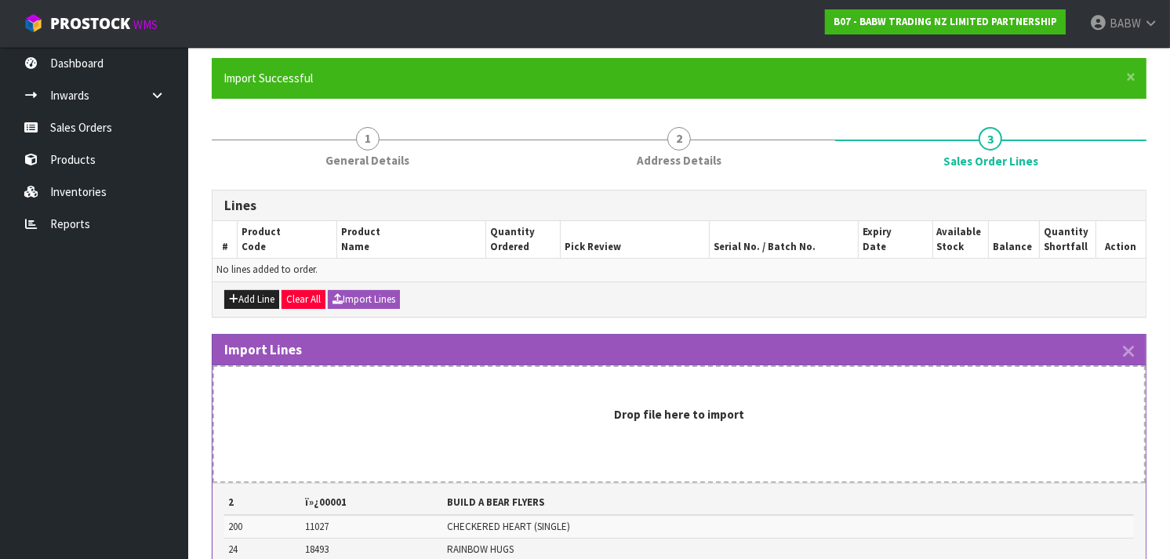
click at [791, 246] on th "Serial No. / Batch No." at bounding box center [783, 239] width 149 height 37
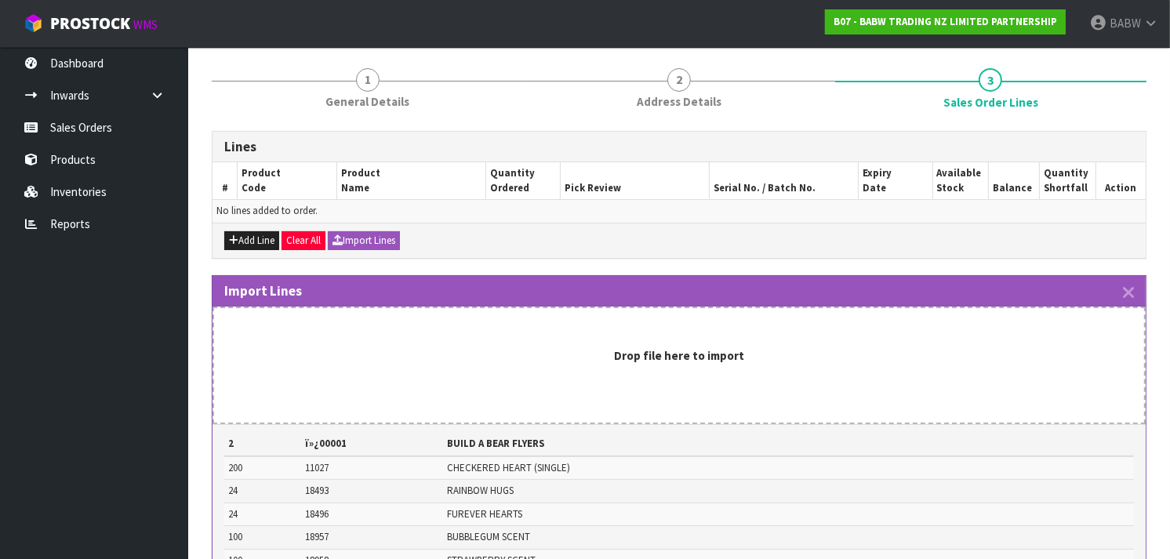
scroll to position [173, 0]
click at [239, 240] on button "Add Line" at bounding box center [251, 240] width 55 height 19
type input "0"
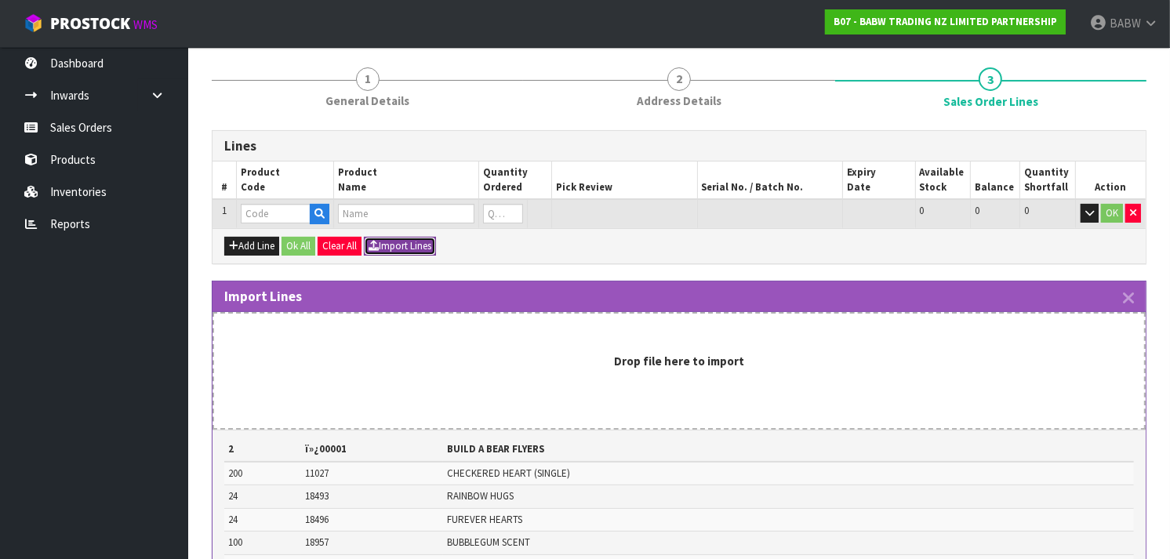
click at [412, 246] on button "Import Lines" at bounding box center [400, 246] width 72 height 19
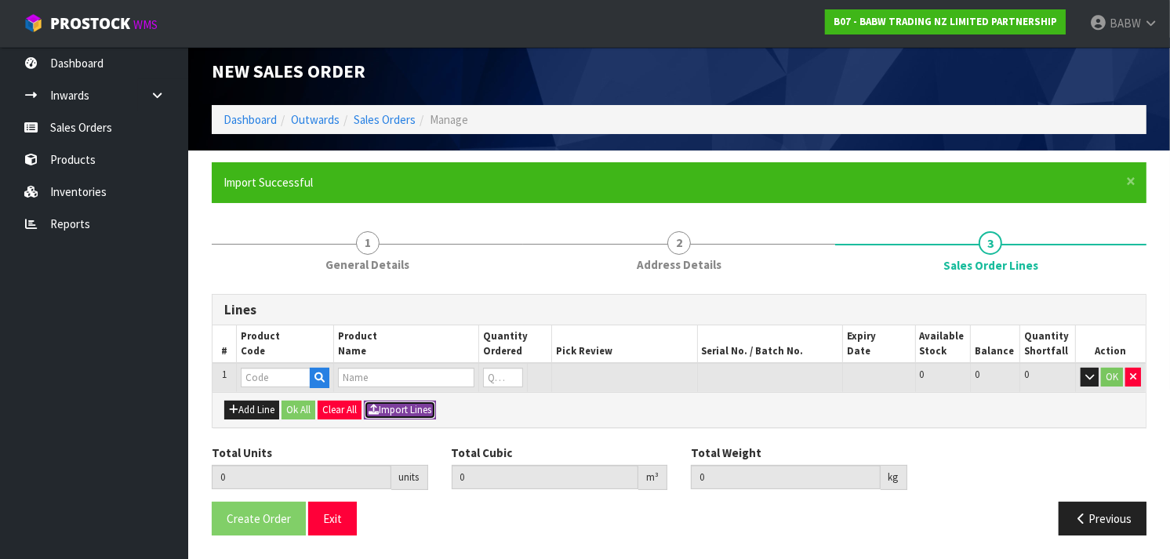
scroll to position [9, 0]
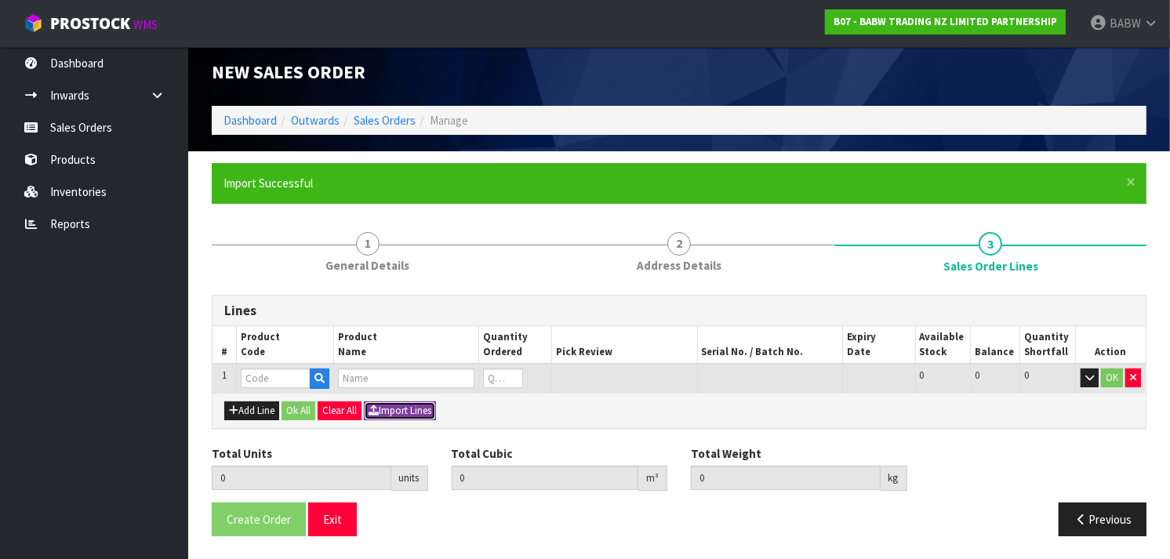
click at [404, 402] on button "Import Lines" at bounding box center [400, 411] width 72 height 19
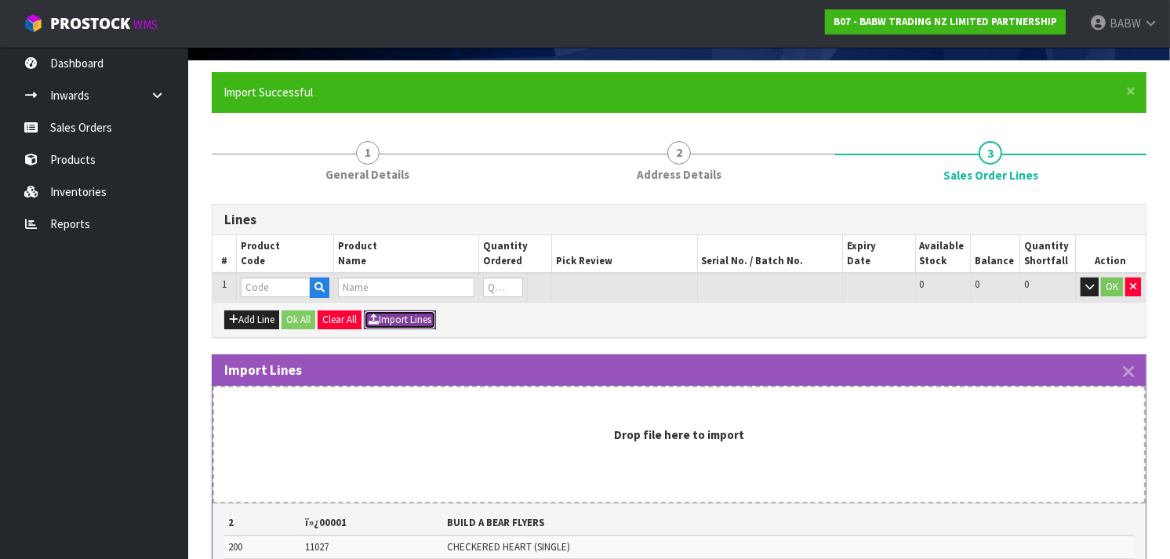
scroll to position [0, 0]
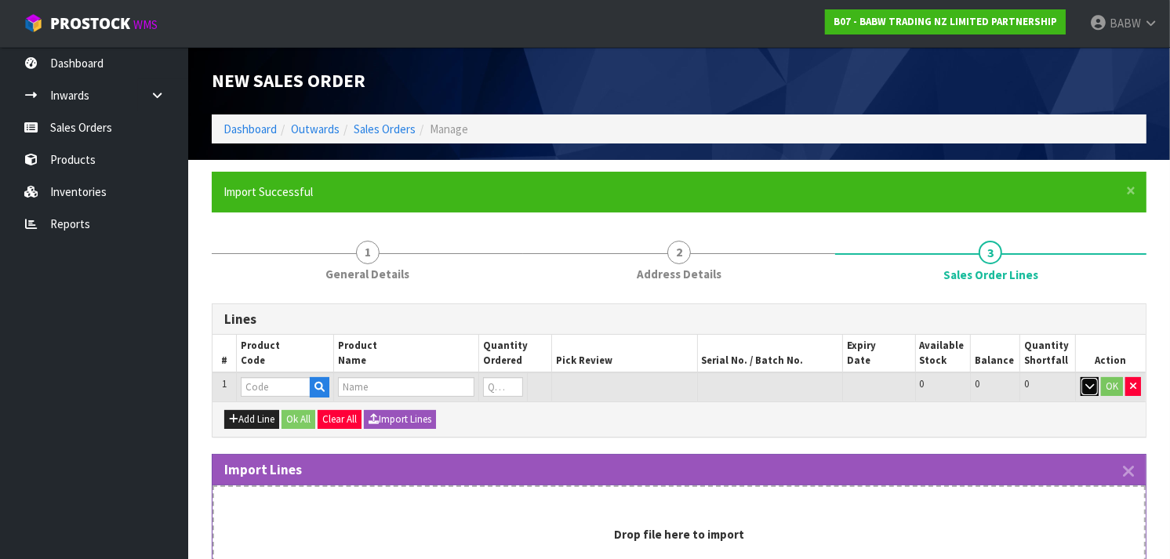
click at [1083, 386] on button "button" at bounding box center [1090, 386] width 18 height 19
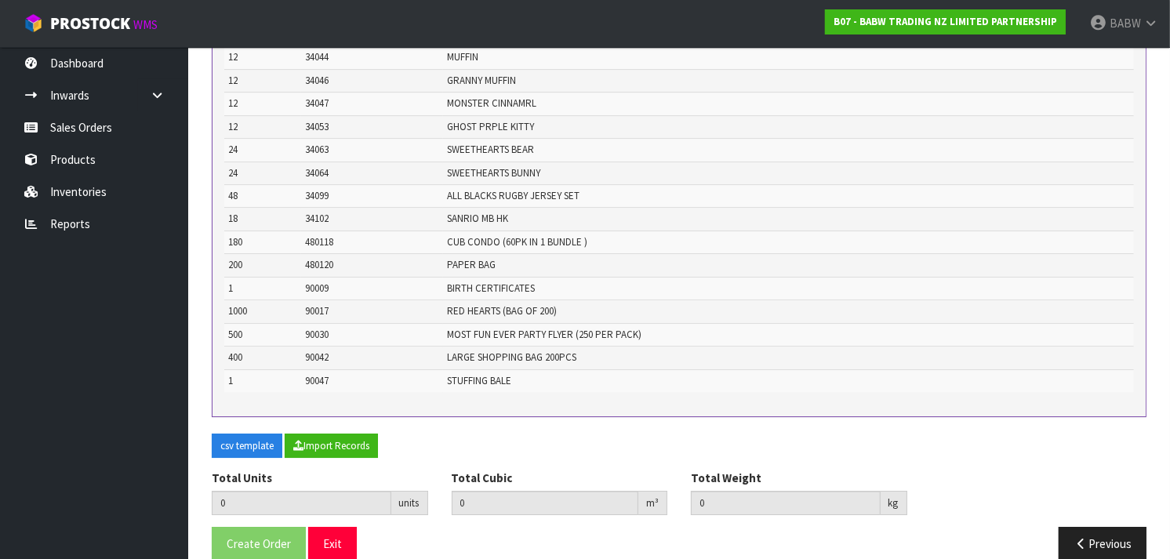
scroll to position [9910, 0]
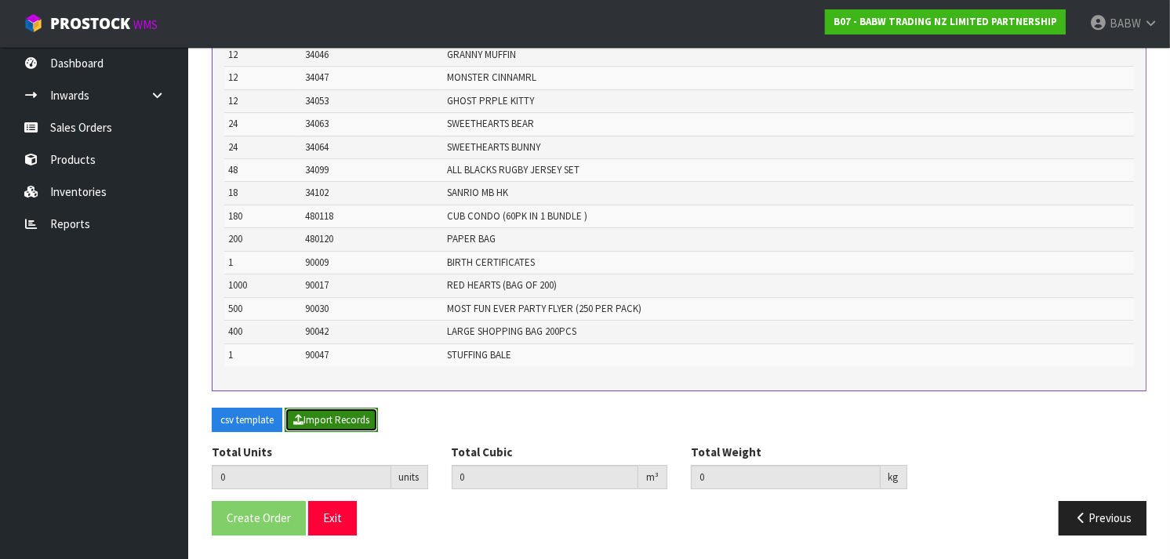
click at [301, 421] on icon "button" at bounding box center [298, 420] width 10 height 10
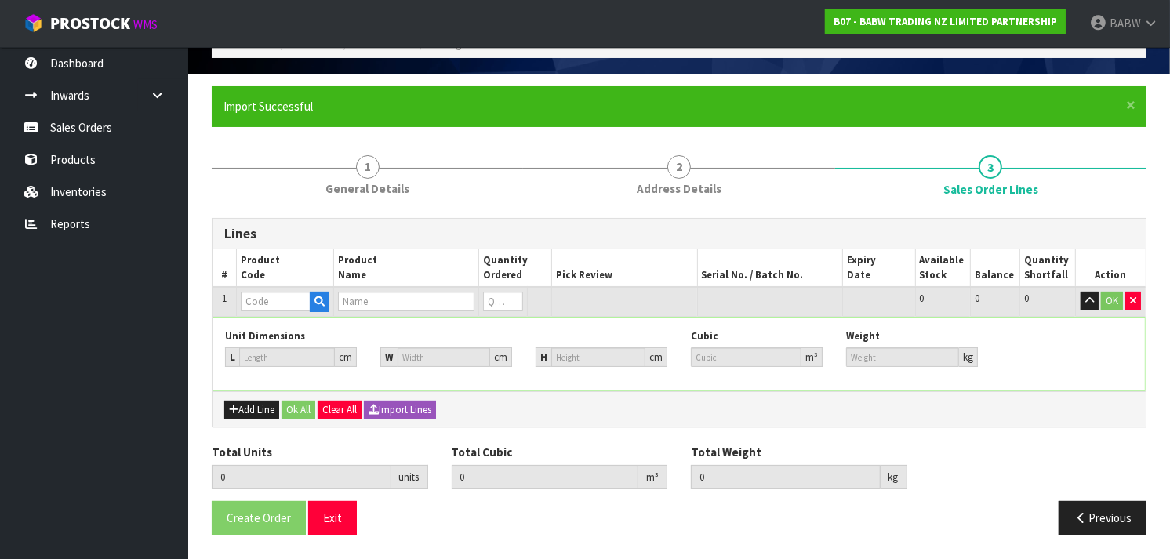
scroll to position [84, 0]
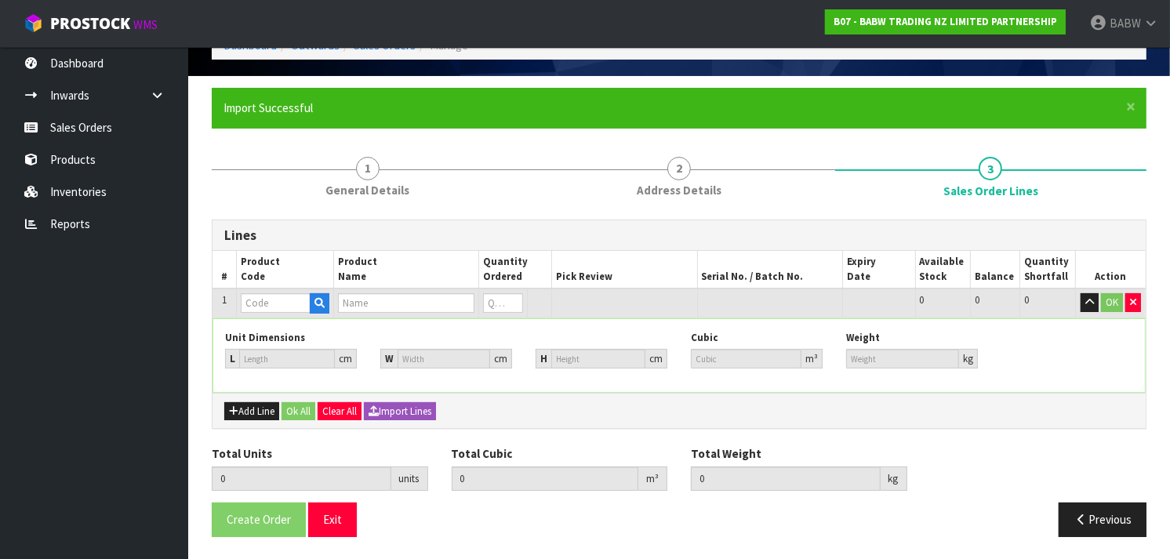
click at [755, 387] on div "Unit Dimensions L cm W cm H cm Cubic m³ Weight kg" at bounding box center [679, 355] width 932 height 73
click at [379, 411] on icon "button" at bounding box center [374, 411] width 10 height 10
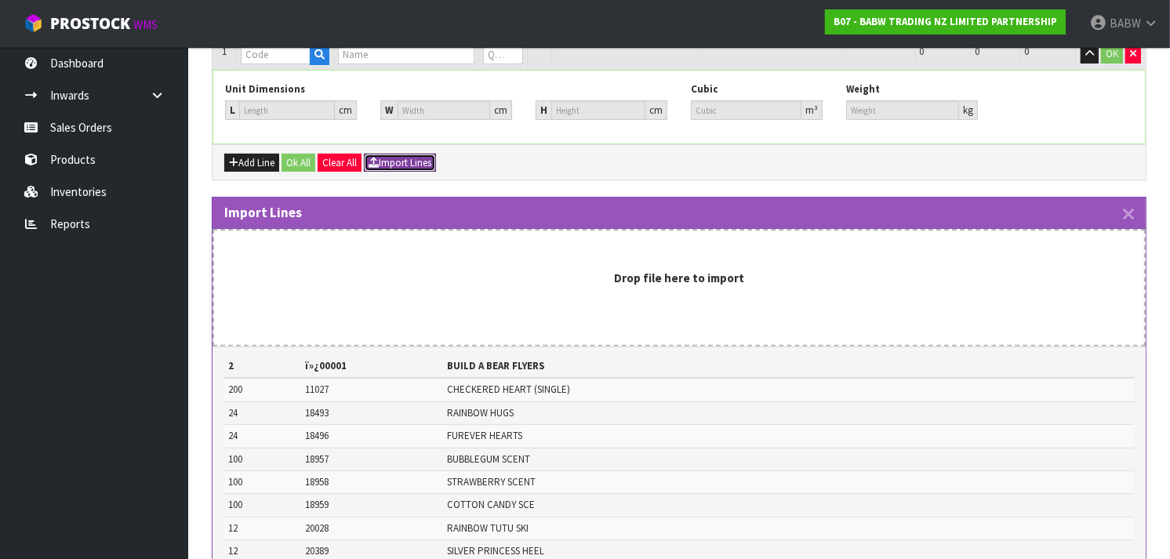
scroll to position [333, 0]
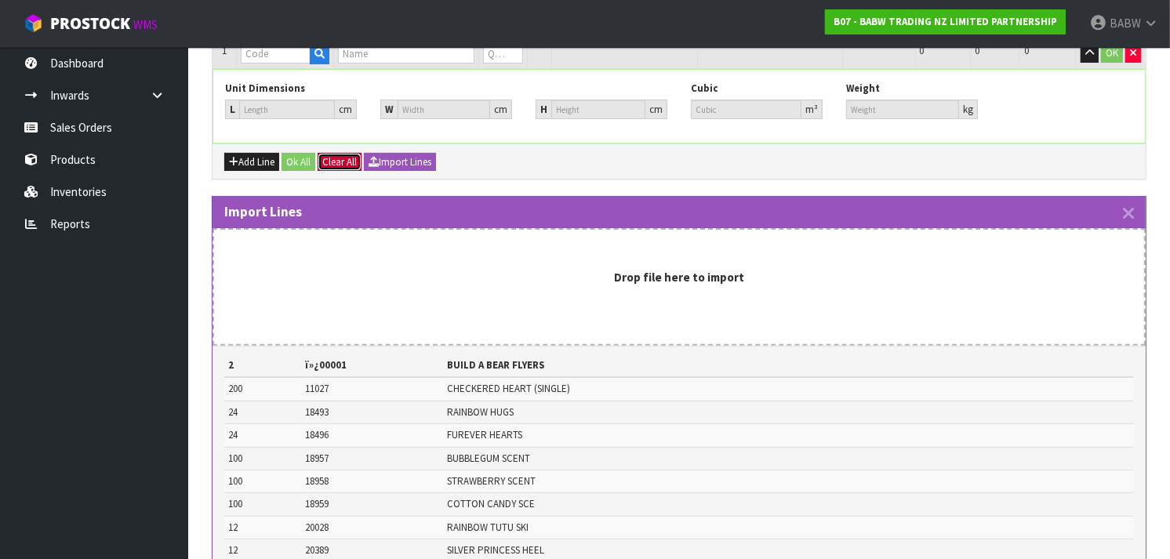
click at [340, 160] on button "Clear All" at bounding box center [340, 162] width 44 height 19
click at [361, 162] on button "Confirm Clear All" at bounding box center [357, 162] width 78 height 19
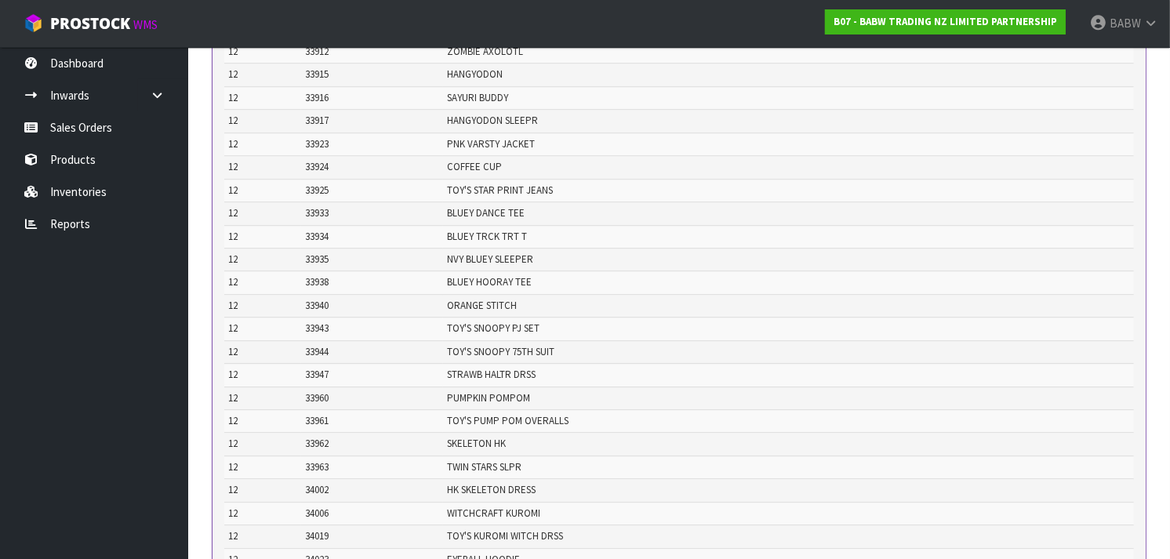
scroll to position [9910, 0]
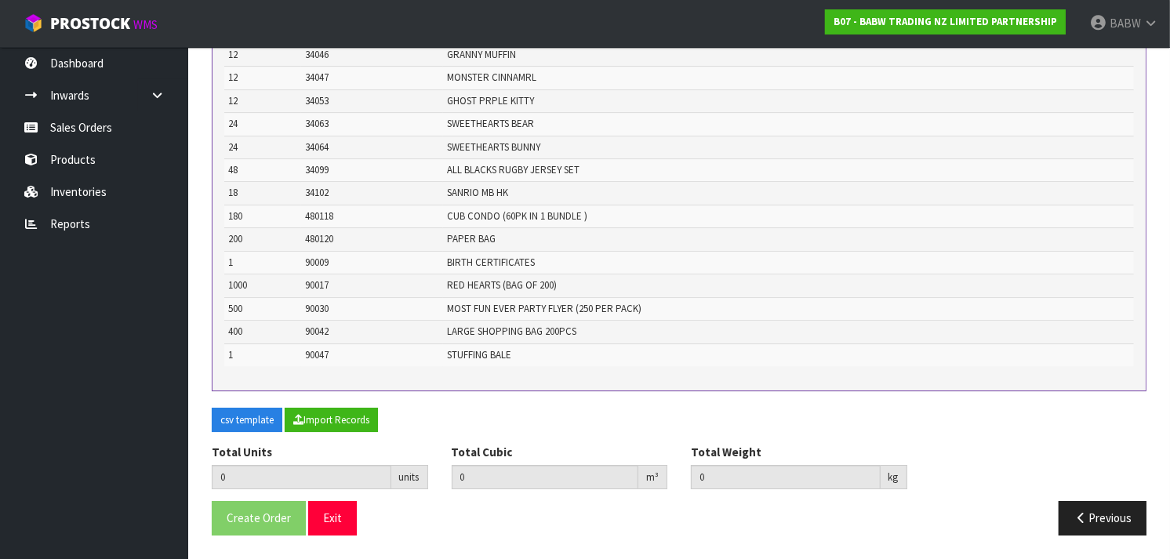
click at [1079, 496] on div "Total Units 0 units Total Cubic 0 m³ Total Weight 0 kg" at bounding box center [679, 472] width 959 height 57
click at [1086, 526] on button "Previous" at bounding box center [1103, 518] width 88 height 34
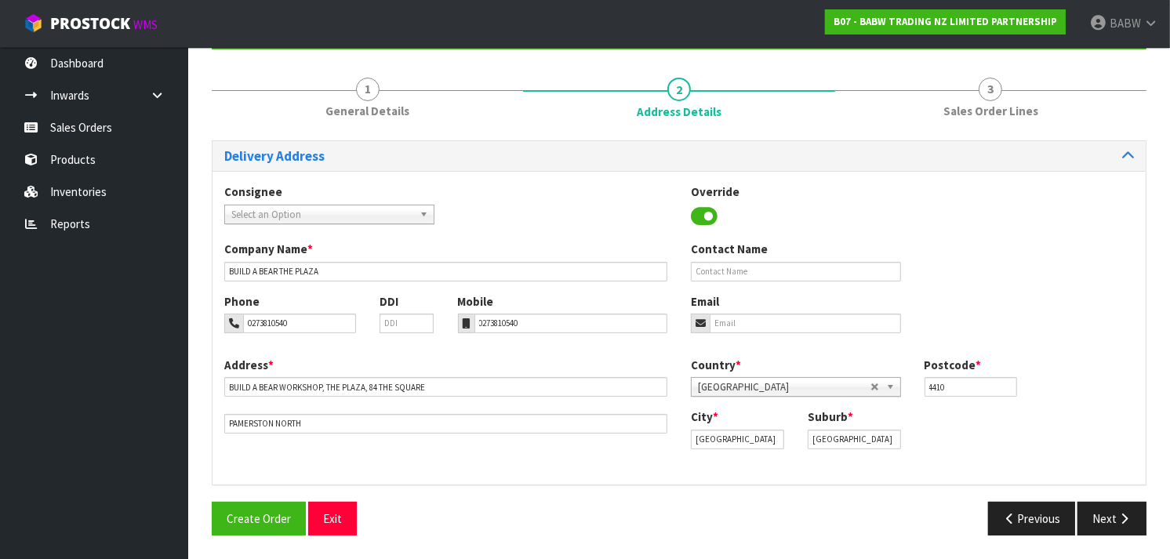
scroll to position [163, 0]
click at [1117, 524] on button "Next" at bounding box center [1112, 519] width 69 height 34
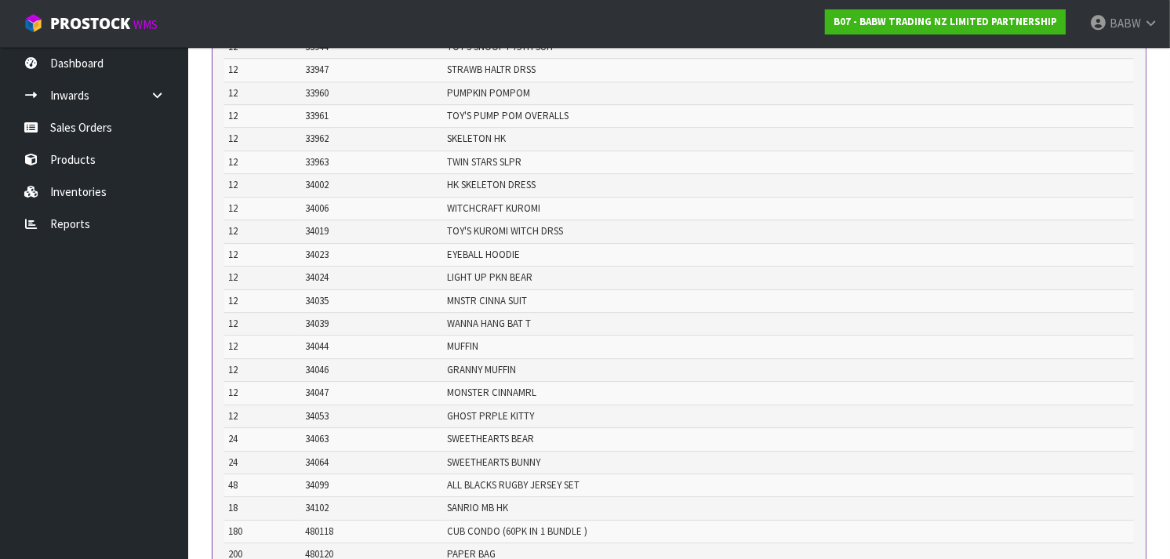
scroll to position [9910, 0]
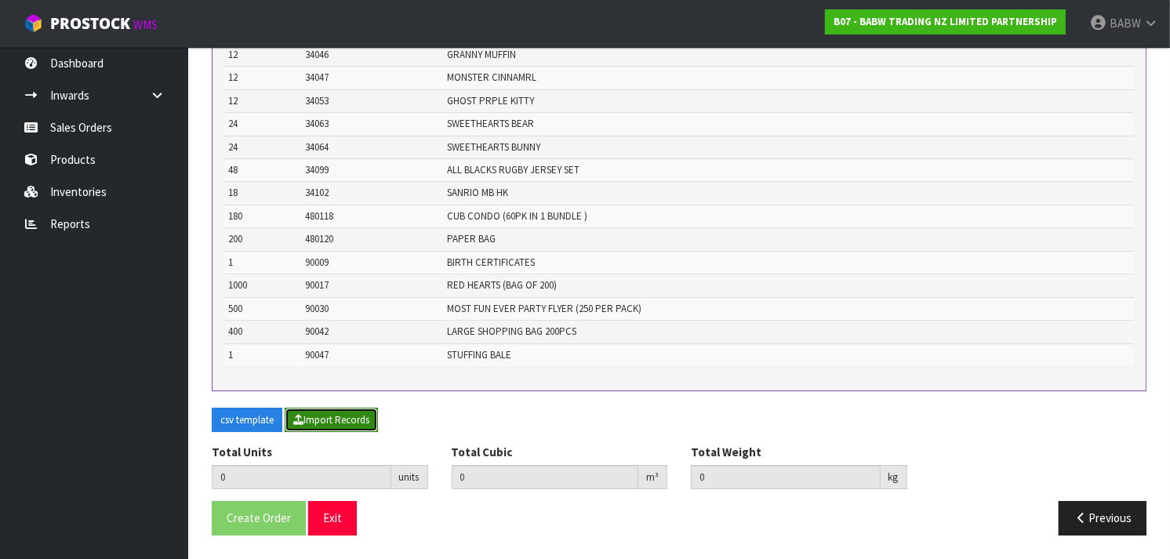
click at [316, 421] on button "Import Records" at bounding box center [331, 420] width 93 height 25
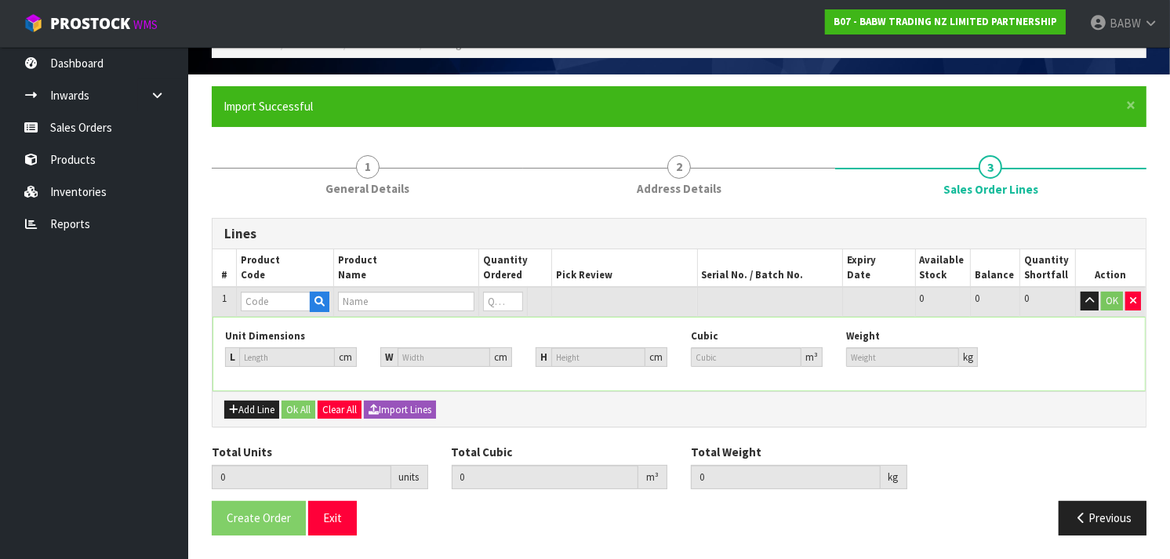
scroll to position [84, 0]
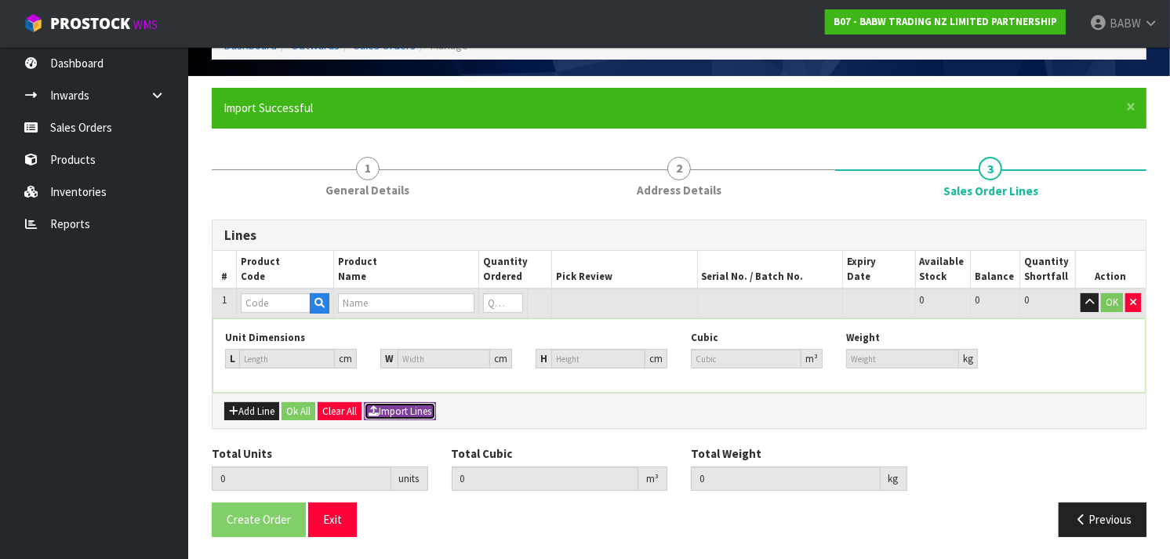
click at [395, 406] on button "Import Lines" at bounding box center [400, 411] width 72 height 19
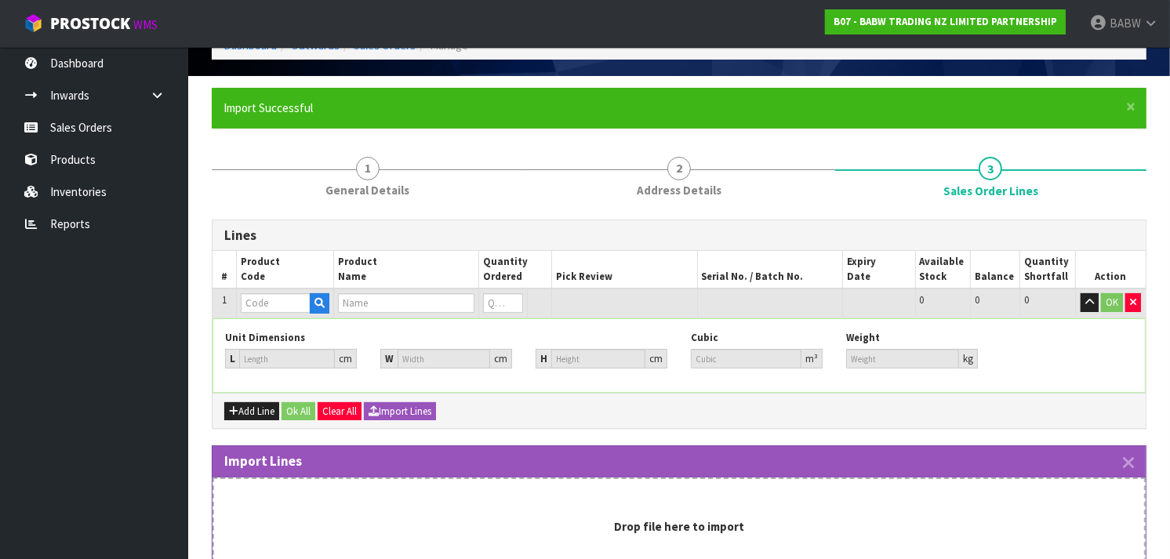
click at [640, 521] on strong "Drop file here to import" at bounding box center [679, 526] width 130 height 15
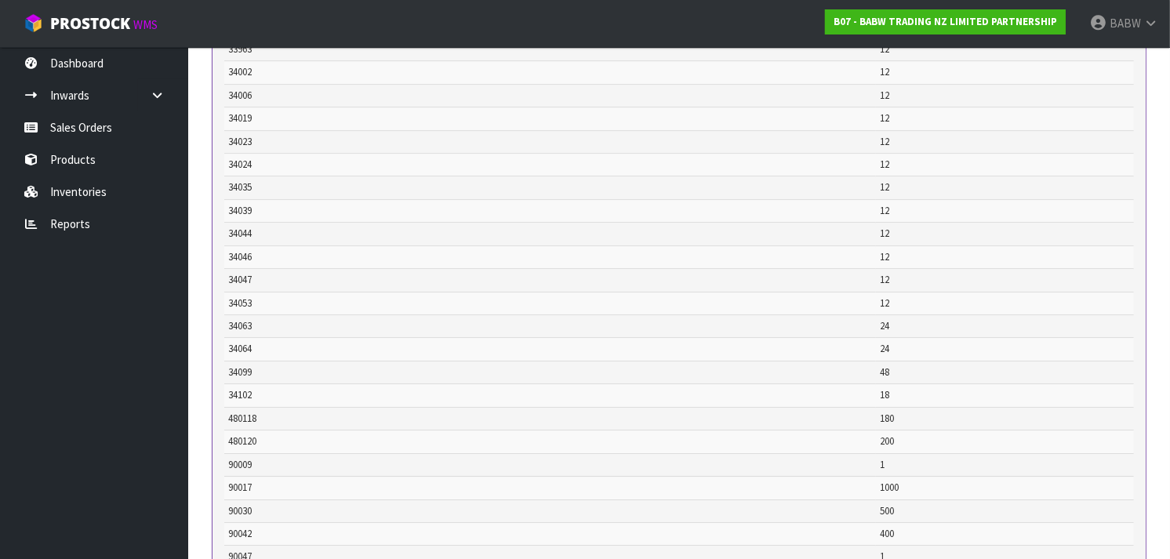
scroll to position [9984, 0]
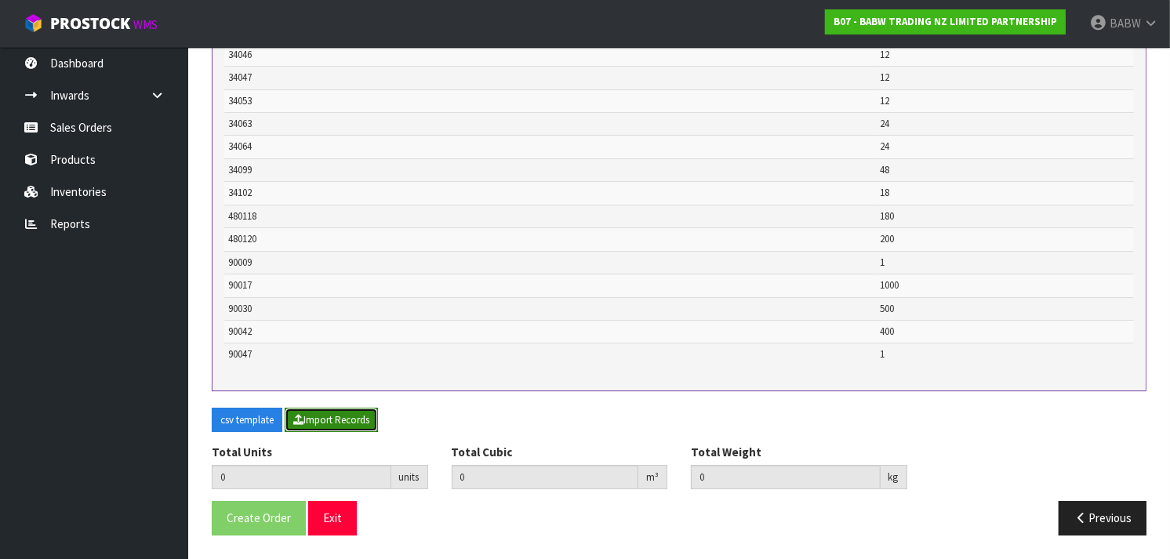
click at [333, 421] on button "Import Records" at bounding box center [331, 420] width 93 height 25
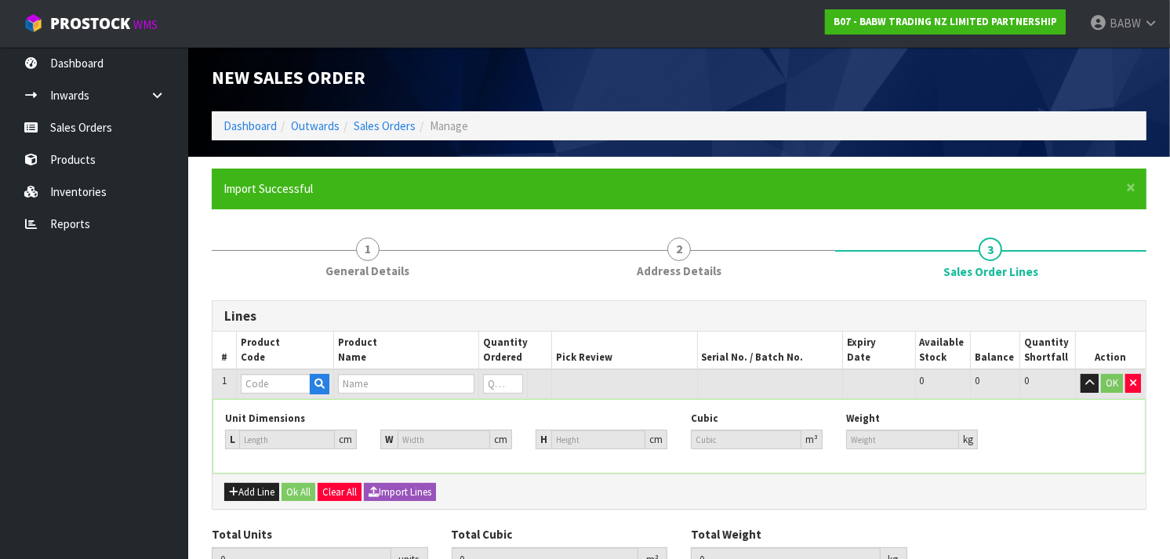
scroll to position [84, 0]
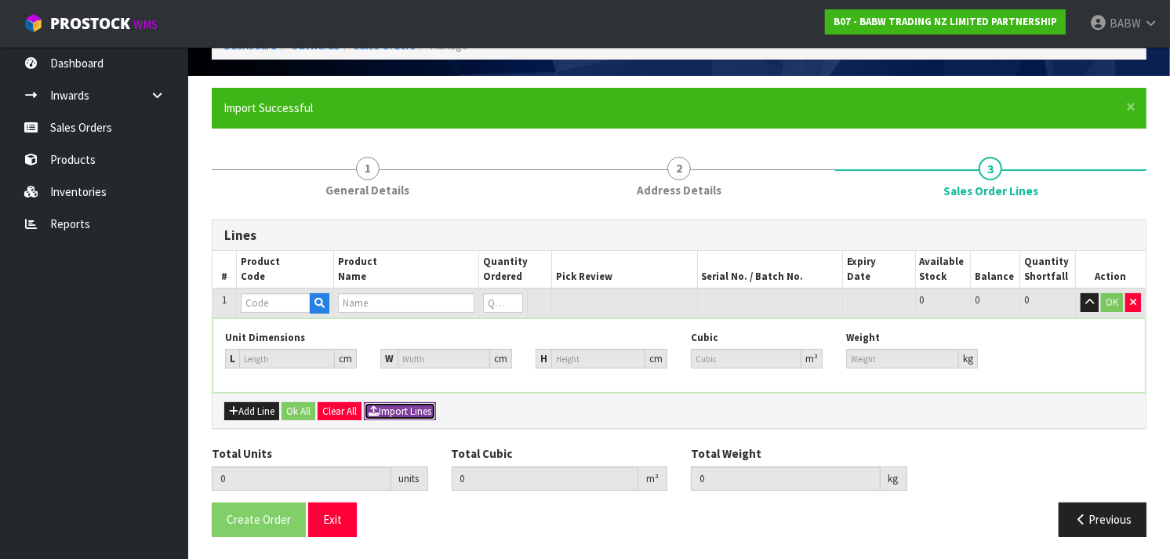
click at [406, 409] on button "Import Lines" at bounding box center [400, 411] width 72 height 19
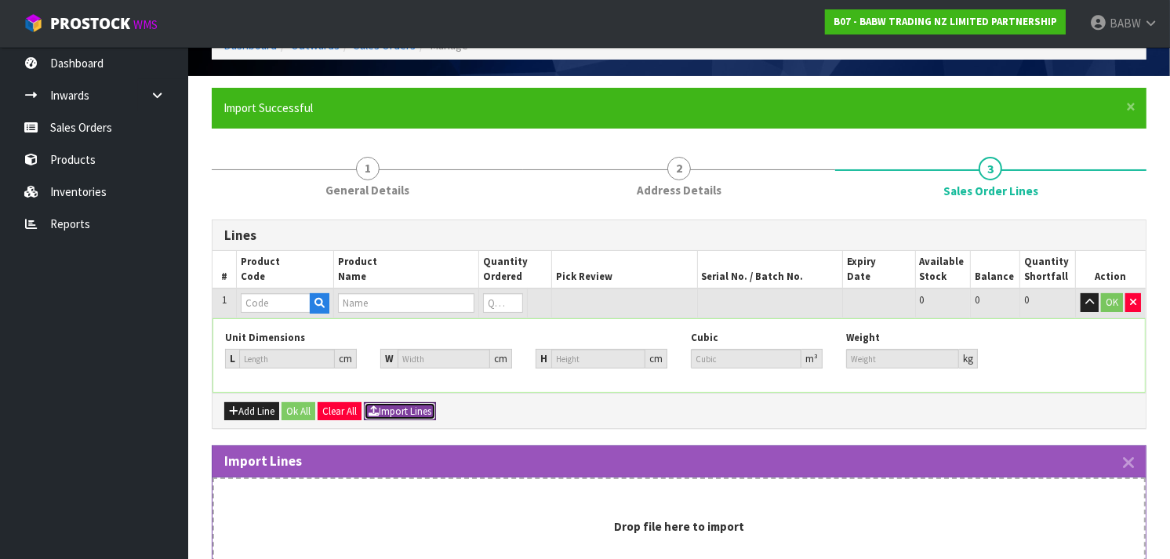
scroll to position [287, 0]
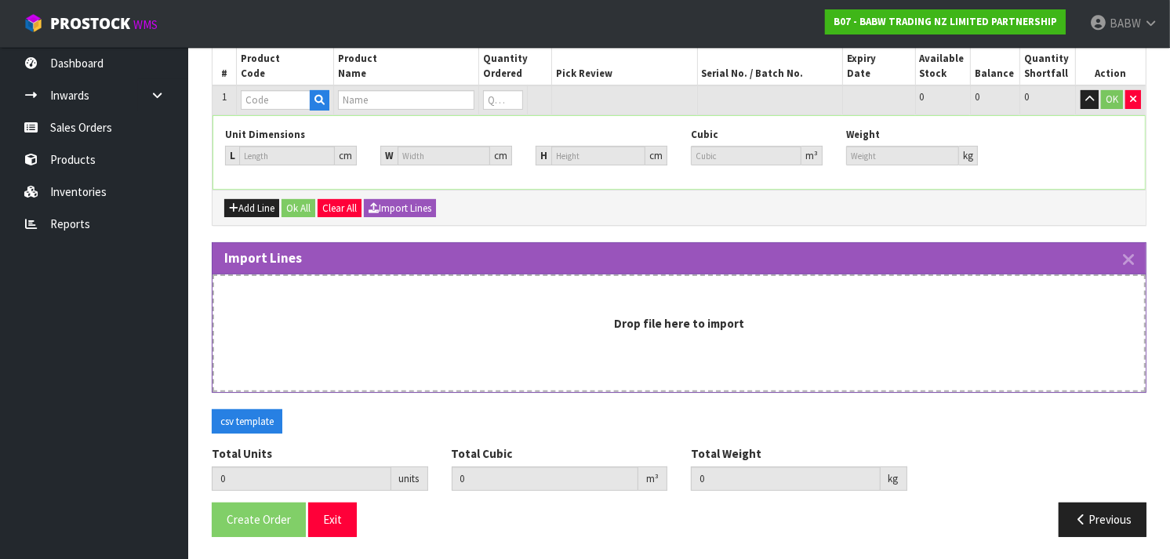
click at [594, 341] on div "Drop file here to import" at bounding box center [679, 334] width 933 height 118
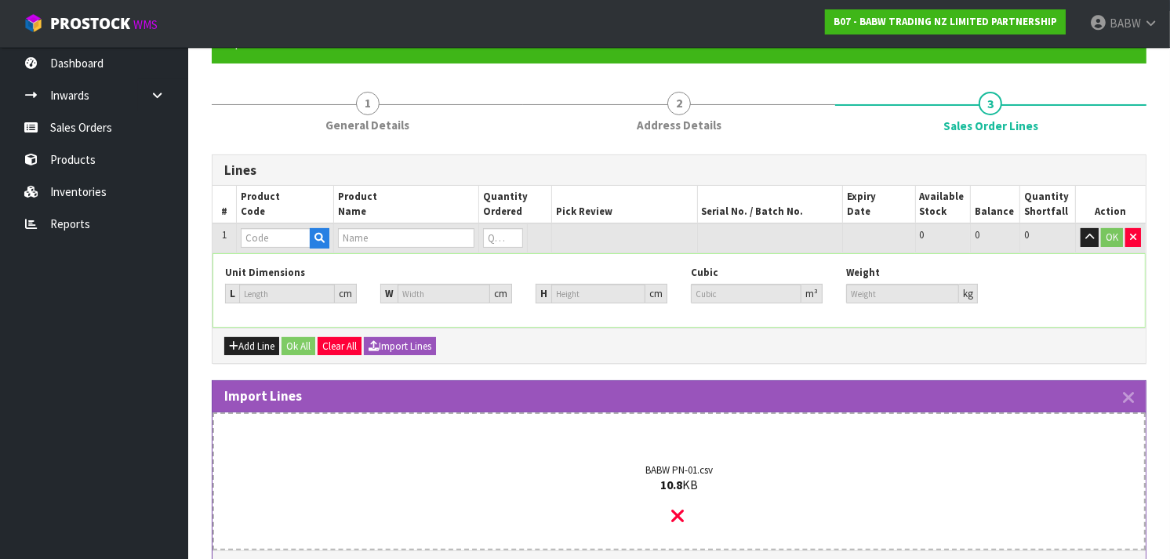
scroll to position [150, 0]
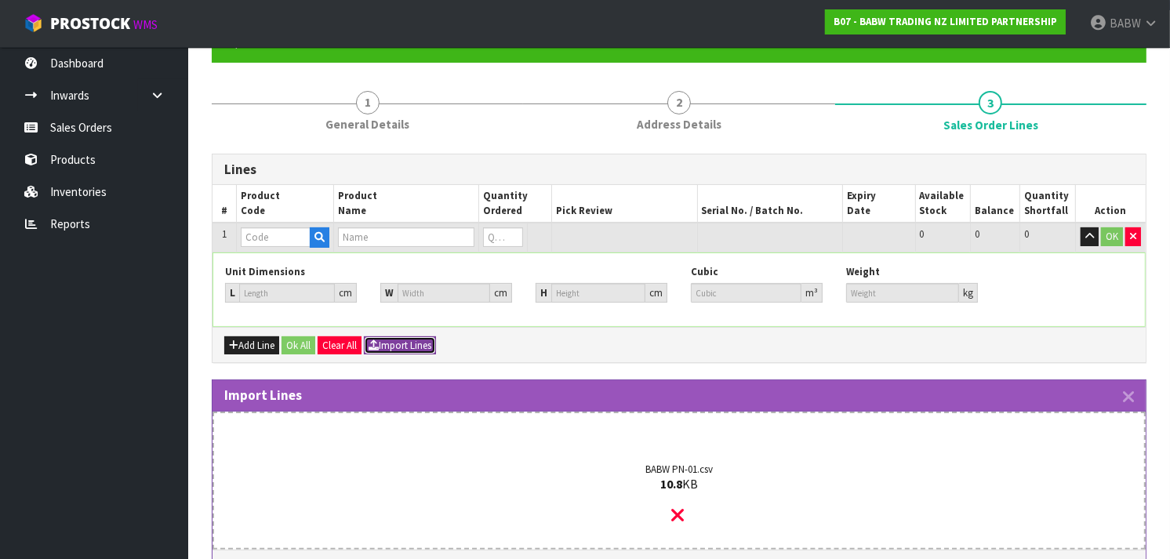
click at [386, 342] on button "Import Lines" at bounding box center [400, 346] width 72 height 19
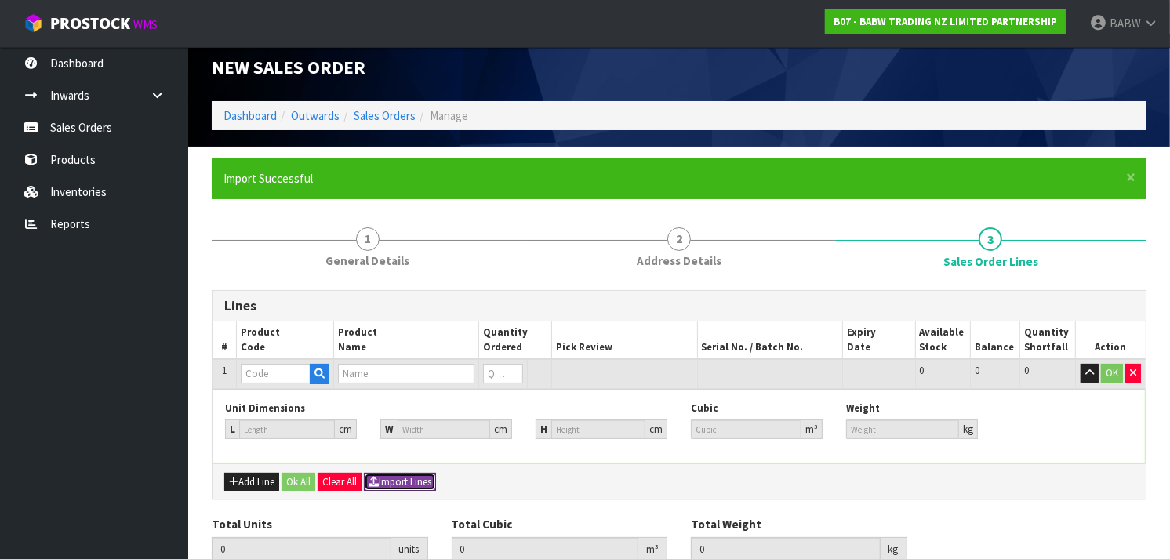
scroll to position [13, 0]
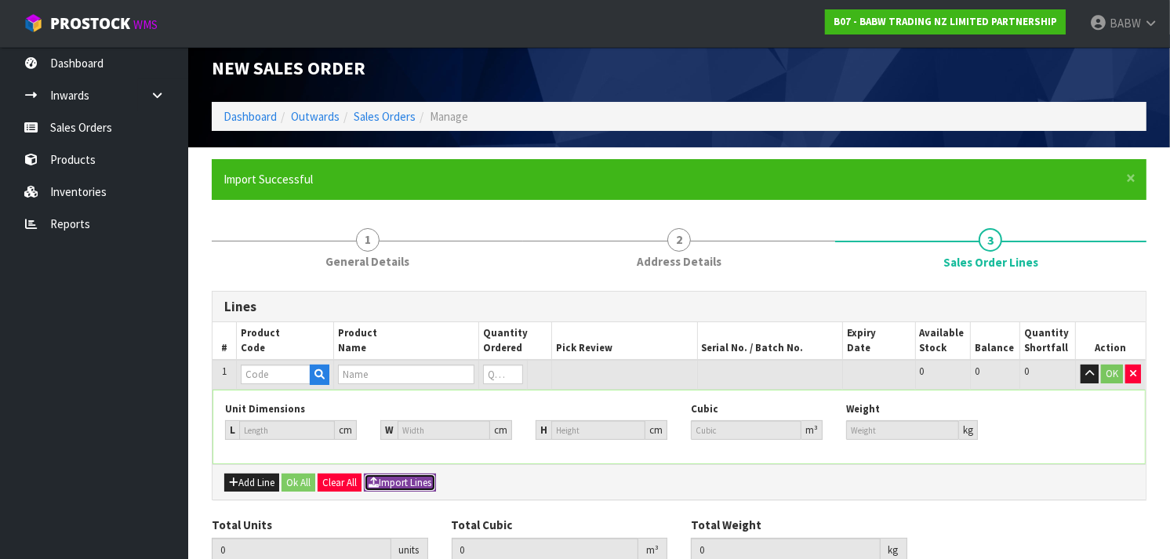
click at [402, 476] on button "Import Lines" at bounding box center [400, 483] width 72 height 19
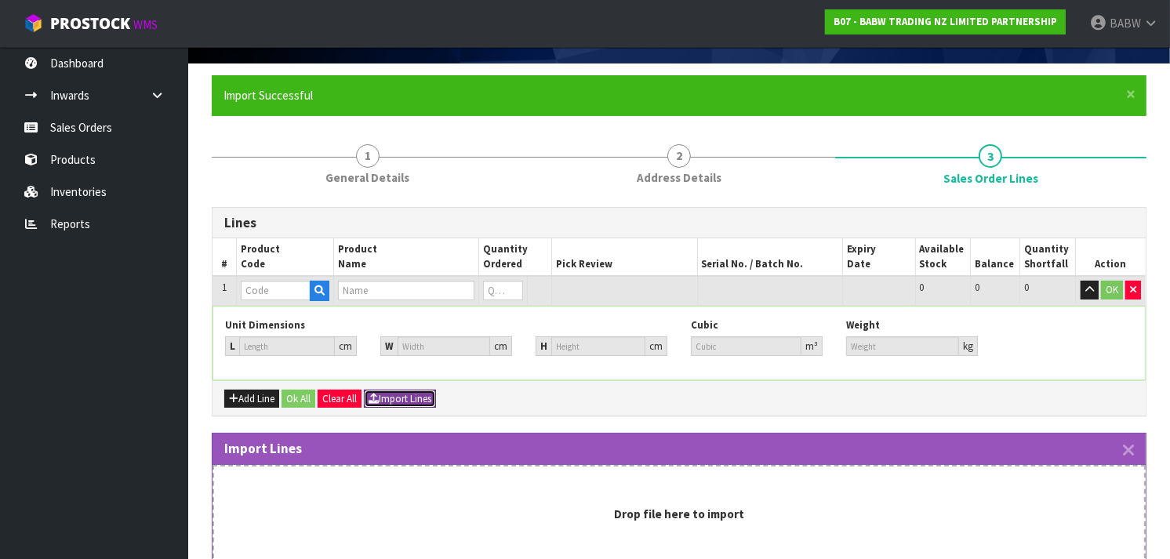
scroll to position [96, 0]
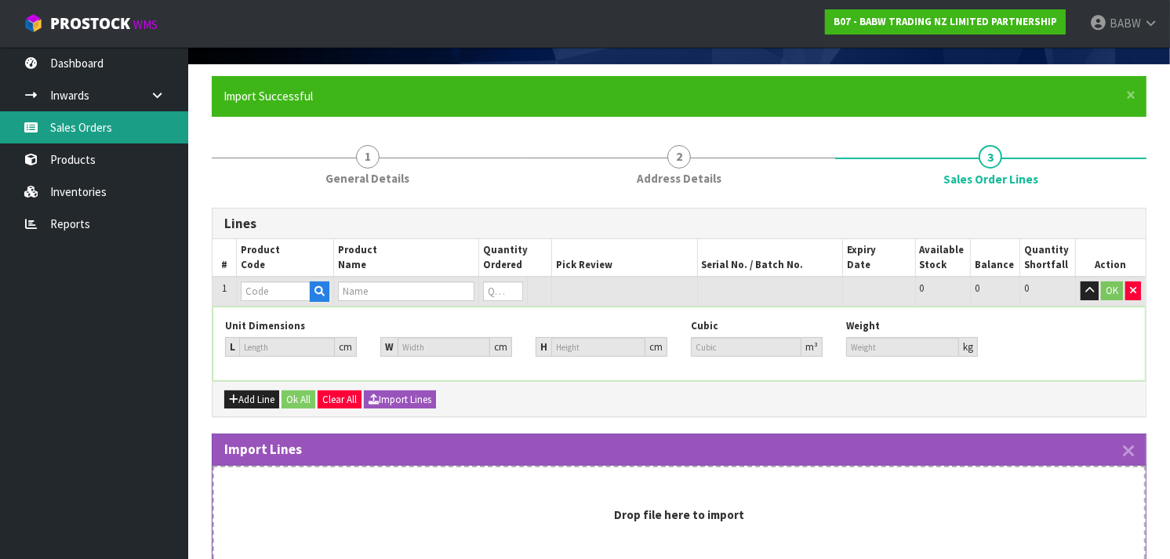
click at [73, 129] on link "Sales Orders" at bounding box center [94, 127] width 188 height 32
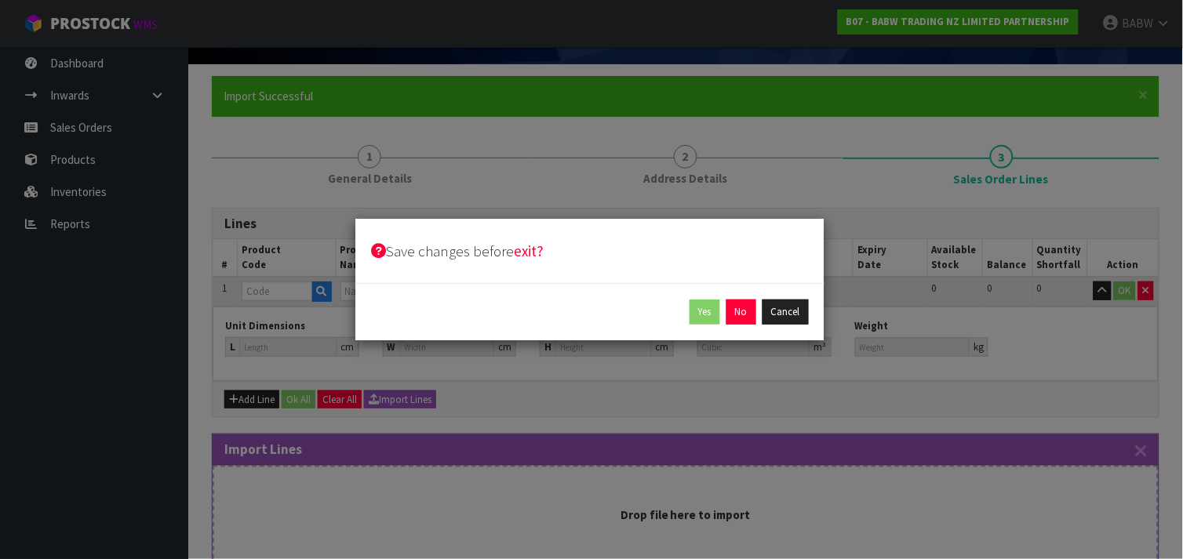
click at [706, 469] on div "Save changes before exit? Yes No Cancel" at bounding box center [591, 279] width 1183 height 559
click at [796, 315] on button "Cancel" at bounding box center [785, 312] width 46 height 25
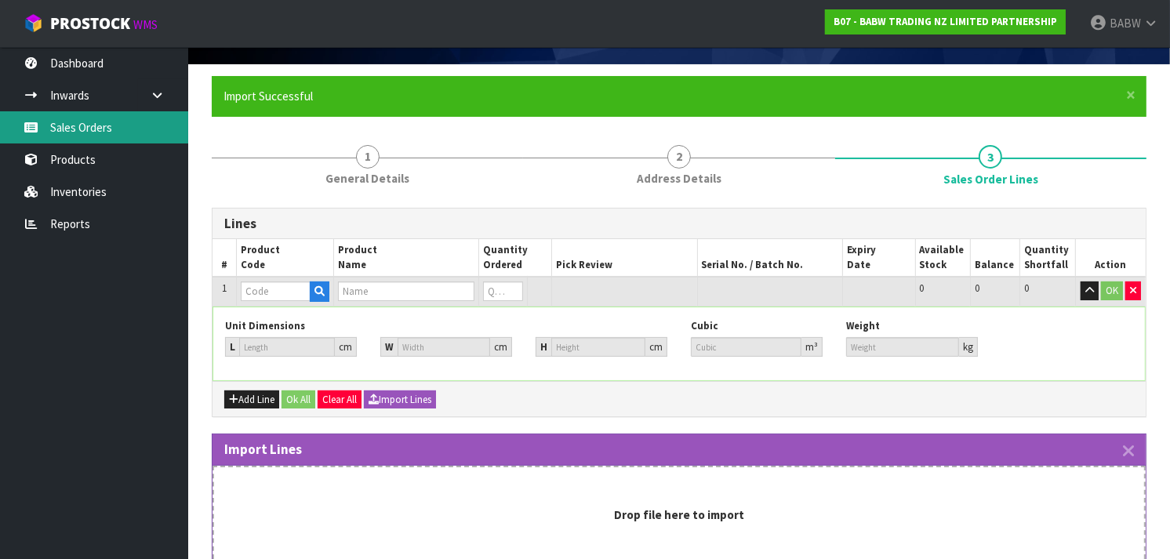
scroll to position [287, 0]
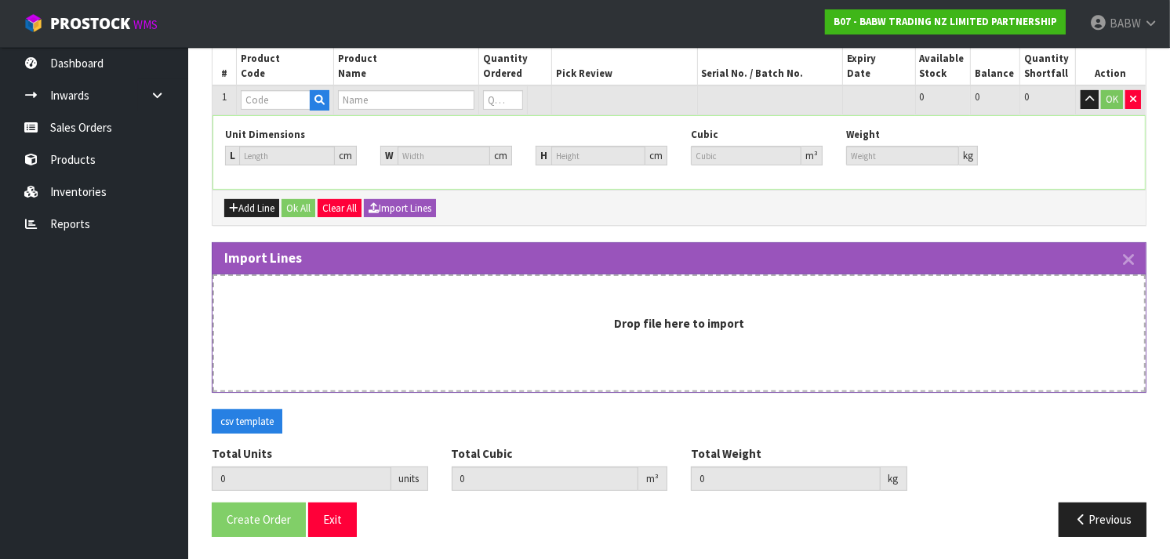
click at [698, 304] on div "Drop file here to import" at bounding box center [679, 334] width 933 height 118
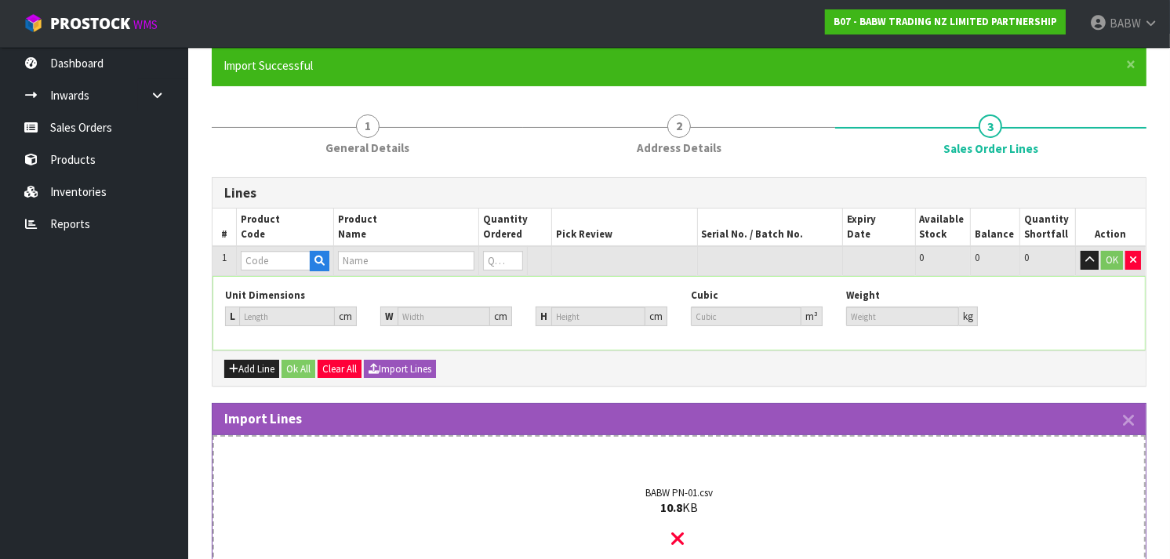
scroll to position [0, 0]
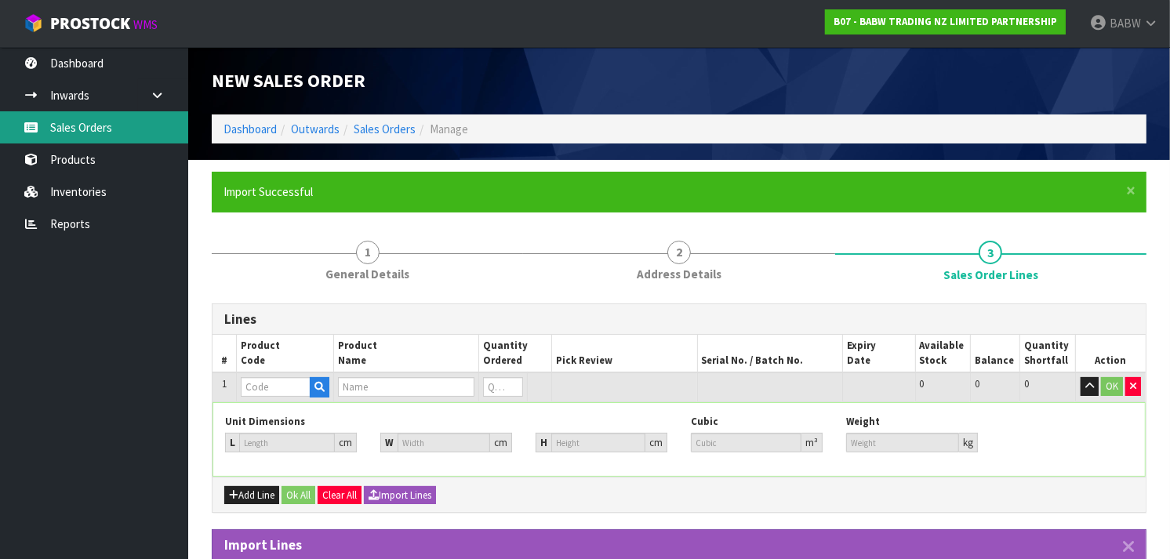
click at [75, 122] on link "Sales Orders" at bounding box center [94, 127] width 188 height 32
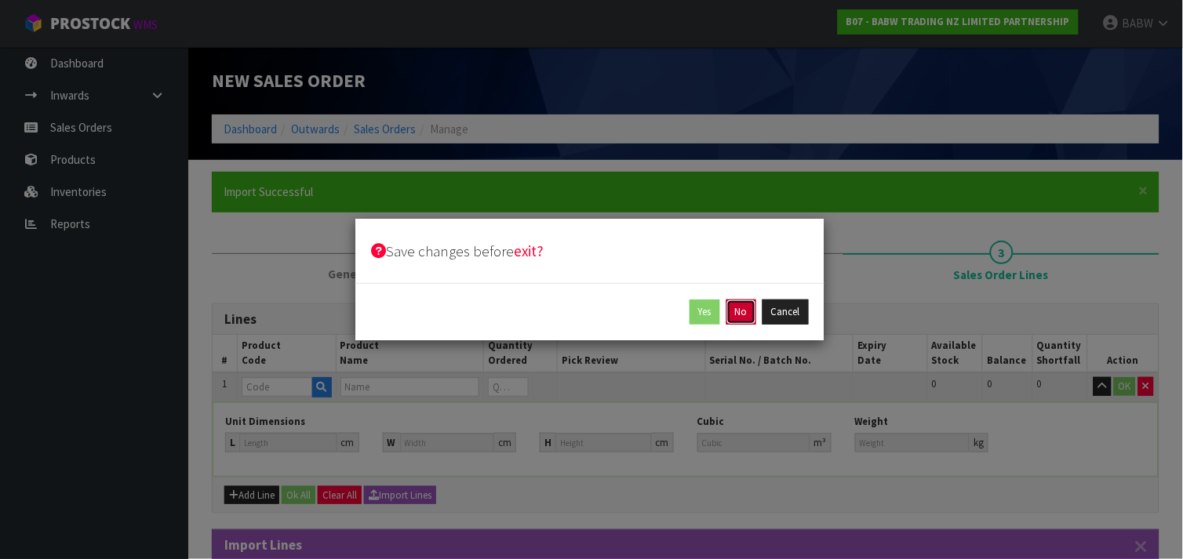
click at [732, 315] on button "No" at bounding box center [741, 312] width 30 height 25
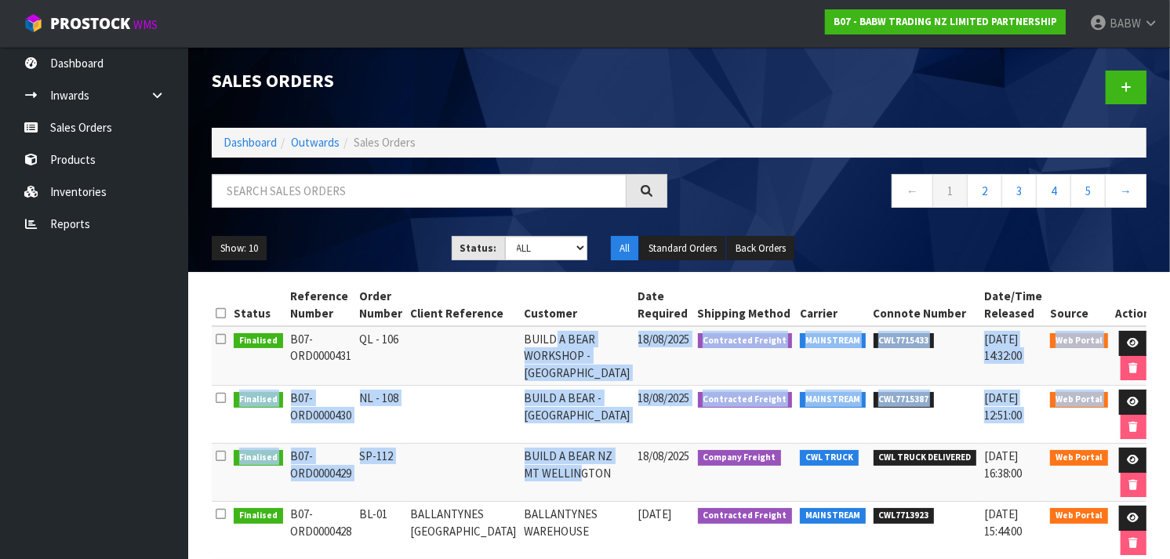
drag, startPoint x: 553, startPoint y: 334, endPoint x: 557, endPoint y: 499, distance: 164.8
click at [557, 499] on td "BUILD A BEAR NZ MT WELLINGTON" at bounding box center [578, 473] width 114 height 58
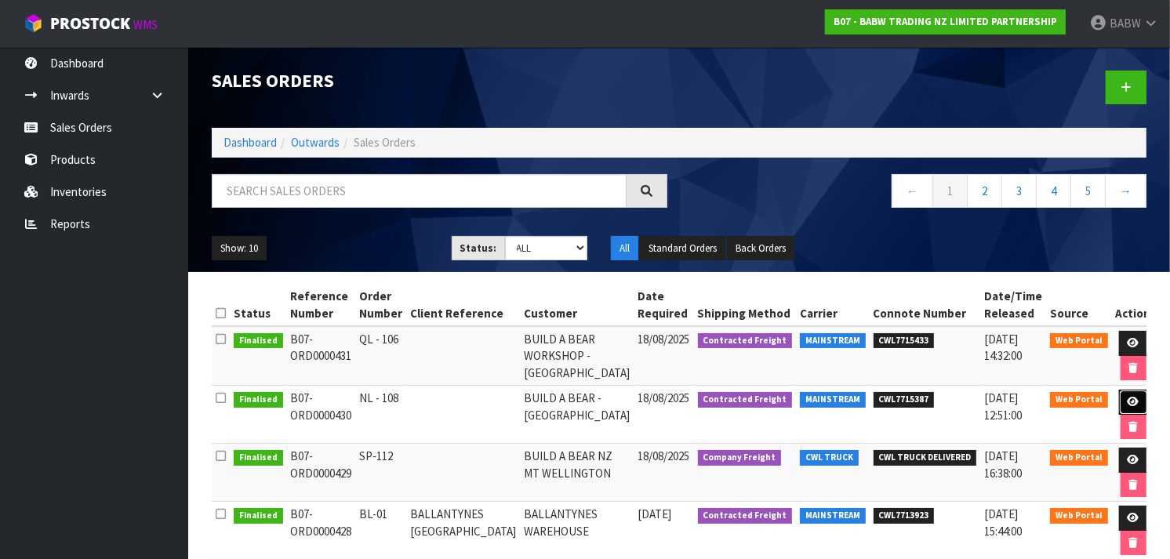
click at [1128, 396] on link at bounding box center [1133, 402] width 29 height 25
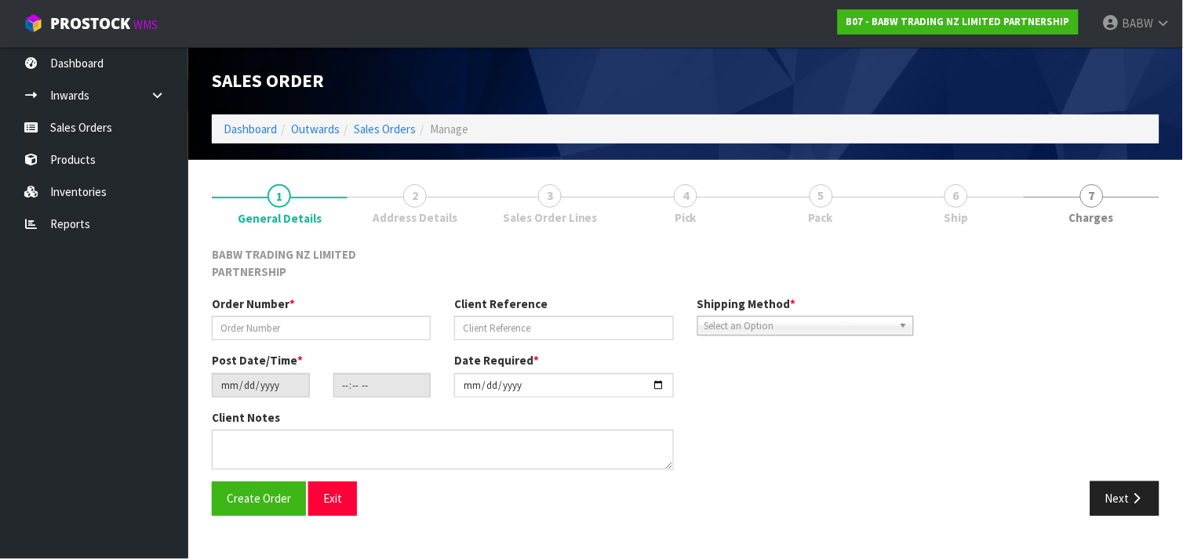
type input "NL - 108"
type input "[DATE]"
type input "09:28:00.000"
type input "[DATE]"
type textarea "DELIVER BETWEEN 8AM AND 8.30AM CALL - [PERSON_NAME] ON [PHONE_NUMBER] AFTERNOON…"
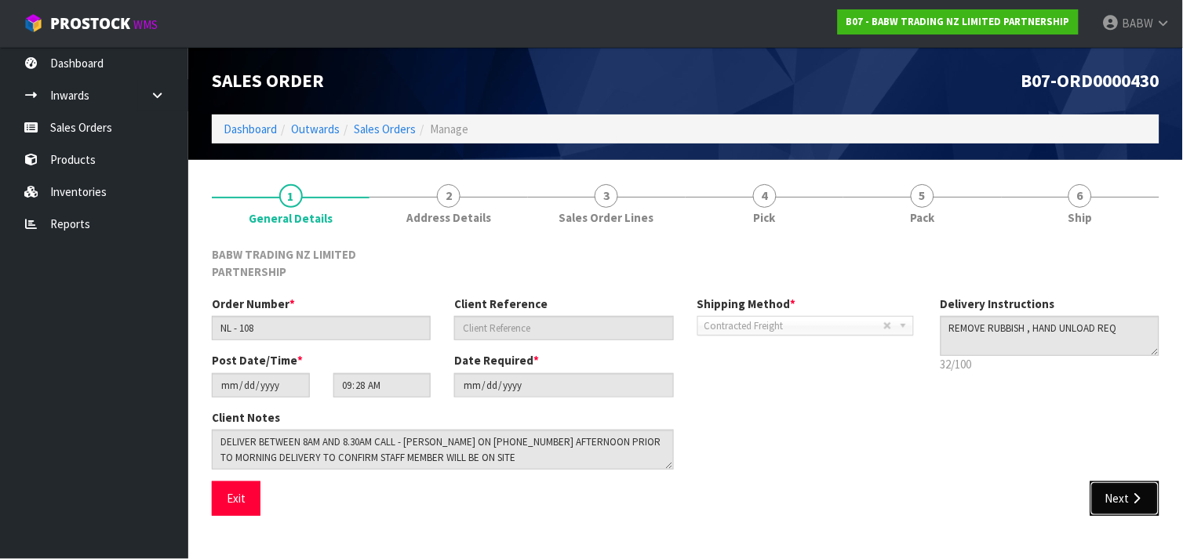
click at [1143, 493] on icon "button" at bounding box center [1137, 499] width 15 height 12
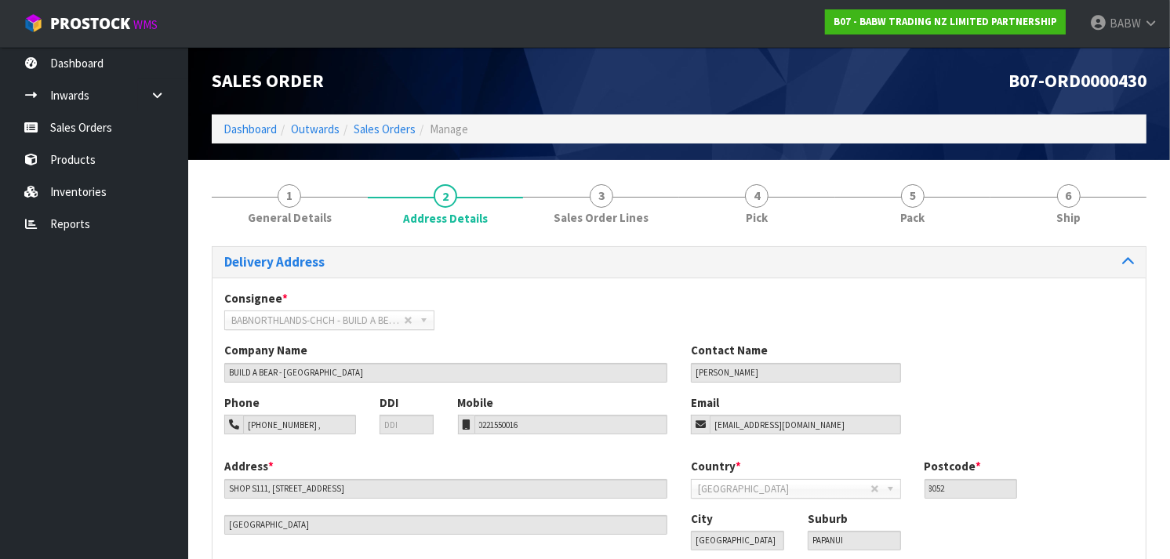
scroll to position [100, 0]
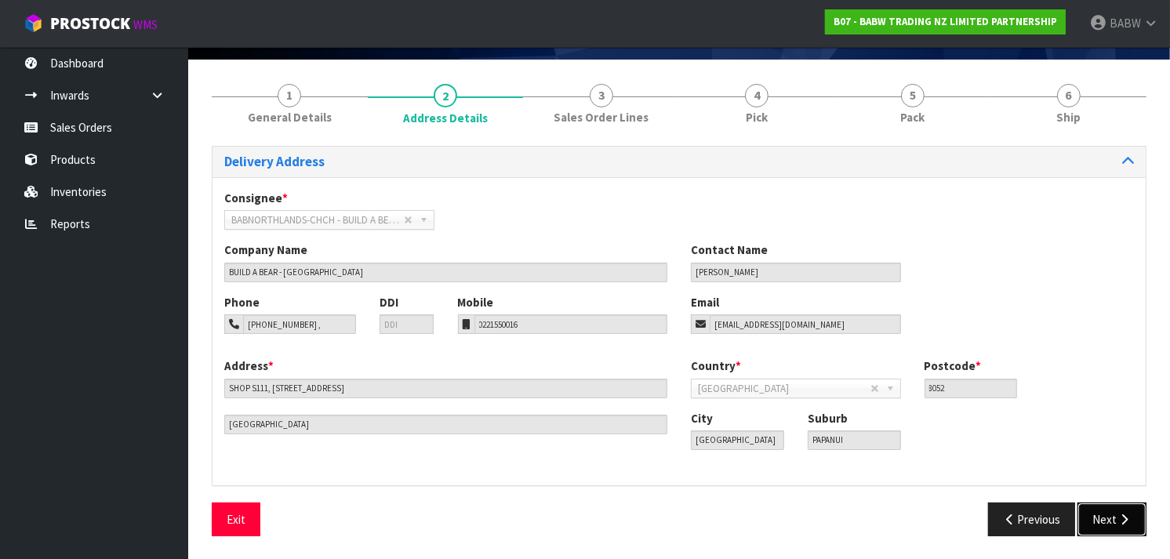
click at [1111, 513] on button "Next" at bounding box center [1112, 520] width 69 height 34
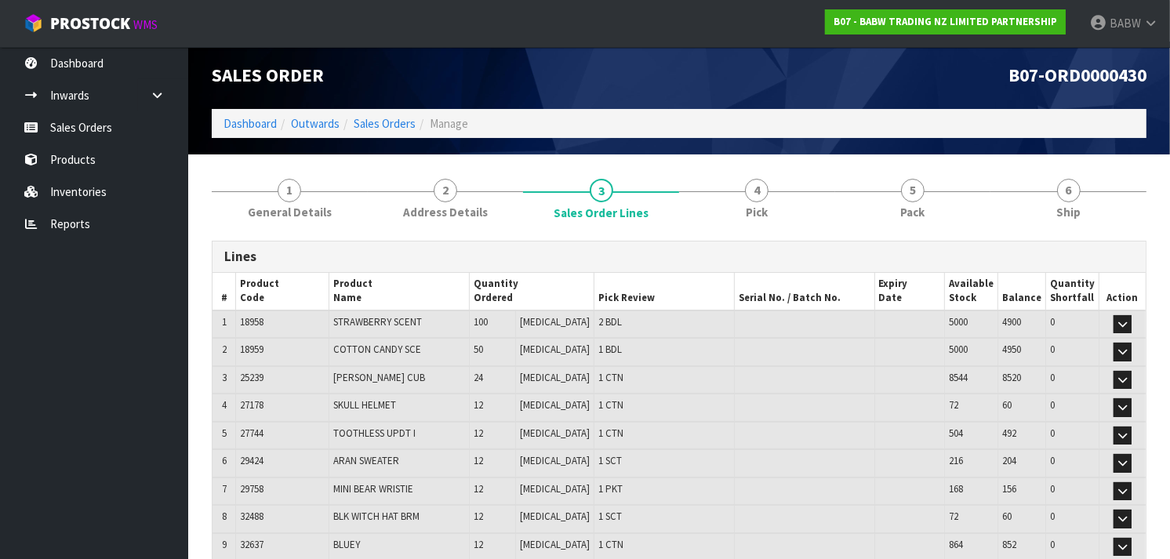
scroll to position [0, 0]
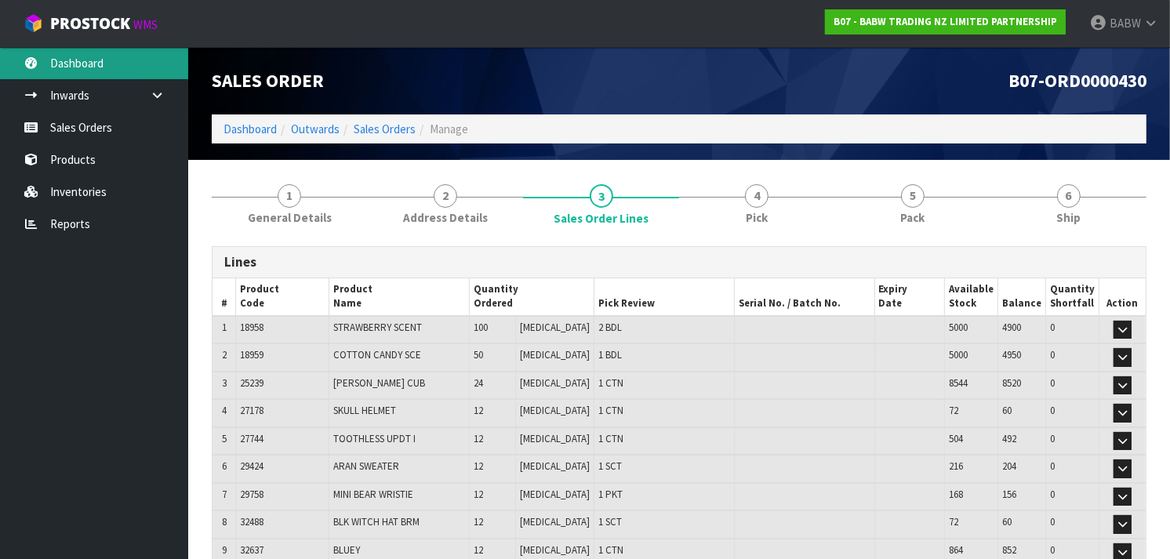
click at [115, 55] on link "Dashboard" at bounding box center [94, 63] width 188 height 32
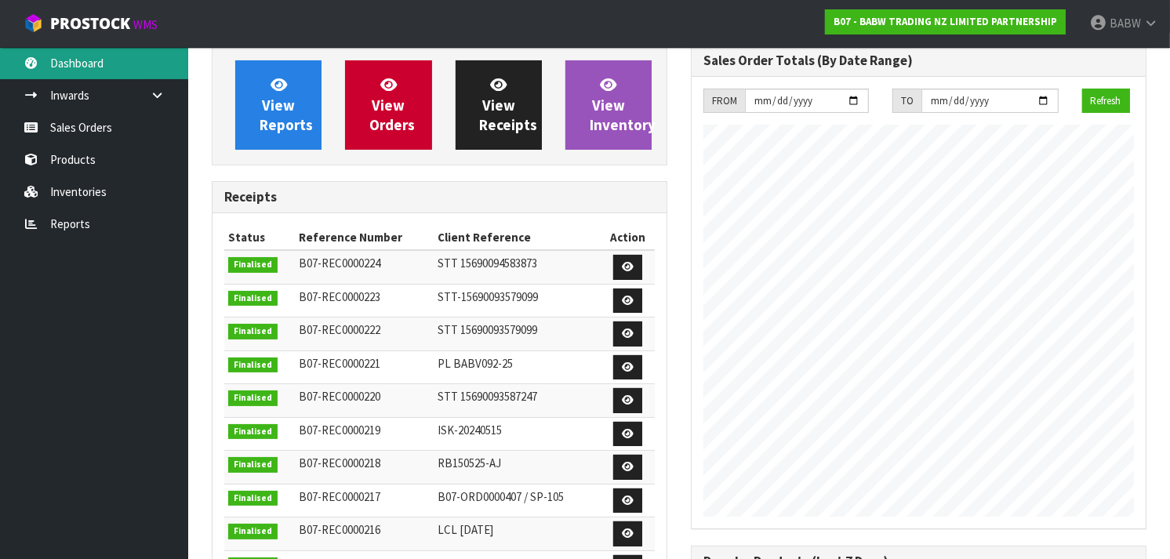
scroll to position [131, 0]
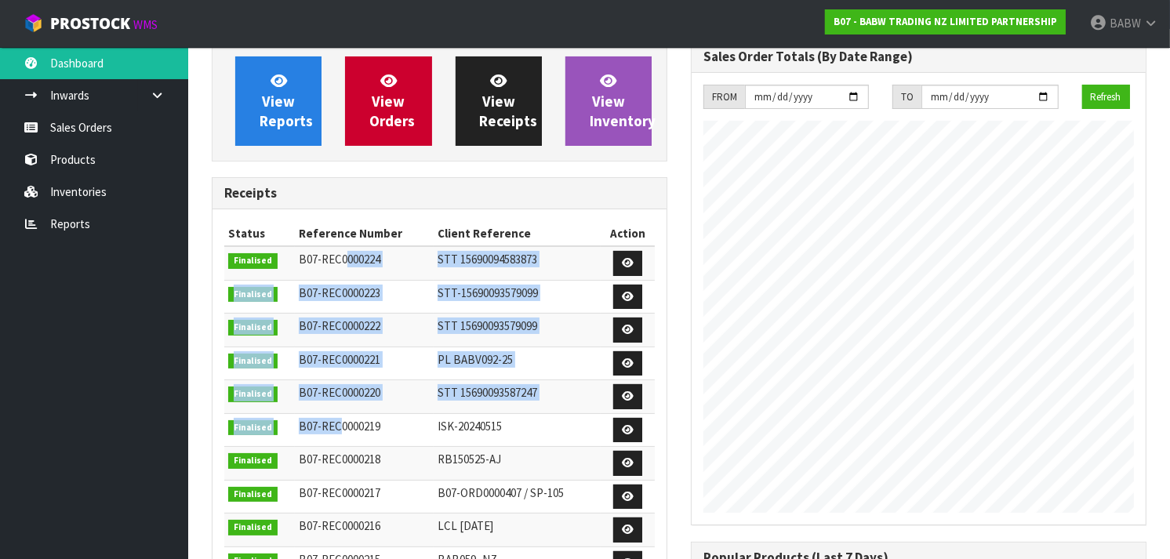
drag, startPoint x: 343, startPoint y: 256, endPoint x: 337, endPoint y: 426, distance: 170.3
click at [337, 426] on tbody "Finalised B07-REC0000224 STT 15690094583873 Finalised B07-REC0000223 STT-156900…" at bounding box center [439, 412] width 431 height 333
click at [337, 426] on span "B07-REC0000219" at bounding box center [340, 426] width 82 height 15
drag, startPoint x: 334, startPoint y: 395, endPoint x: 324, endPoint y: 259, distance: 136.1
click at [324, 259] on tbody "Finalised B07-REC0000224 STT 15690094583873 Finalised B07-REC0000223 STT-156900…" at bounding box center [439, 412] width 431 height 333
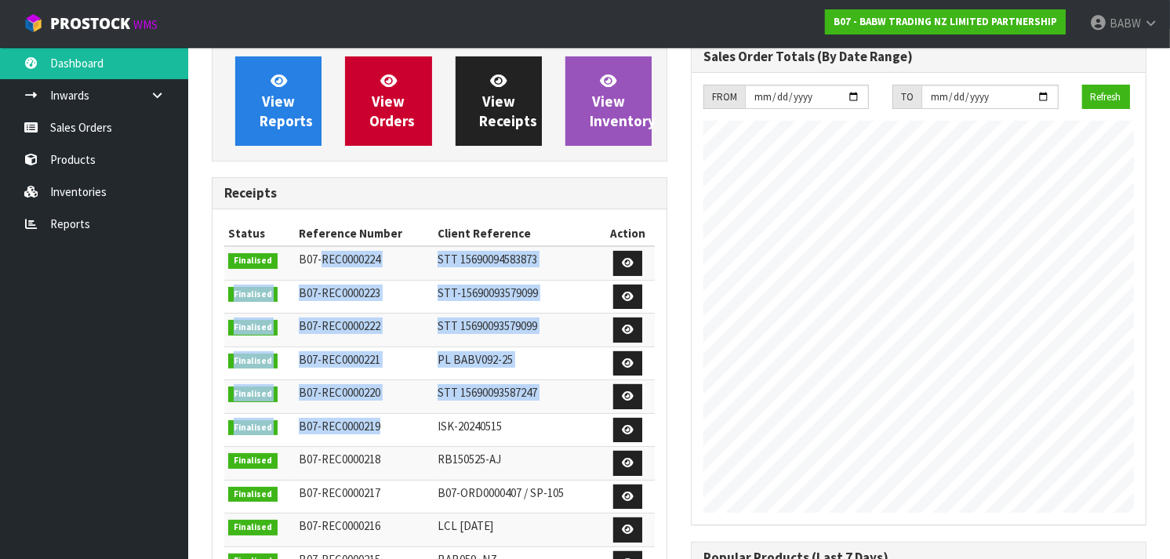
click at [324, 259] on span "B07-REC0000224" at bounding box center [340, 259] width 82 height 15
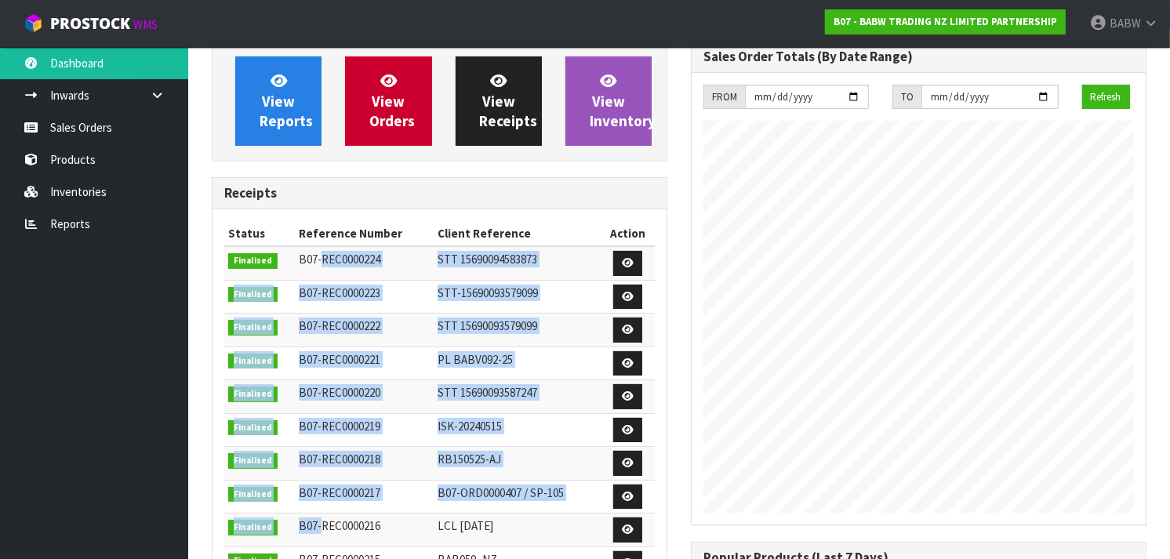
drag, startPoint x: 324, startPoint y: 259, endPoint x: 315, endPoint y: 514, distance: 255.1
click at [315, 514] on tbody "Finalised B07-REC0000224 STT 15690094583873 Finalised B07-REC0000223 STT-156900…" at bounding box center [439, 412] width 431 height 333
click at [315, 514] on td "B07-REC0000216" at bounding box center [364, 531] width 139 height 34
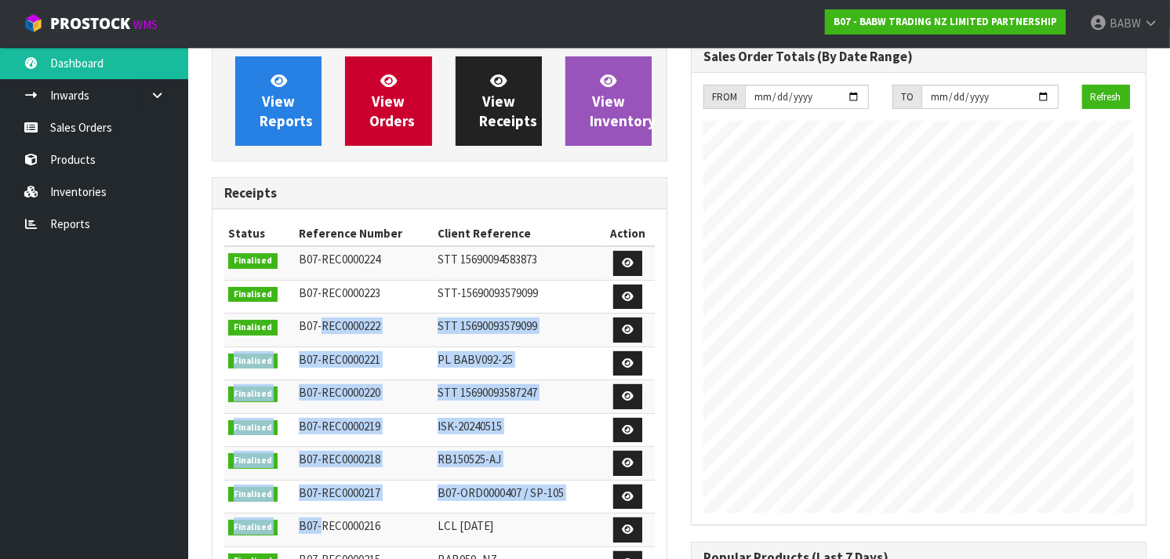
drag, startPoint x: 315, startPoint y: 514, endPoint x: 345, endPoint y: 303, distance: 213.1
click at [345, 303] on tbody "Finalised B07-REC0000224 STT 15690094583873 Finalised B07-REC0000223 STT-156900…" at bounding box center [439, 412] width 431 height 333
click at [345, 303] on td "B07-REC0000223" at bounding box center [364, 297] width 139 height 34
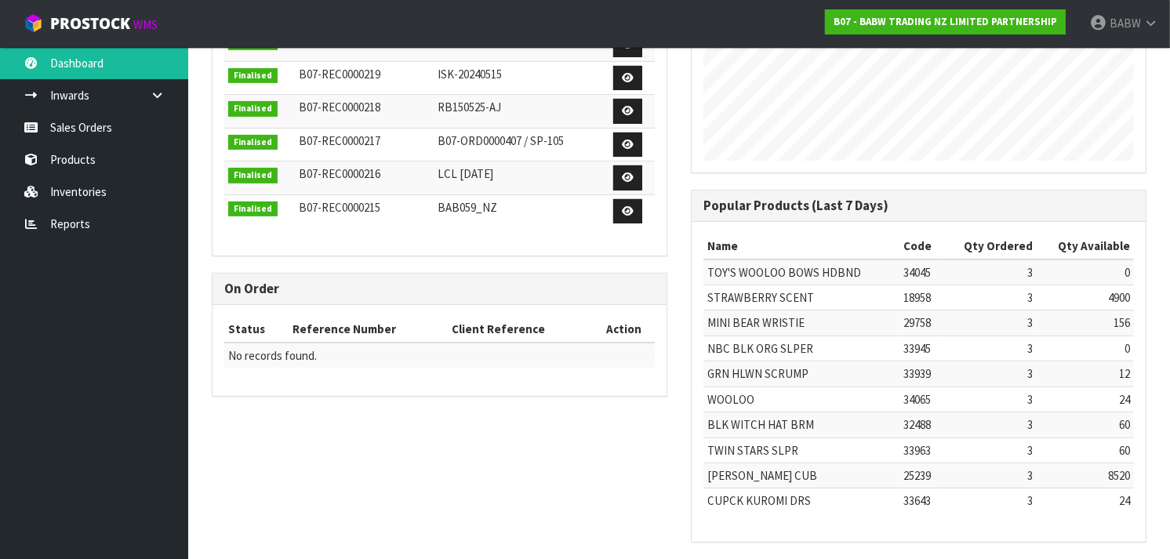
scroll to position [496, 0]
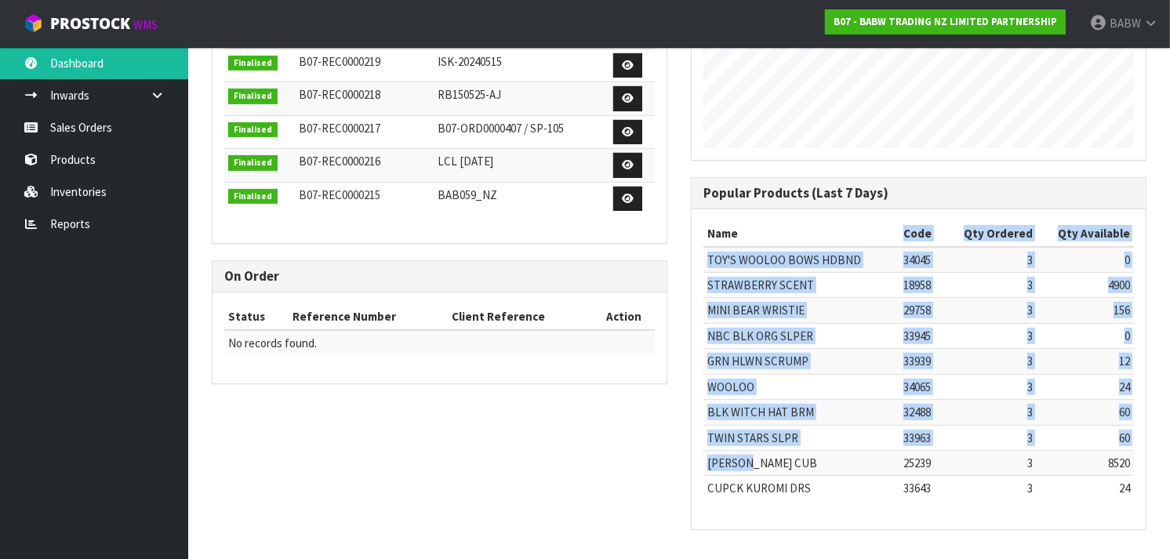
drag, startPoint x: 746, startPoint y: 246, endPoint x: 744, endPoint y: 468, distance: 222.8
click at [744, 468] on table "Name Code Qty Ordered Qty Available TOY'S WOOLOO BOWS HDBND 34045 3 0 STRAWBERR…" at bounding box center [919, 361] width 431 height 280
click at [744, 468] on td "[PERSON_NAME] CUB" at bounding box center [802, 462] width 196 height 25
drag, startPoint x: 753, startPoint y: 385, endPoint x: 785, endPoint y: 259, distance: 130.3
click at [785, 259] on tbody "TOY'S WOOLOO BOWS HDBND 34045 3 0 STRAWBERRY SCENT 18958 3 4900 MINI BEAR WRIST…" at bounding box center [919, 374] width 431 height 254
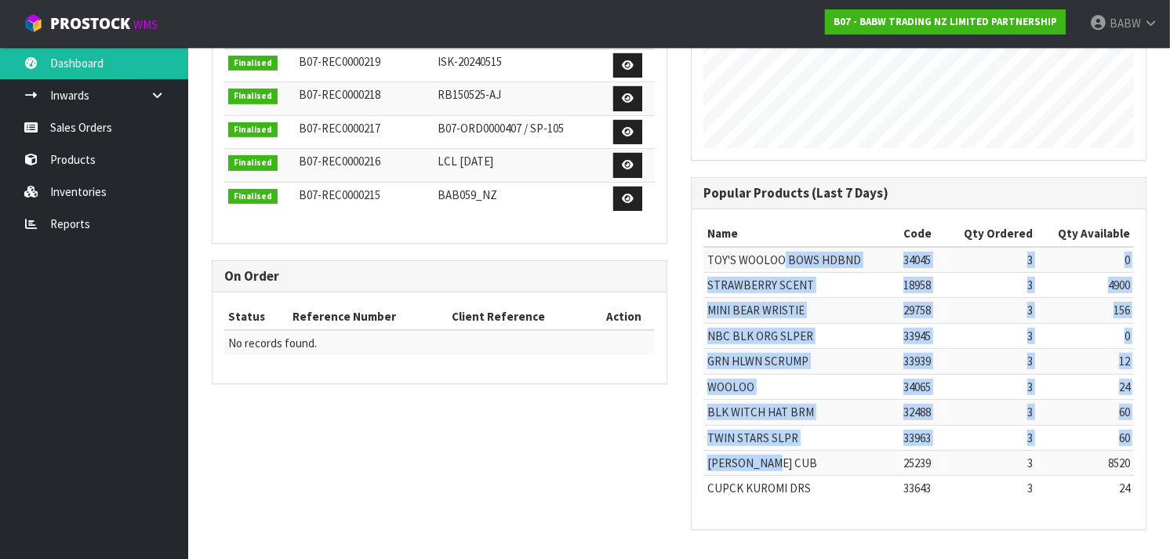
click at [785, 259] on td "TOY'S WOOLOO BOWS HDBND" at bounding box center [802, 260] width 196 height 26
drag, startPoint x: 786, startPoint y: 279, endPoint x: 788, endPoint y: 458, distance: 178.8
click at [788, 458] on tbody "TOY'S WOOLOO BOWS HDBND 34045 3 0 STRAWBERRY SCENT 18958 3 4900 MINI BEAR WRIST…" at bounding box center [919, 374] width 431 height 254
click at [788, 458] on td "[PERSON_NAME] CUB" at bounding box center [802, 462] width 196 height 25
drag, startPoint x: 788, startPoint y: 458, endPoint x: 766, endPoint y: 264, distance: 195.0
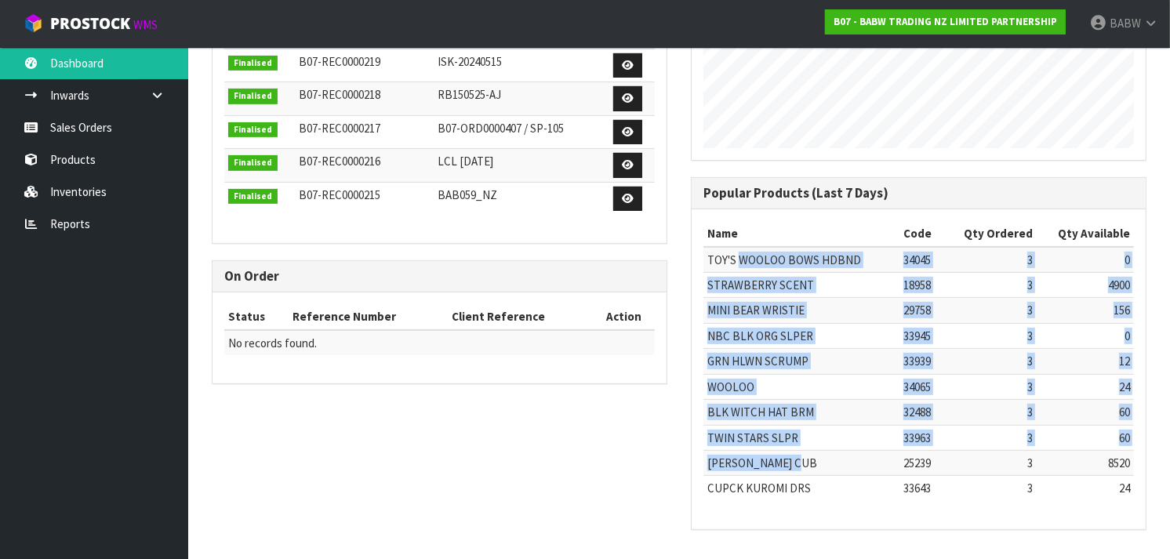
click at [766, 264] on tbody "TOY'S WOOLOO BOWS HDBND 34045 3 0 STRAWBERRY SCENT 18958 3 4900 MINI BEAR WRIST…" at bounding box center [919, 374] width 431 height 254
click at [766, 264] on td "TOY'S WOOLOO BOWS HDBND" at bounding box center [802, 260] width 196 height 26
drag, startPoint x: 766, startPoint y: 264, endPoint x: 762, endPoint y: 491, distance: 226.7
click at [762, 491] on tbody "TOY'S WOOLOO BOWS HDBND 34045 3 0 STRAWBERRY SCENT 18958 3 4900 MINI BEAR WRIST…" at bounding box center [919, 374] width 431 height 254
click at [762, 491] on td "CUPCK KUROMI DRS" at bounding box center [802, 488] width 196 height 25
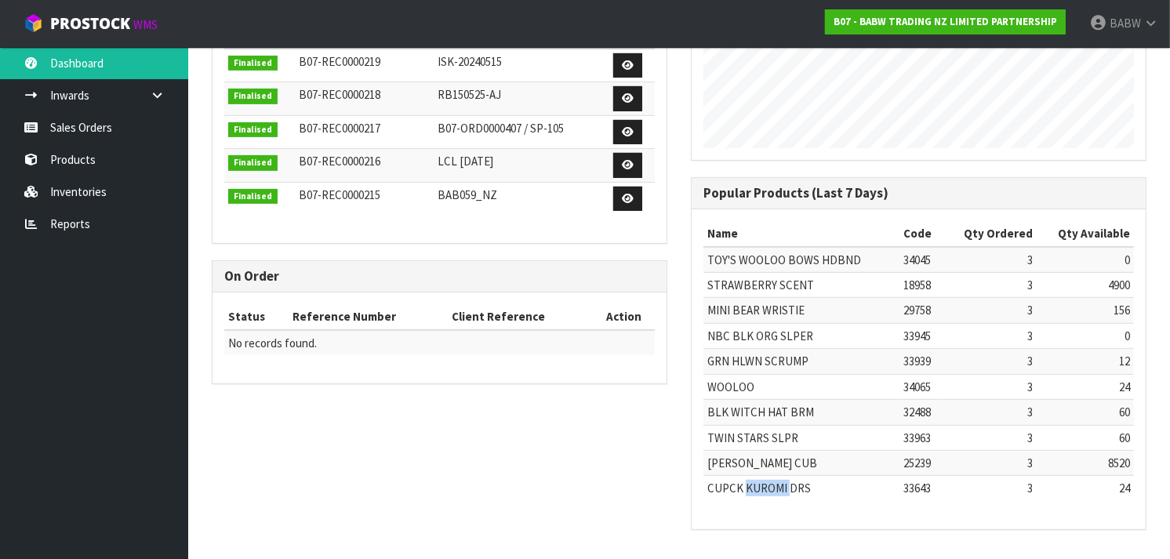
click at [762, 491] on td "CUPCK KUROMI DRS" at bounding box center [802, 488] width 196 height 25
